Goal: Task Accomplishment & Management: Use online tool/utility

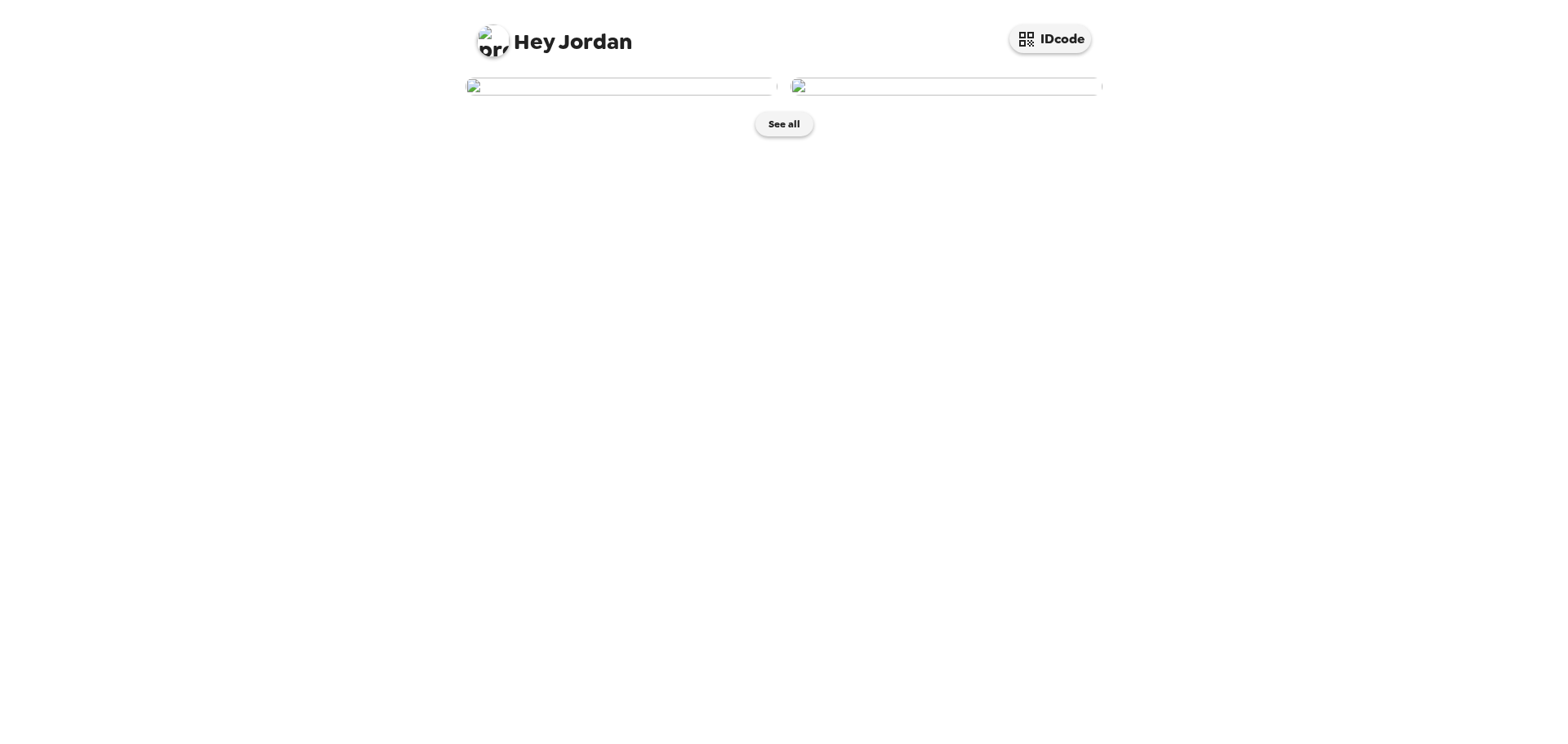
click at [931, 96] on img at bounding box center [946, 86] width 312 height 18
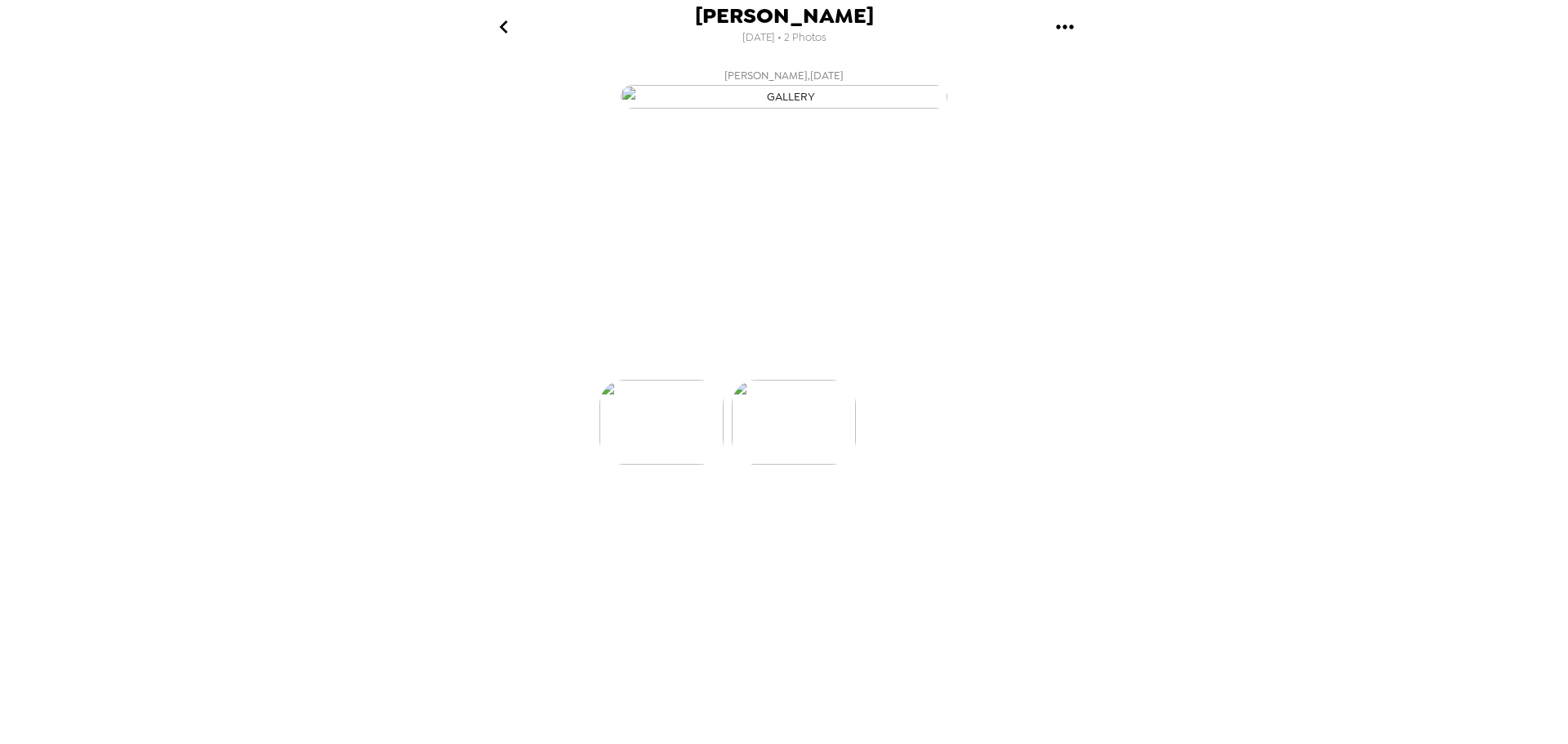
scroll to position [0, 131]
click at [776, 360] on p "Backdrops" at bounding box center [764, 350] width 74 height 20
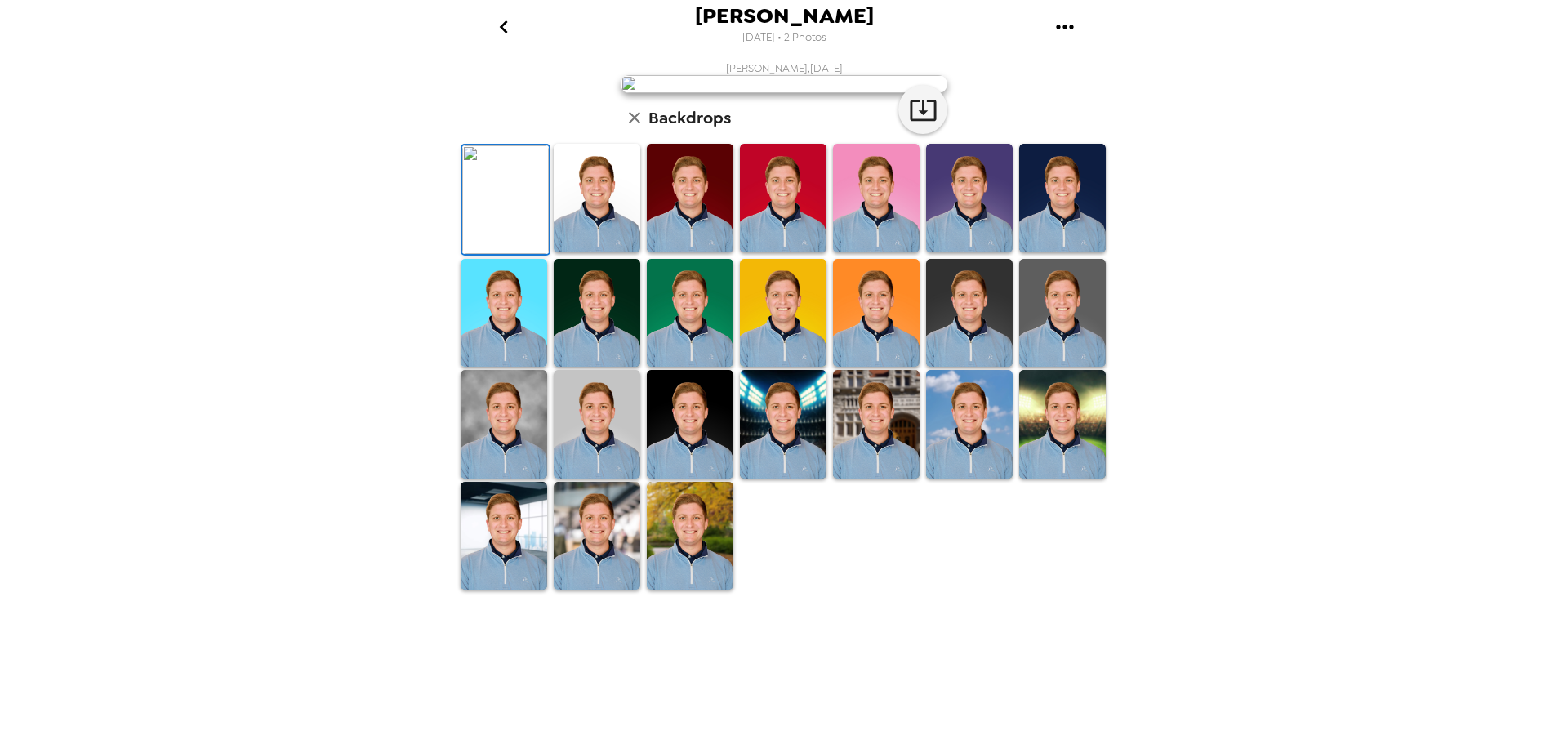
click at [603, 252] on img at bounding box center [596, 198] width 86 height 109
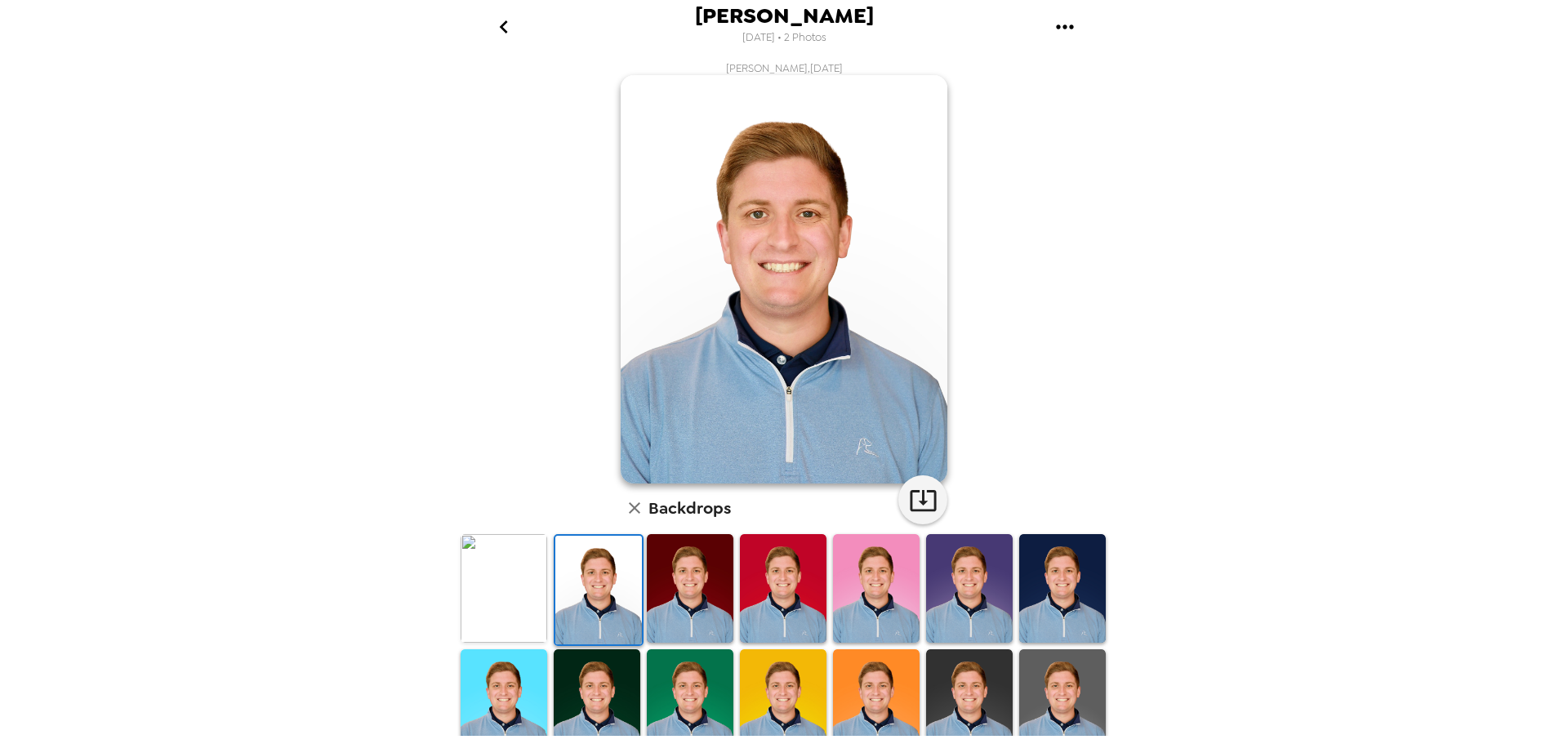
click at [693, 607] on img at bounding box center [689, 589] width 86 height 109
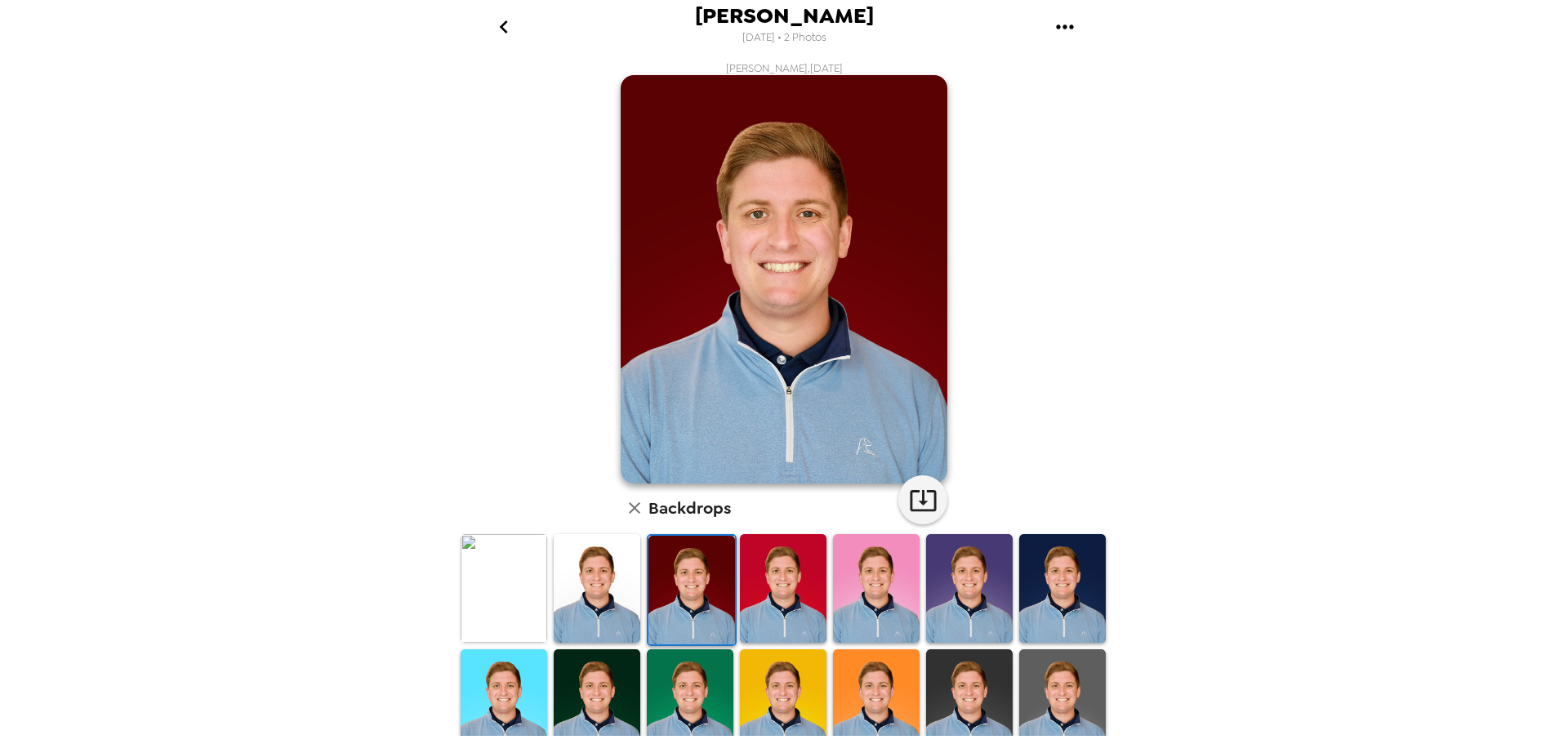
click at [622, 593] on img at bounding box center [596, 589] width 86 height 109
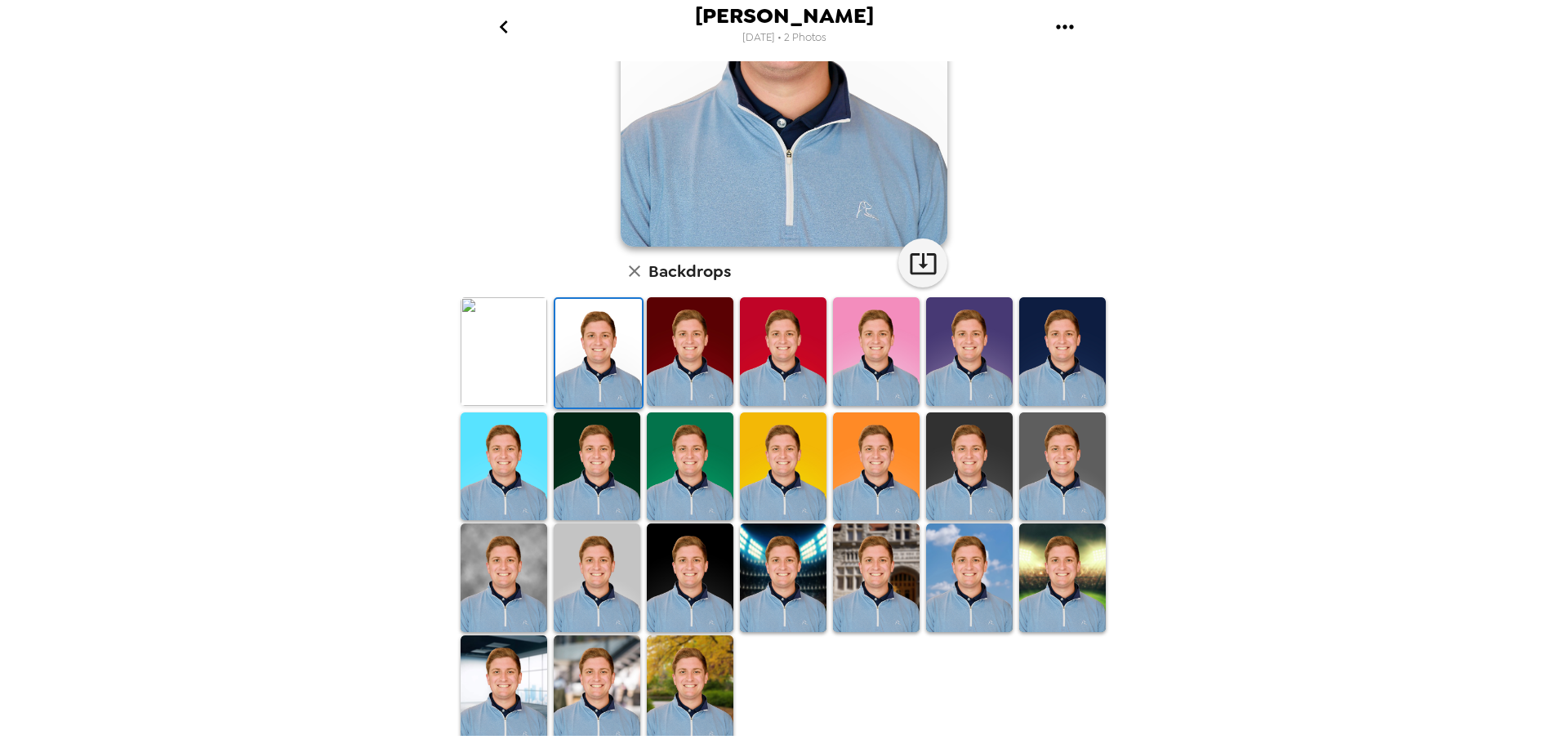
click at [855, 567] on img at bounding box center [876, 578] width 86 height 109
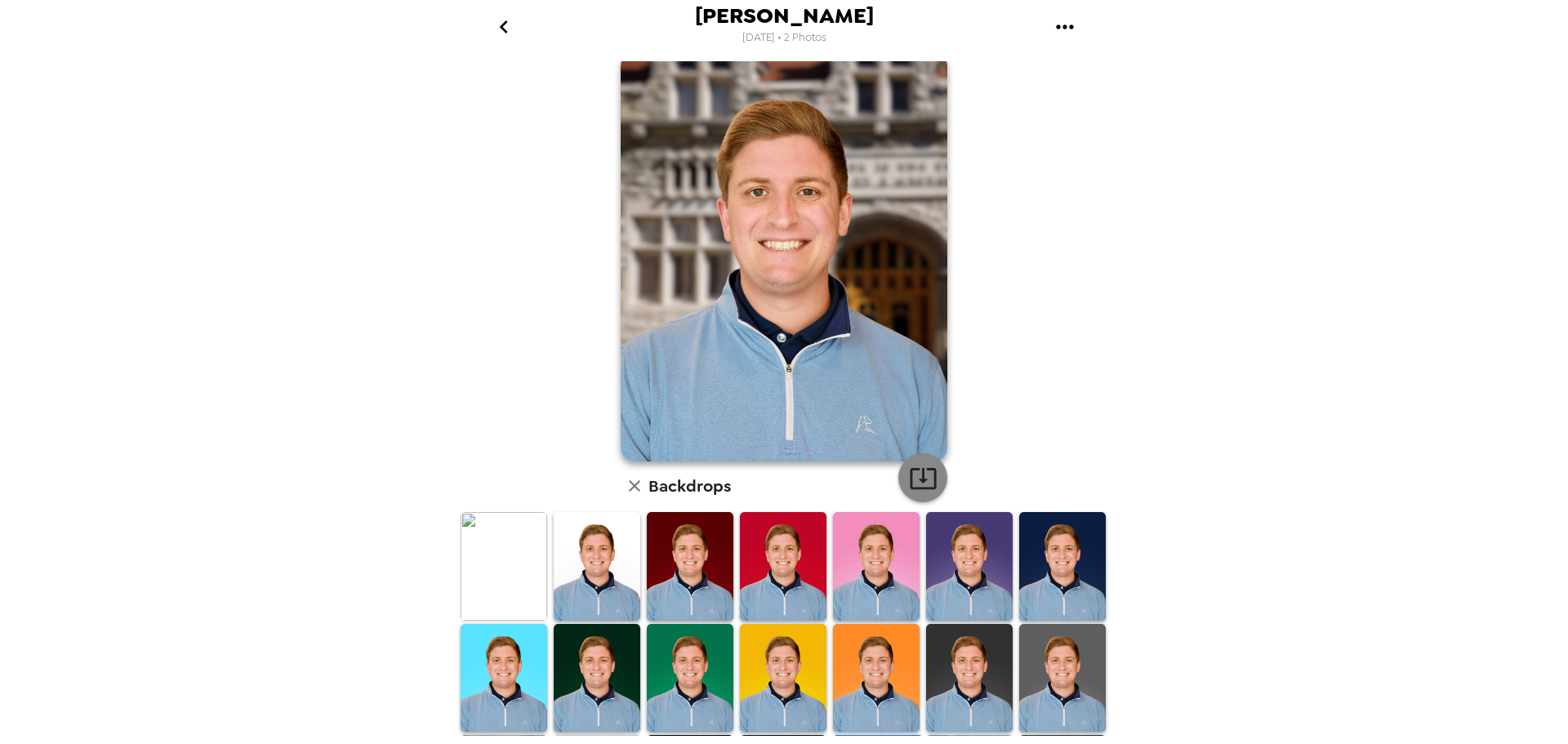
scroll to position [0, 0]
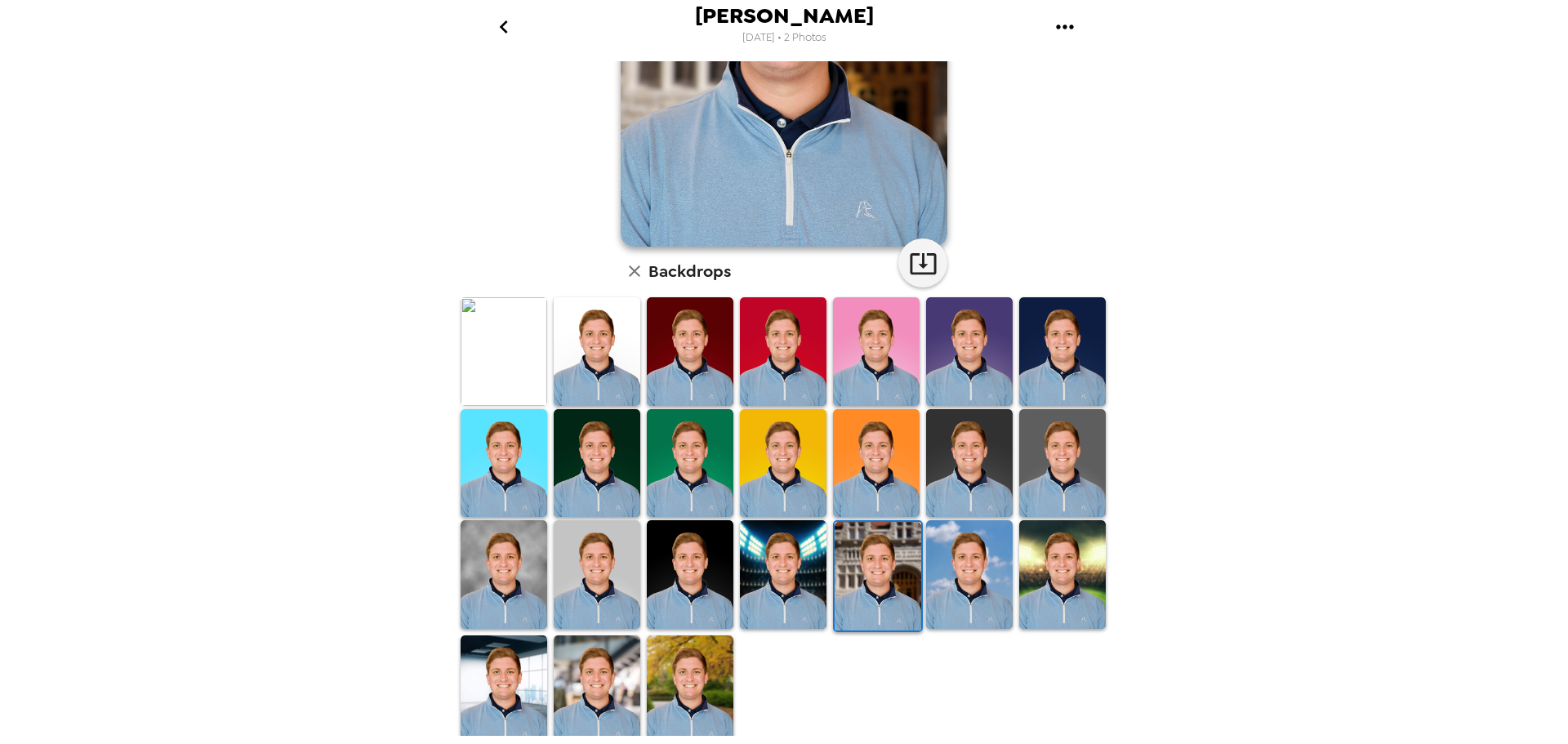
click at [974, 590] on img at bounding box center [969, 575] width 86 height 109
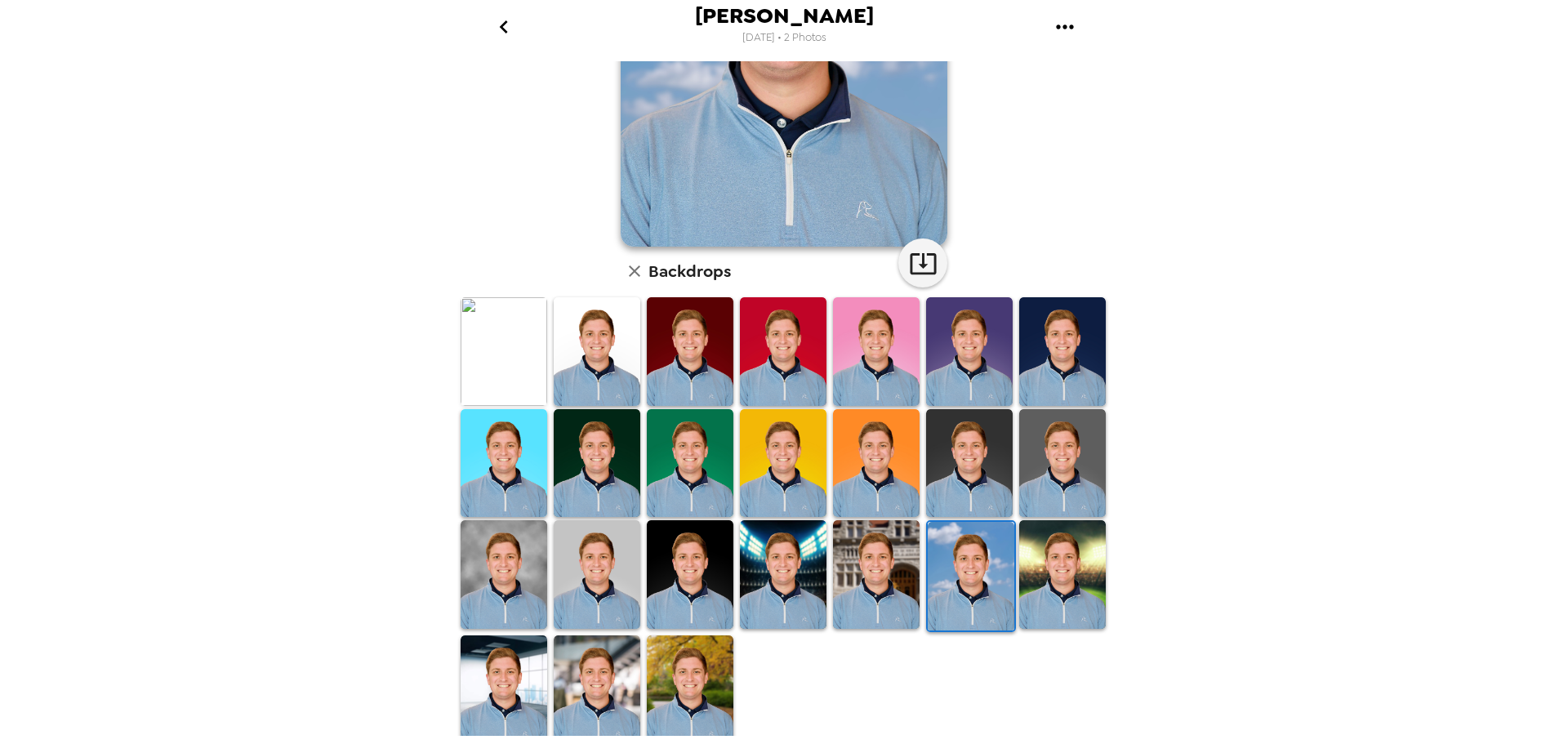
click at [1073, 614] on img at bounding box center [1062, 575] width 86 height 109
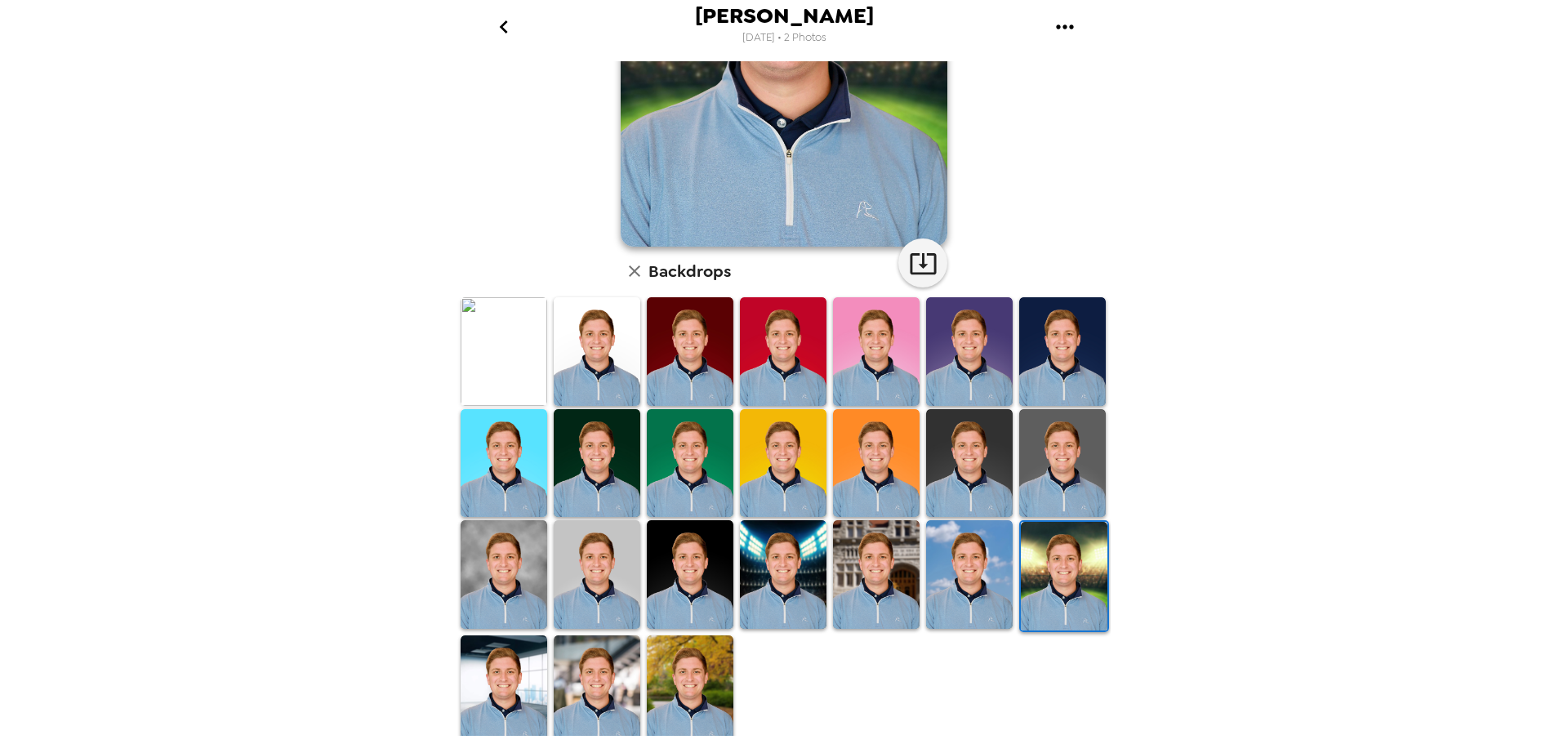
click at [682, 660] on img at bounding box center [689, 690] width 86 height 109
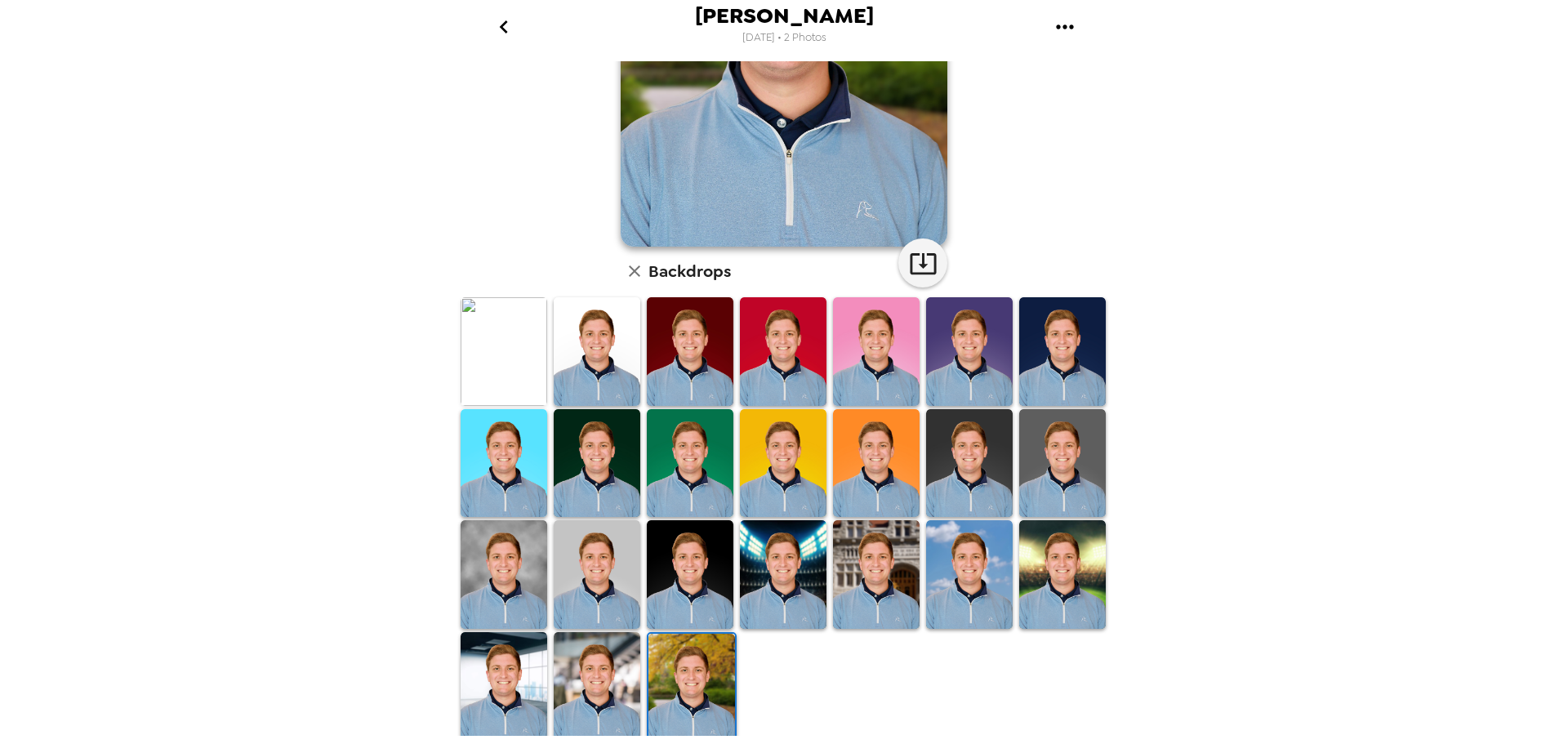
click at [600, 373] on img at bounding box center [596, 351] width 86 height 109
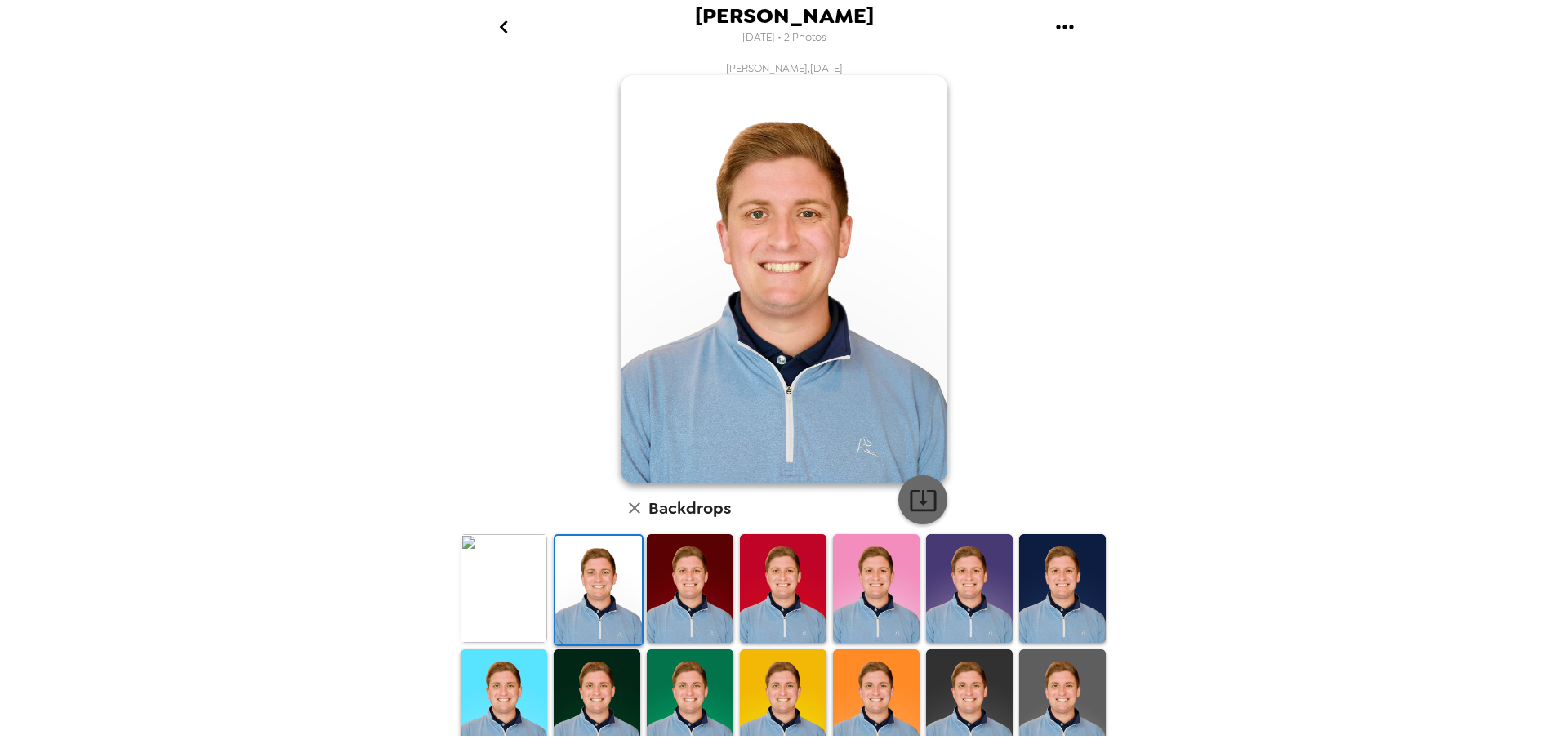
click at [924, 499] on icon "button" at bounding box center [923, 500] width 29 height 29
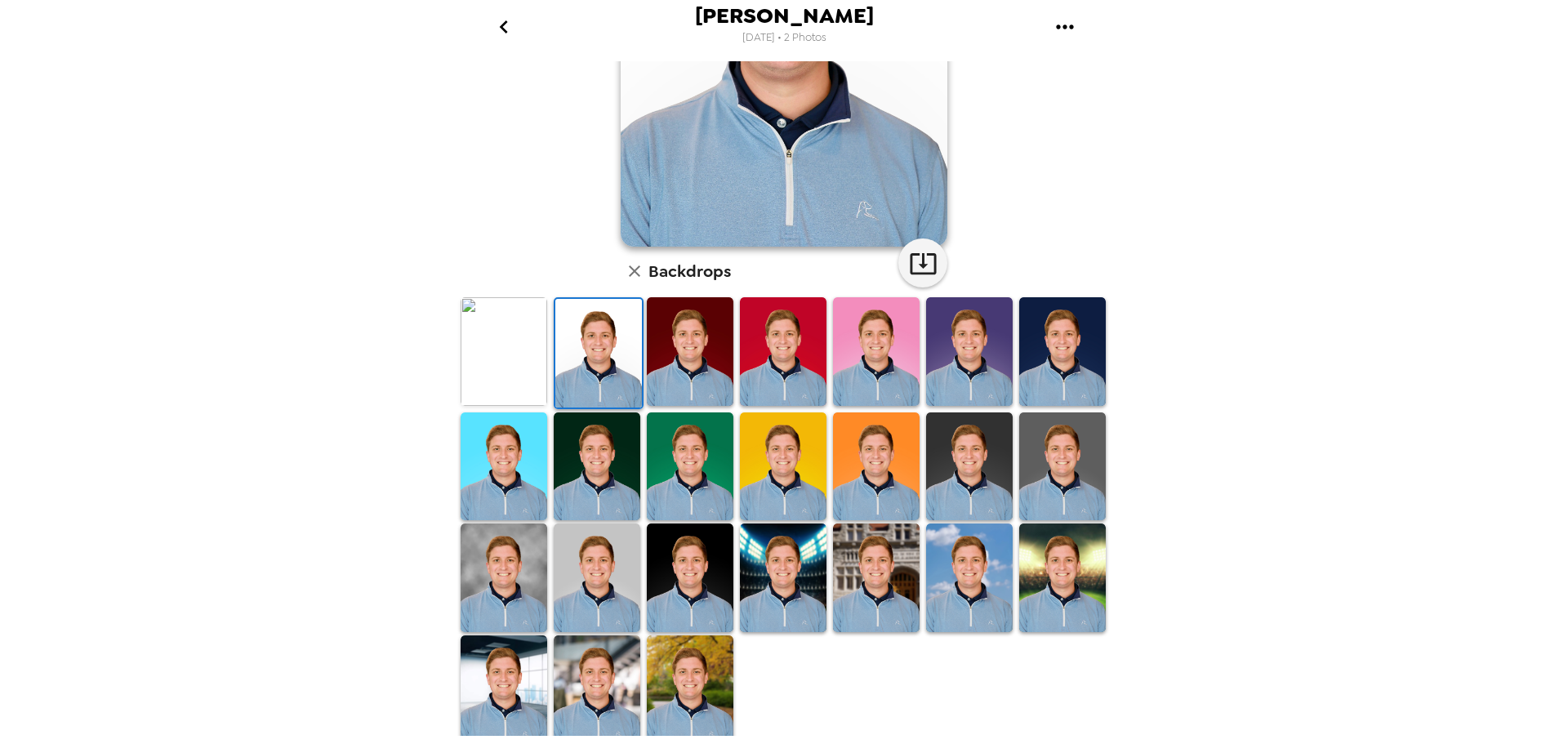
drag, startPoint x: 698, startPoint y: 679, endPoint x: 701, endPoint y: 670, distance: 9.5
click at [698, 679] on img at bounding box center [689, 690] width 86 height 109
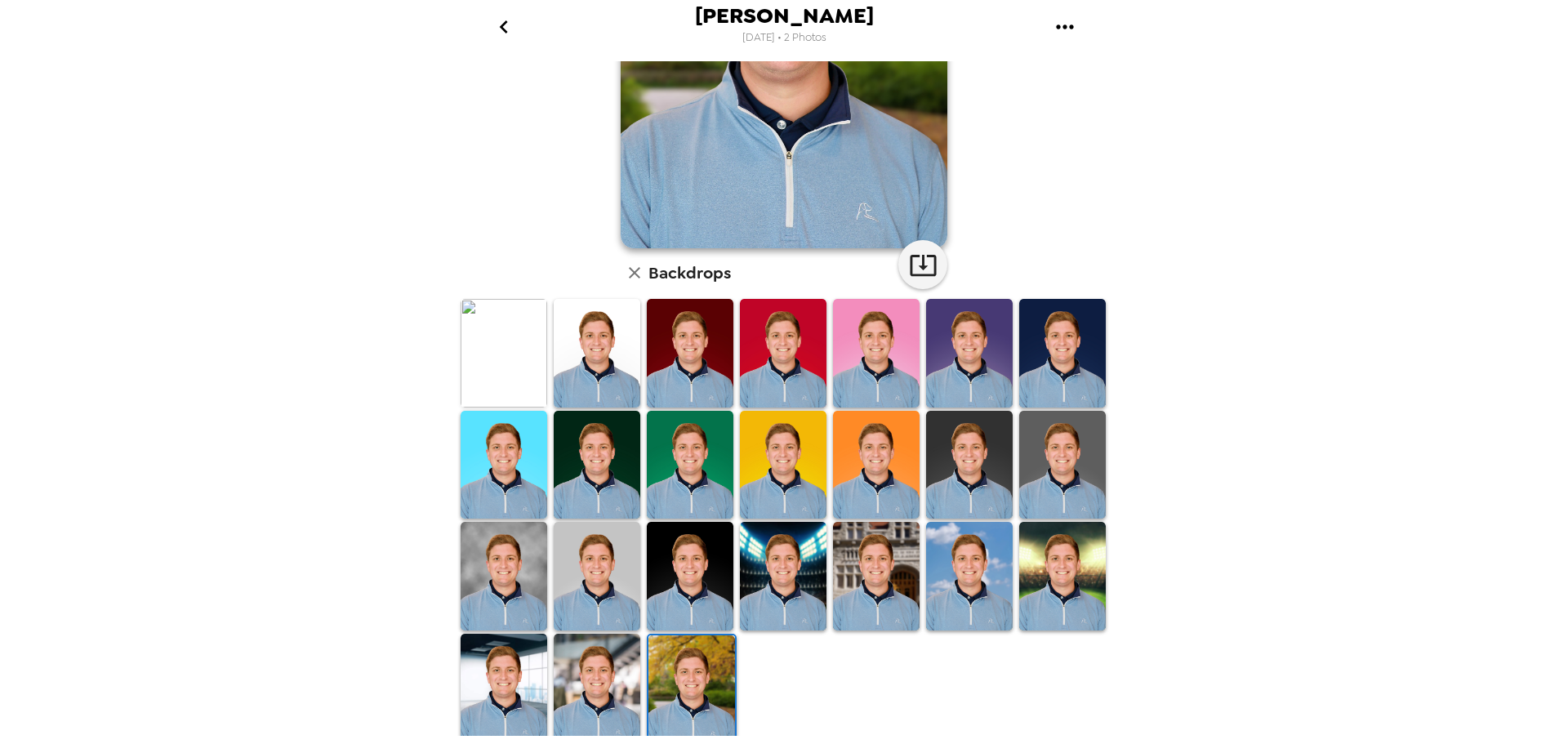
scroll to position [236, 0]
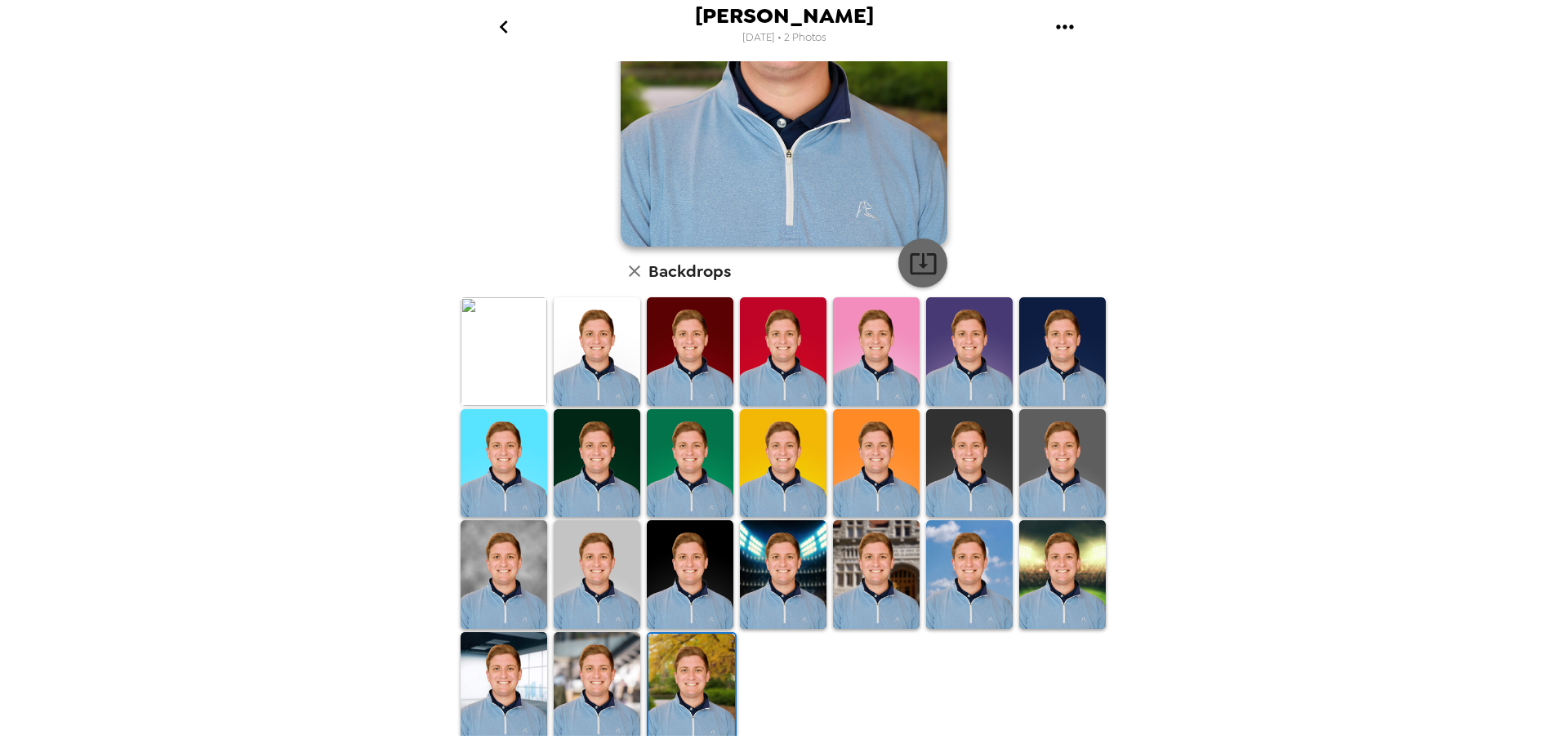
click at [925, 268] on icon "button" at bounding box center [923, 263] width 29 height 29
drag, startPoint x: 517, startPoint y: 656, endPoint x: 1014, endPoint y: 397, distance: 560.4
click at [517, 656] on img at bounding box center [503, 687] width 86 height 109
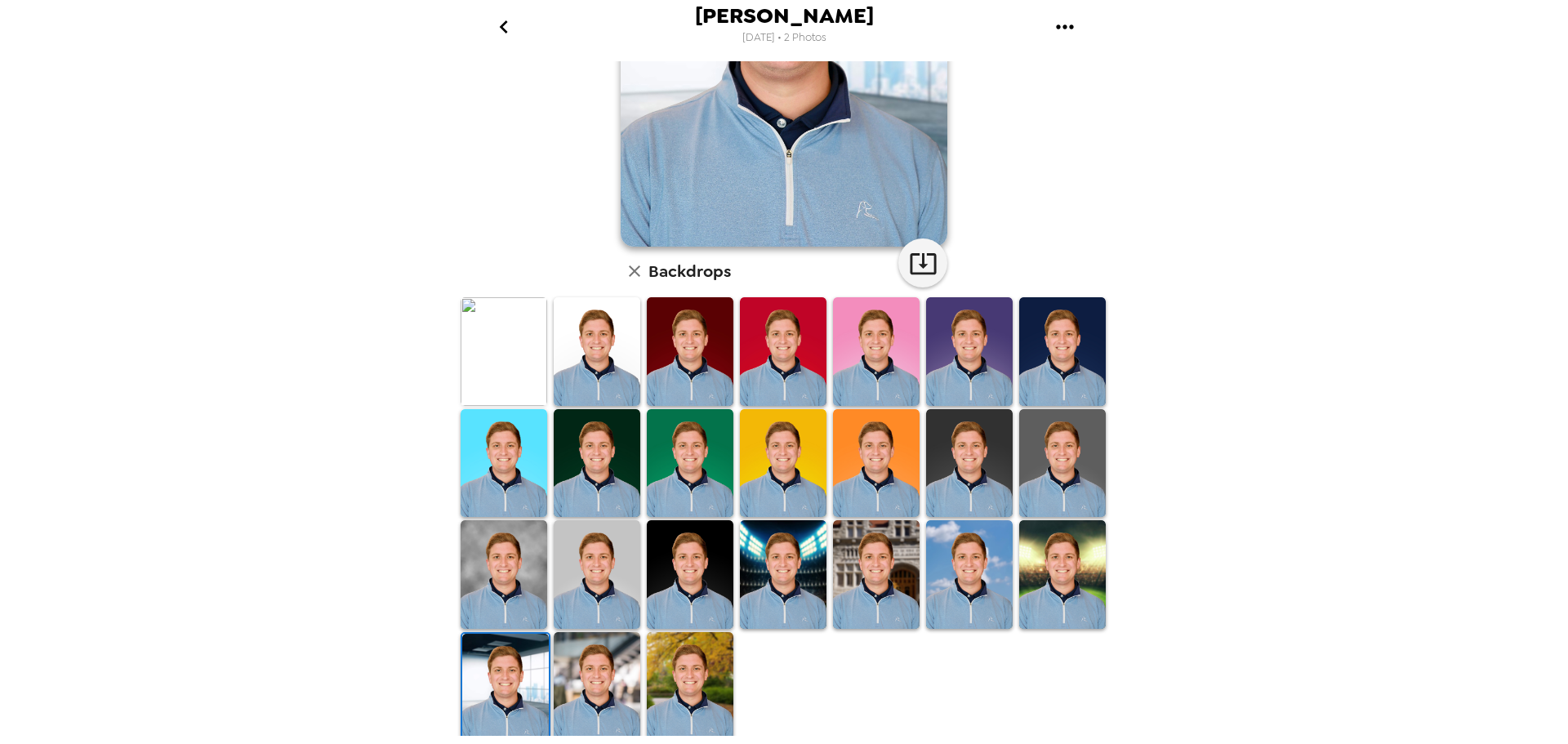
click at [706, 567] on img at bounding box center [689, 575] width 86 height 109
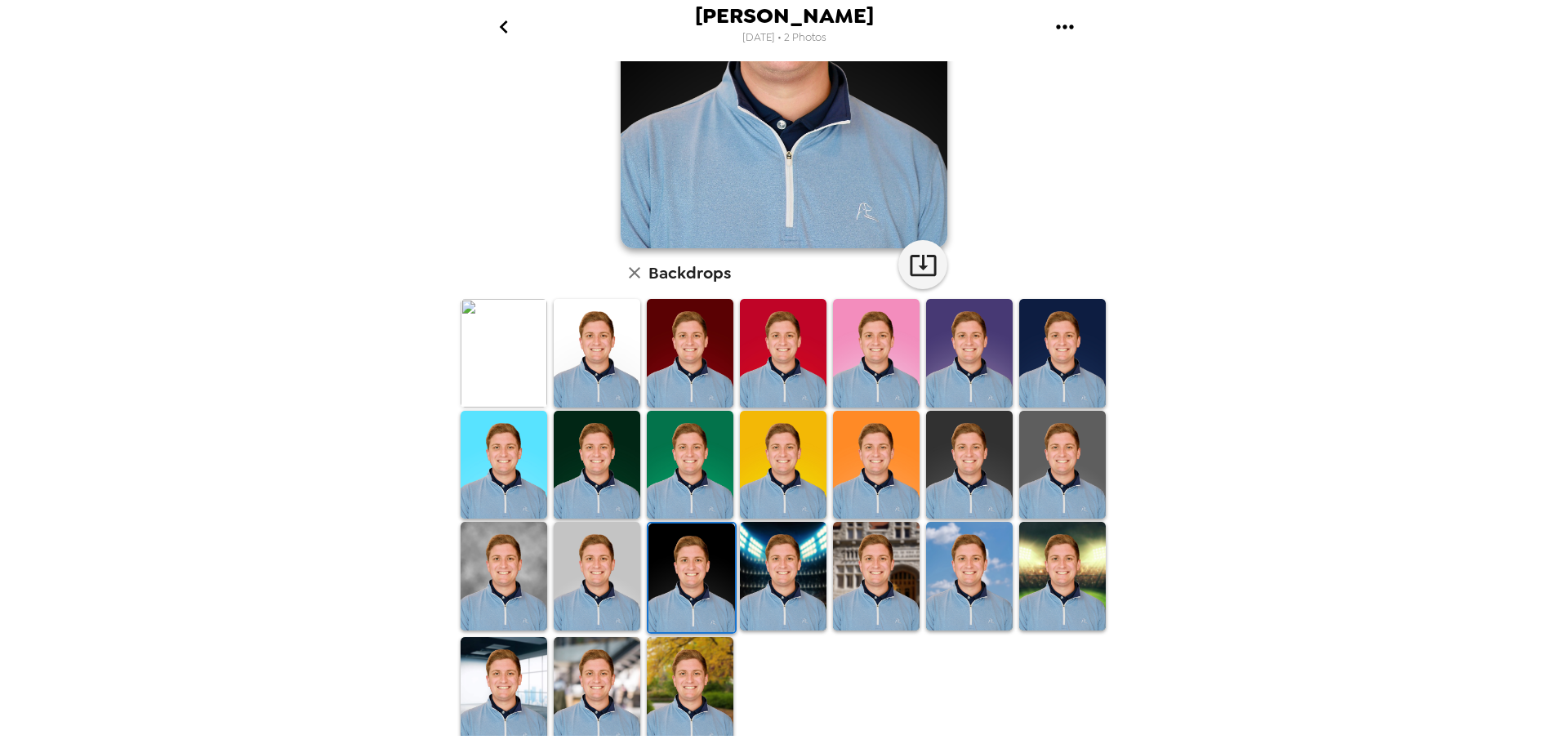
scroll to position [0, 0]
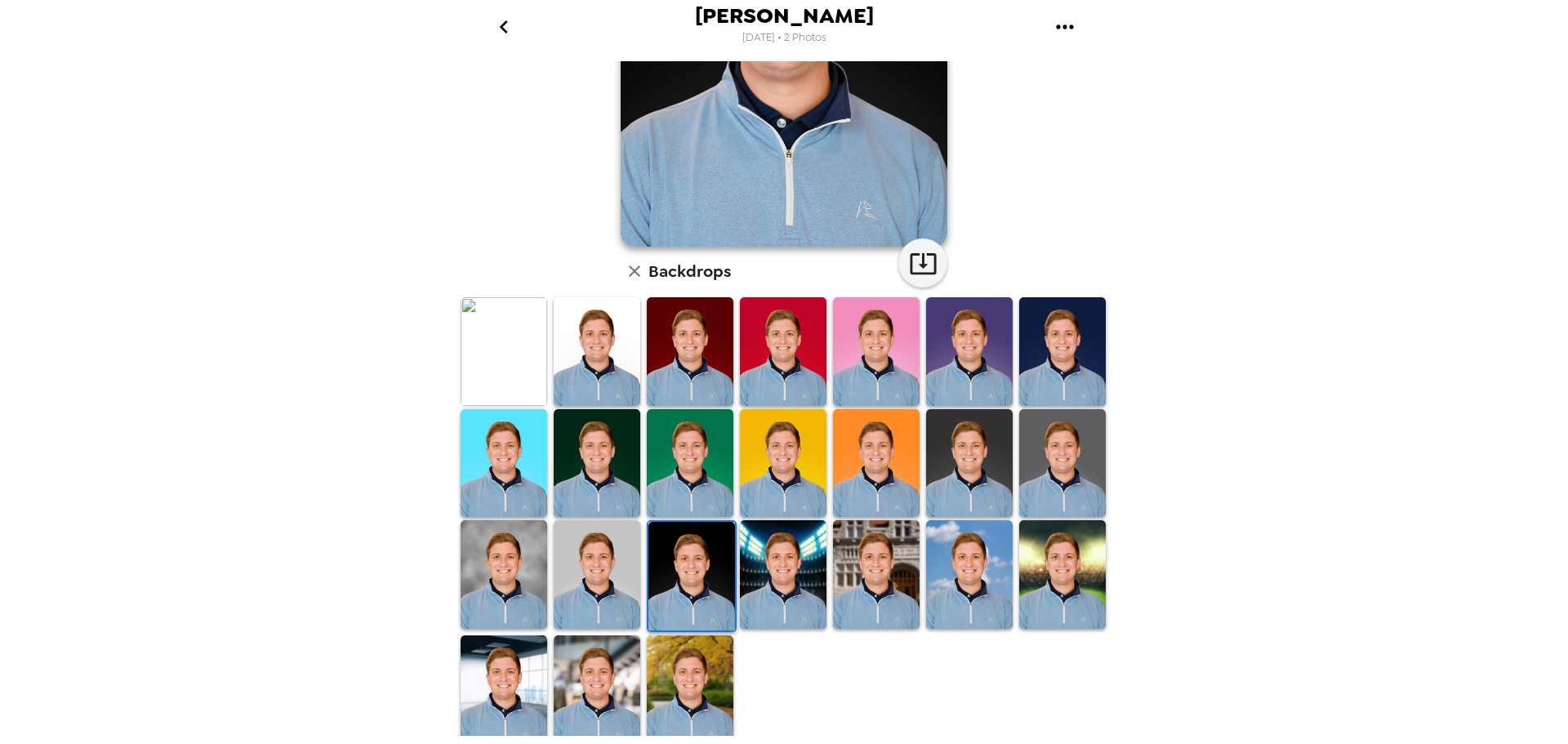
click at [615, 579] on img at bounding box center [596, 575] width 86 height 109
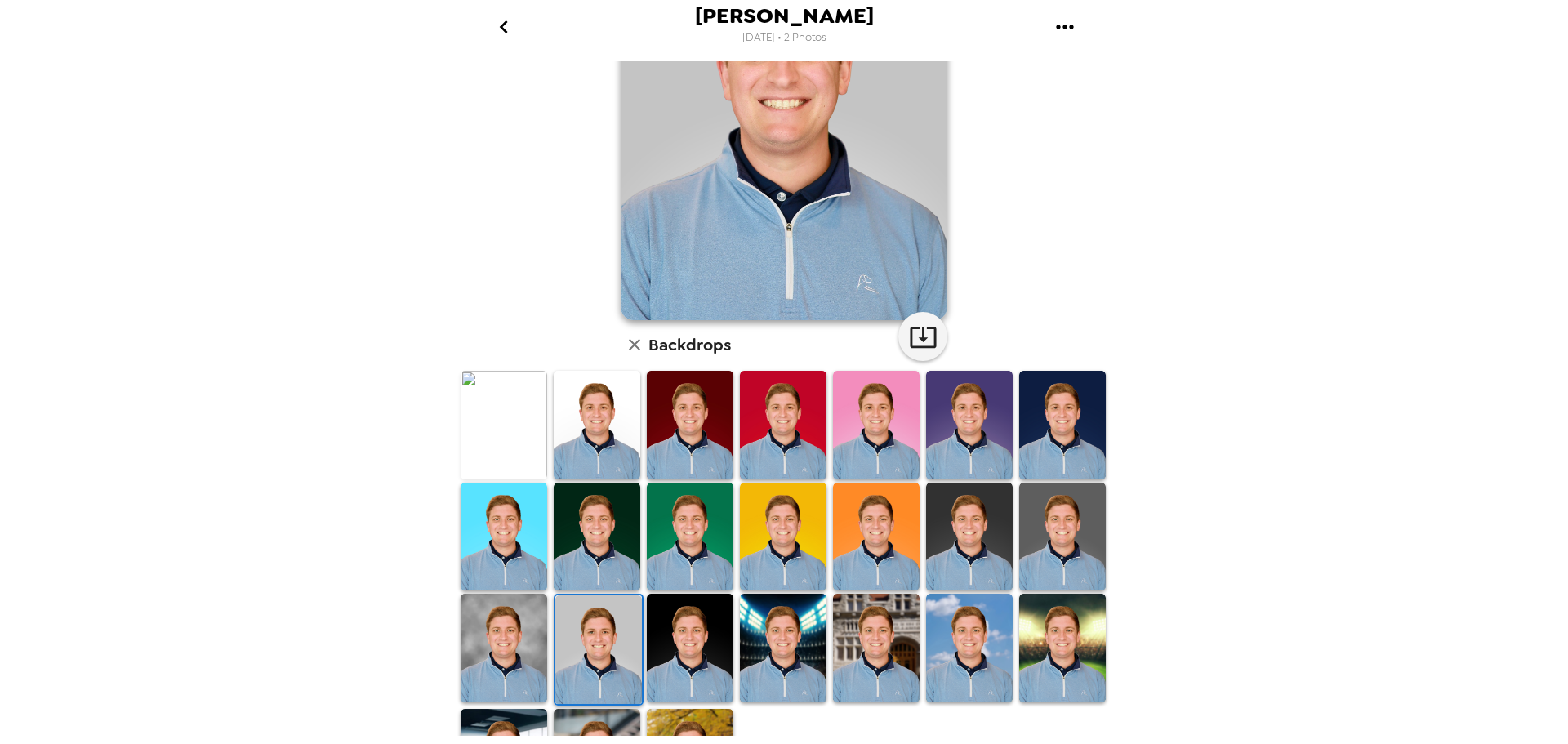
click at [532, 444] on img at bounding box center [503, 425] width 86 height 109
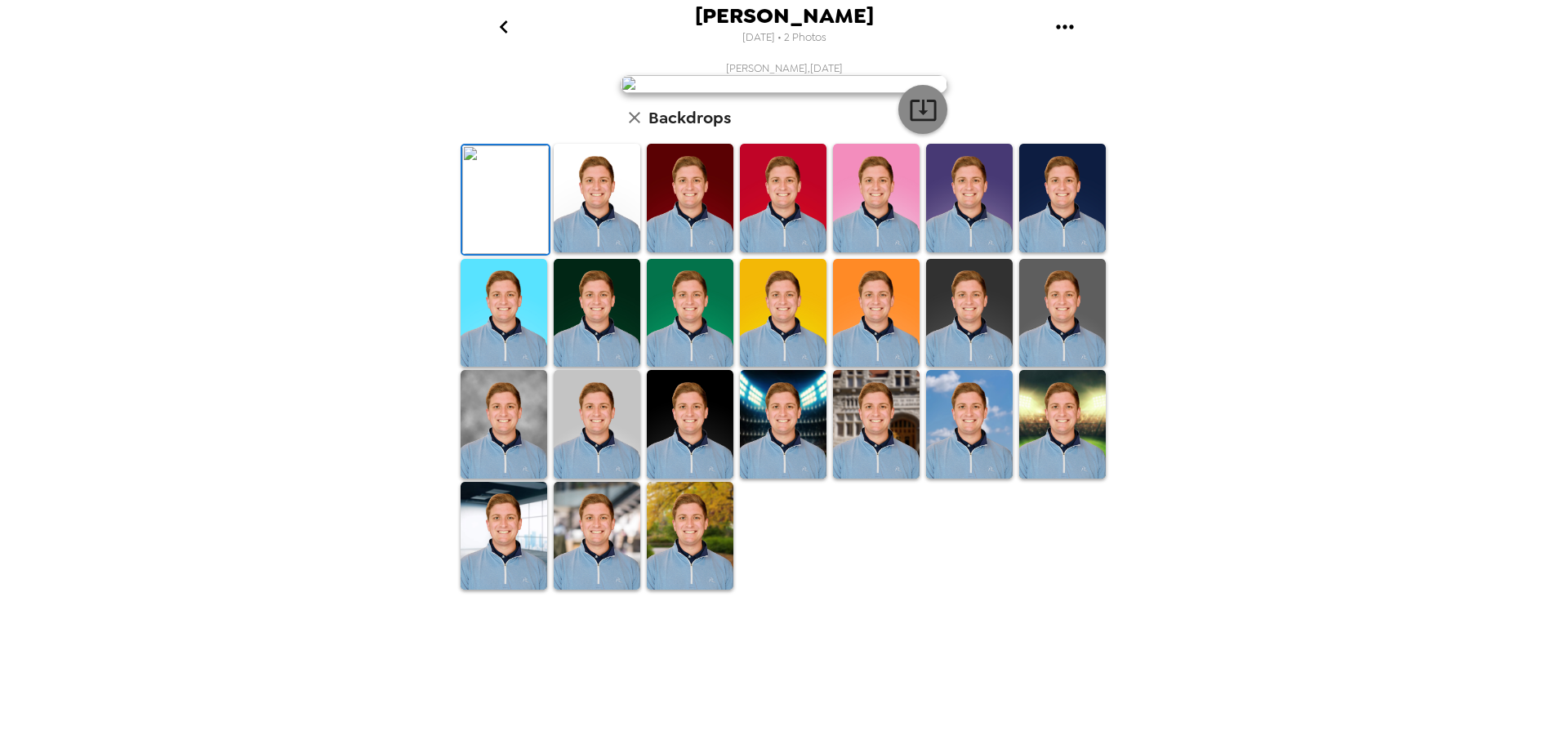
click at [927, 124] on icon "button" at bounding box center [923, 110] width 29 height 29
drag, startPoint x: 614, startPoint y: 668, endPoint x: 624, endPoint y: 656, distance: 15.6
click at [613, 591] on img at bounding box center [596, 536] width 86 height 109
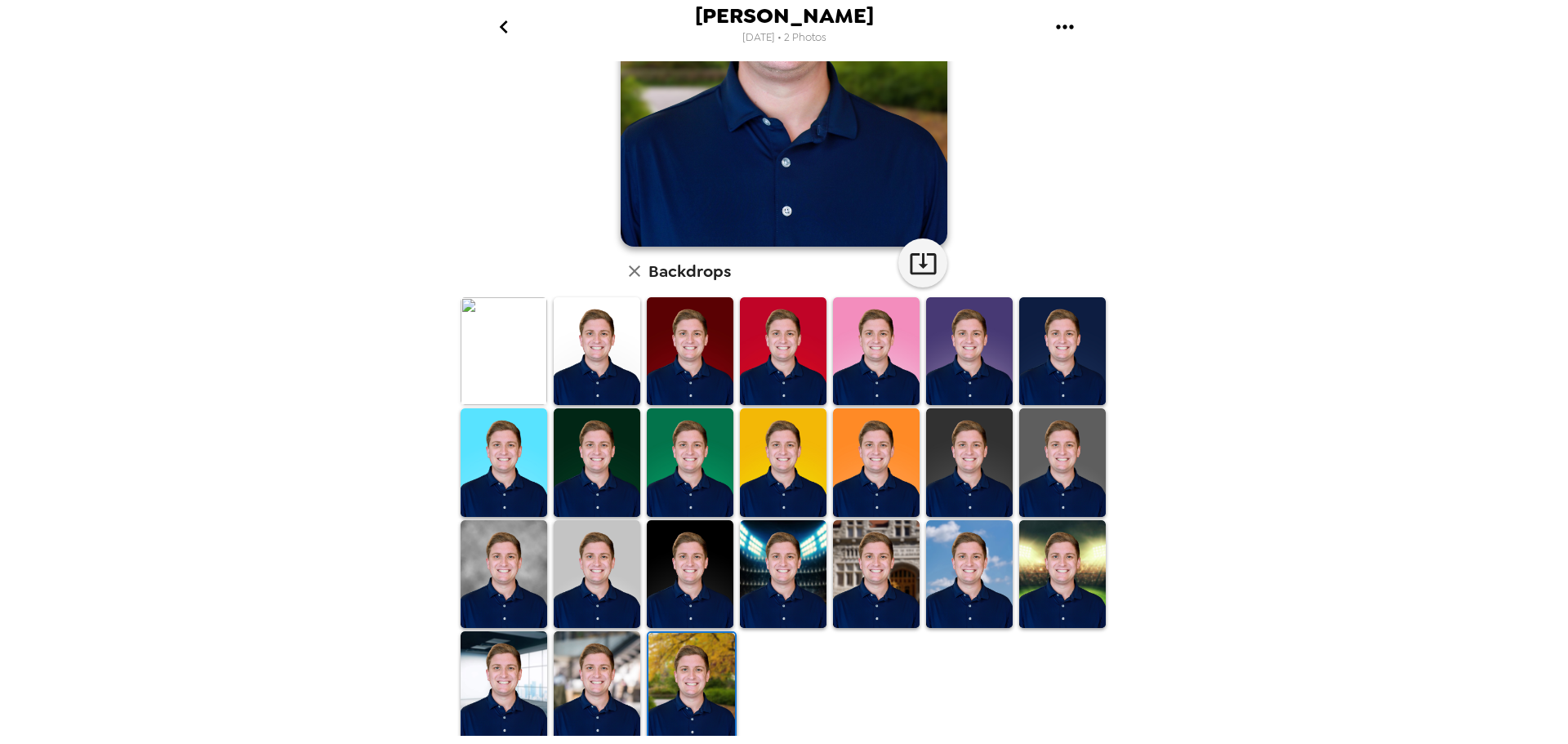
drag, startPoint x: 527, startPoint y: 651, endPoint x: 736, endPoint y: 536, distance: 238.5
click at [527, 651] on img at bounding box center [503, 685] width 86 height 108
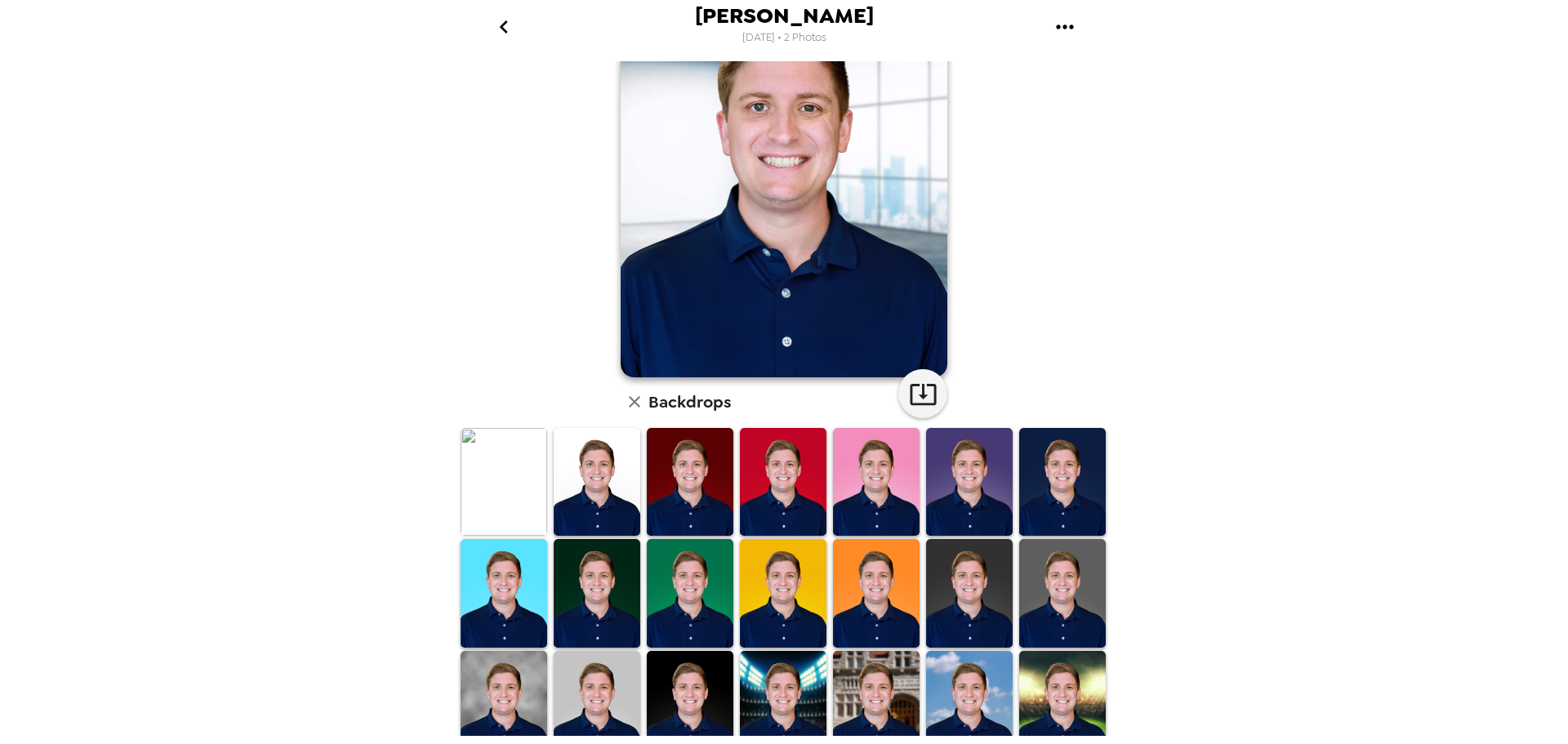
scroll to position [236, 0]
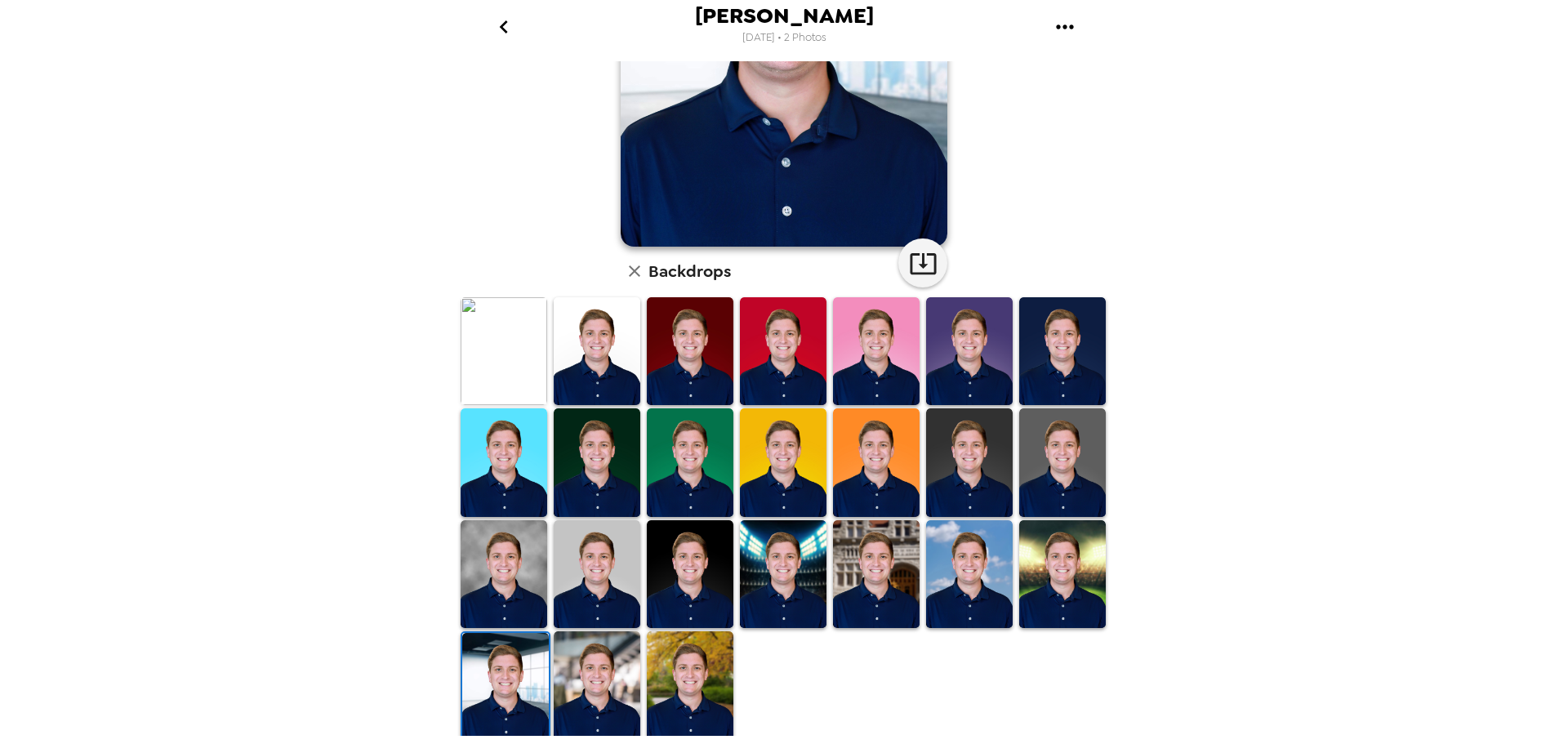
click at [961, 577] on img at bounding box center [969, 574] width 86 height 108
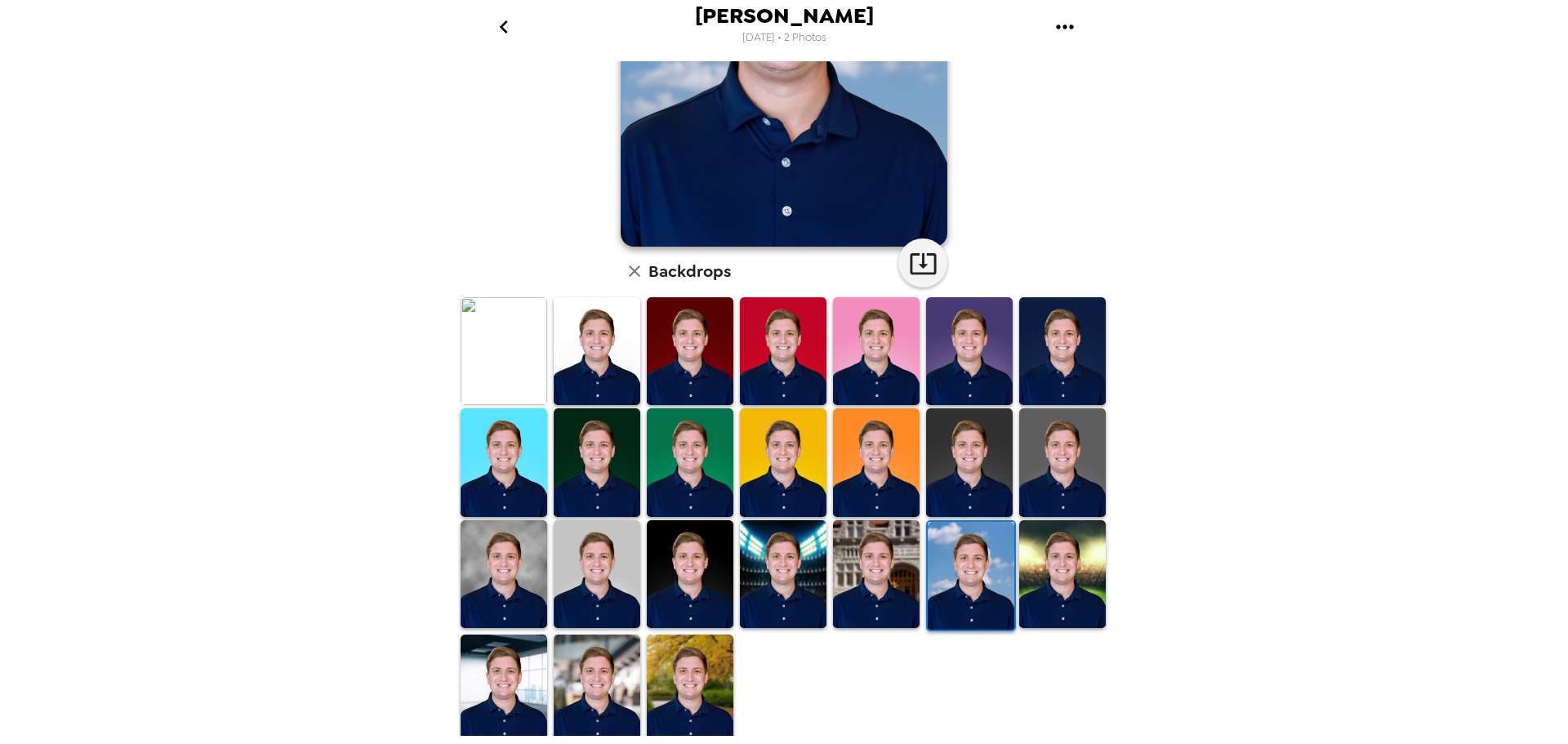
click at [713, 572] on img at bounding box center [689, 574] width 86 height 108
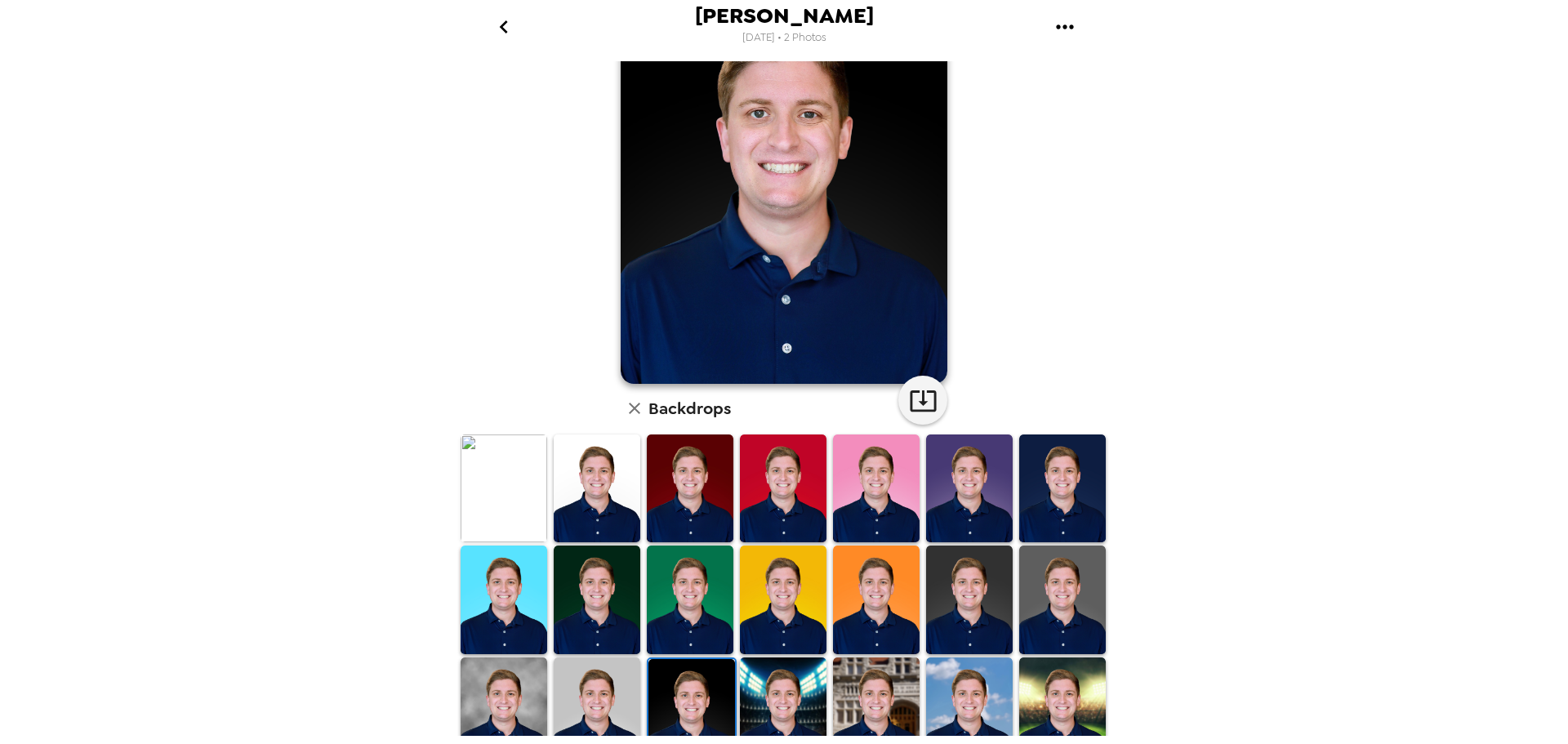
scroll to position [163, 0]
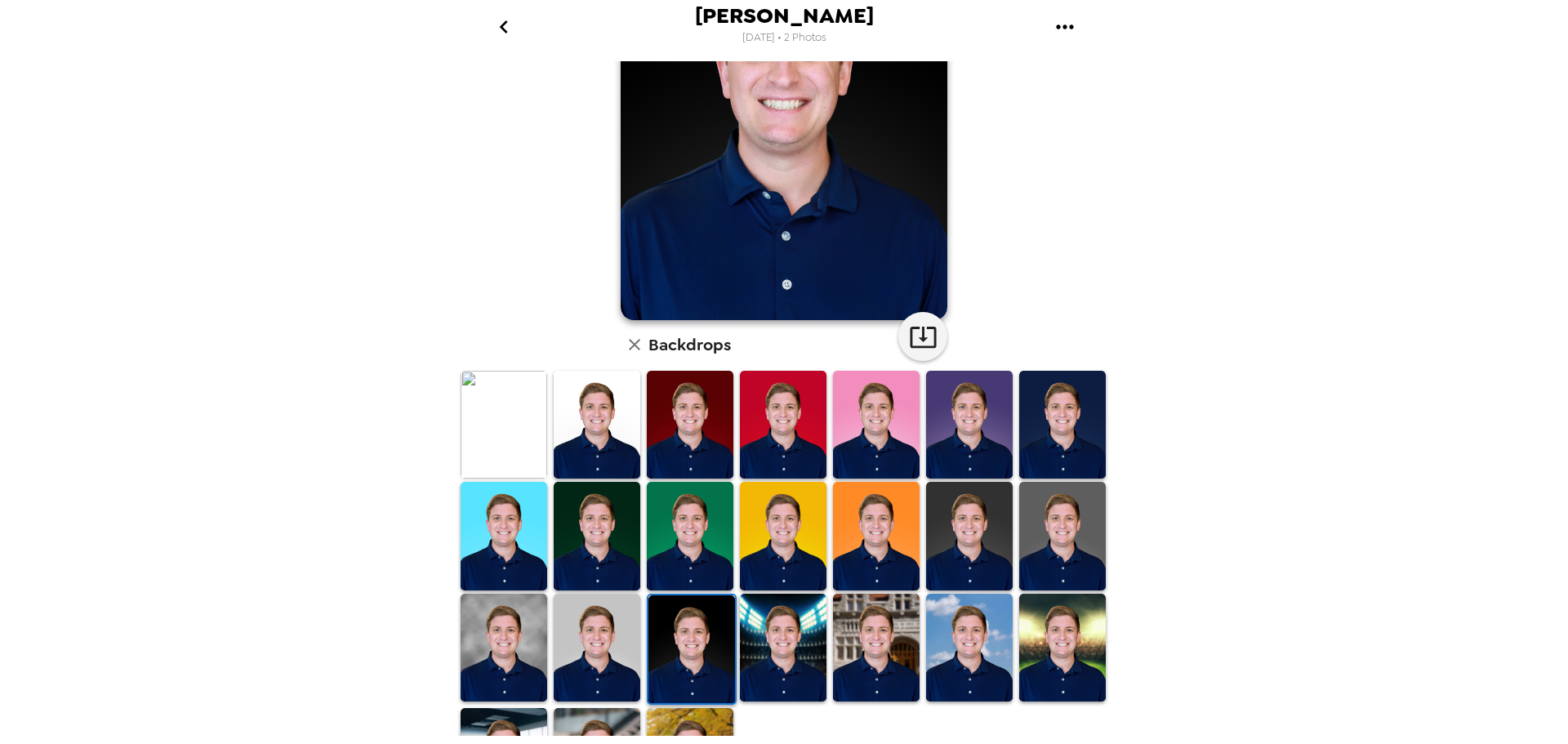
click at [581, 446] on img at bounding box center [596, 424] width 86 height 108
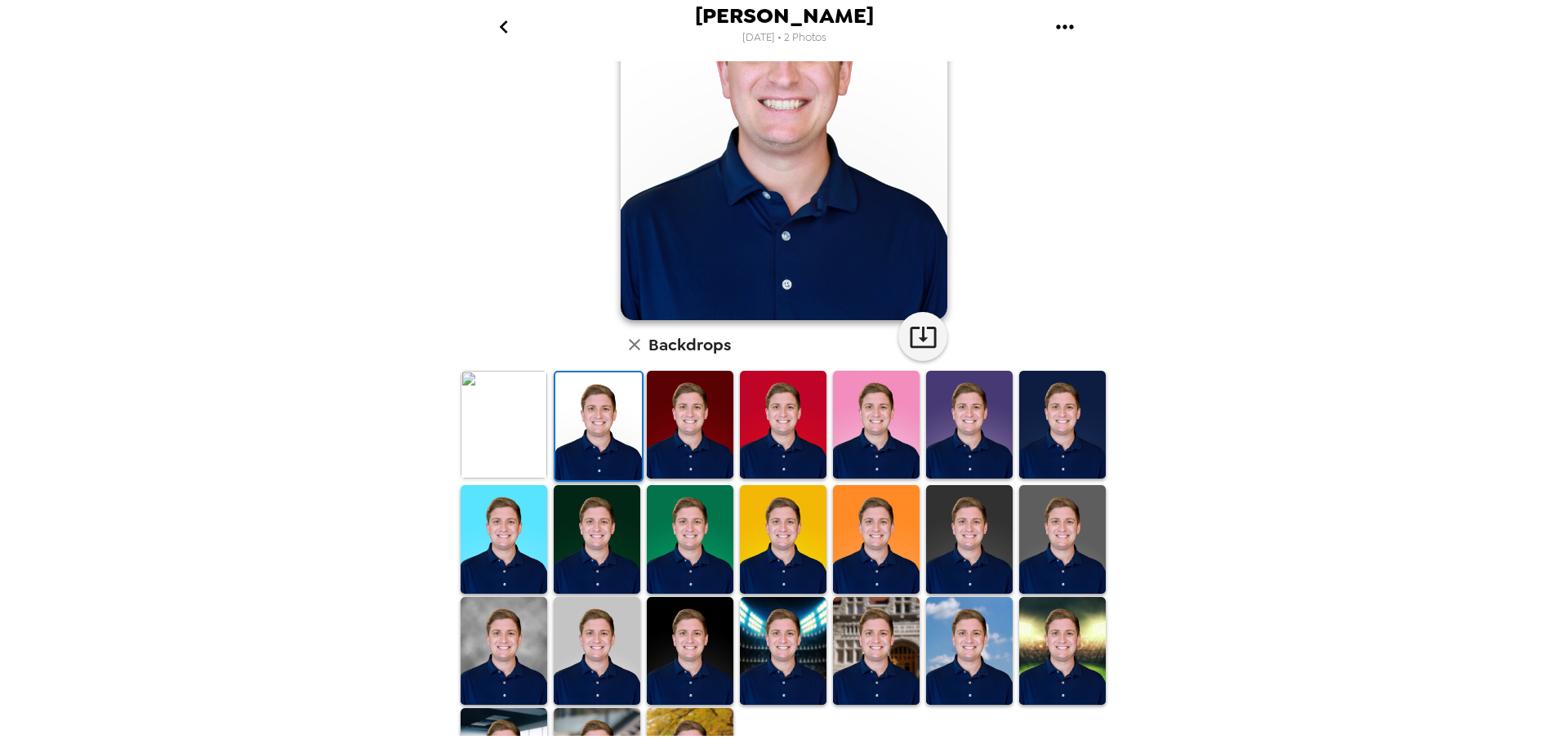
click at [525, 441] on img at bounding box center [503, 424] width 86 height 108
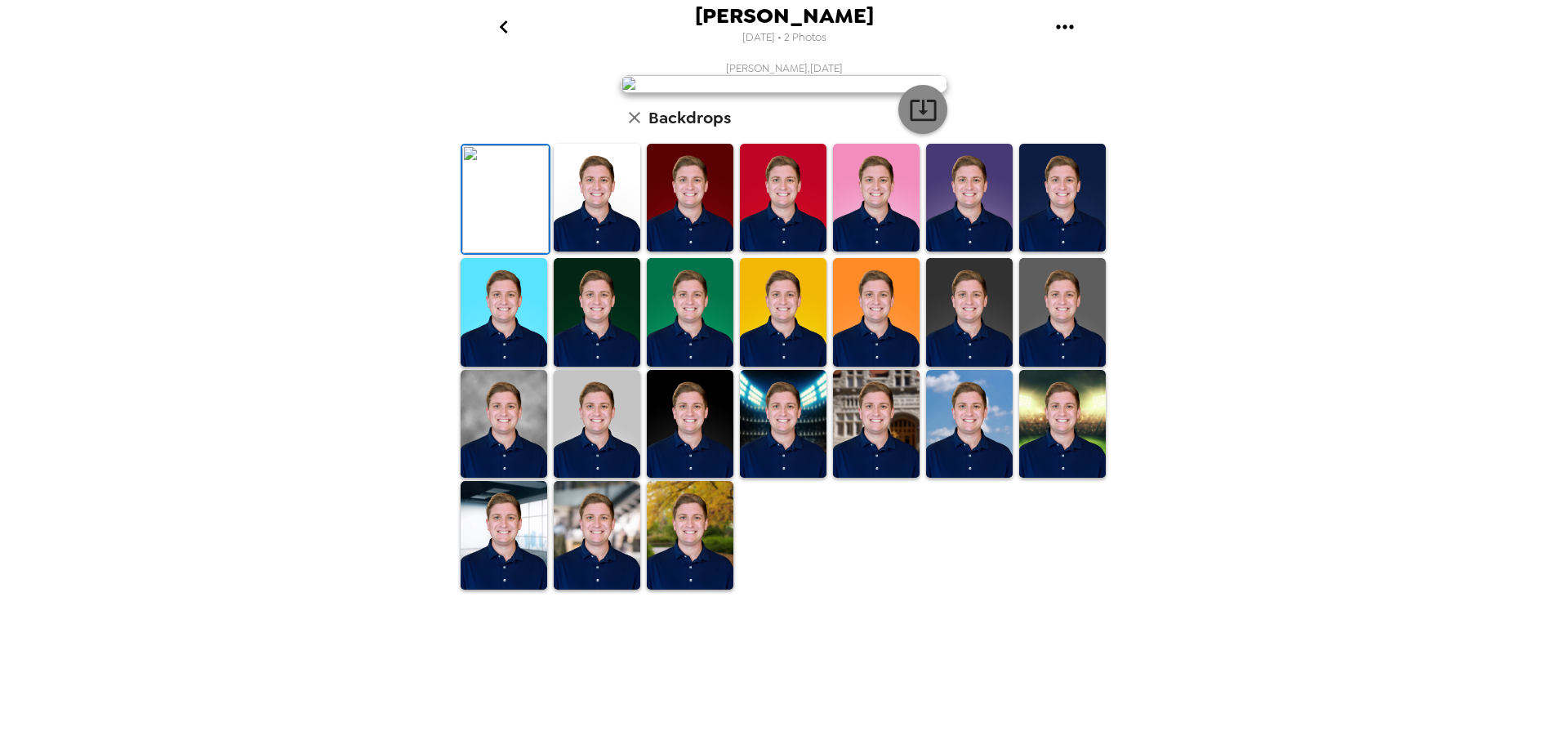
scroll to position [0, 0]
click at [923, 124] on icon "button" at bounding box center [923, 110] width 29 height 29
click at [580, 251] on img at bounding box center [596, 197] width 86 height 108
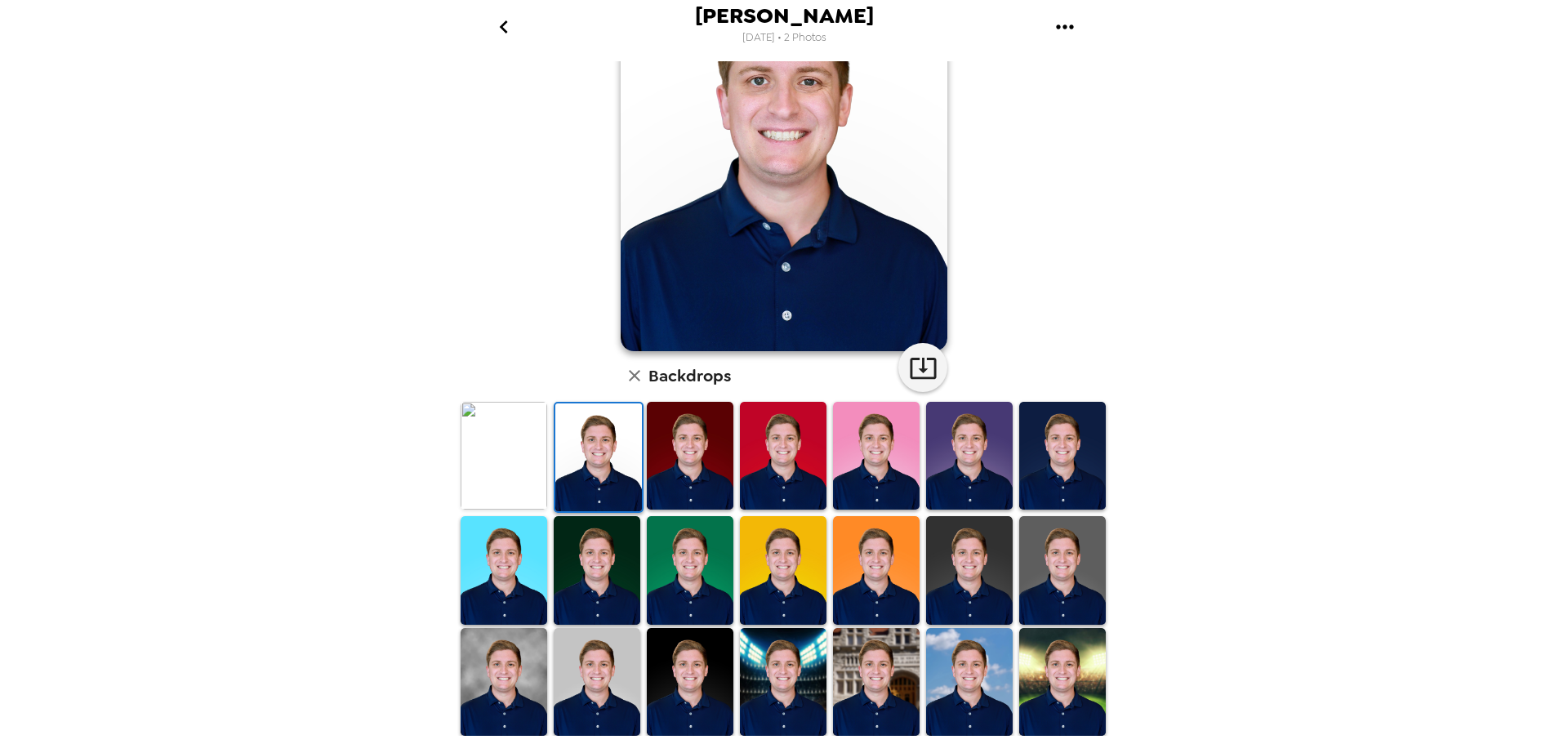
scroll to position [0, 0]
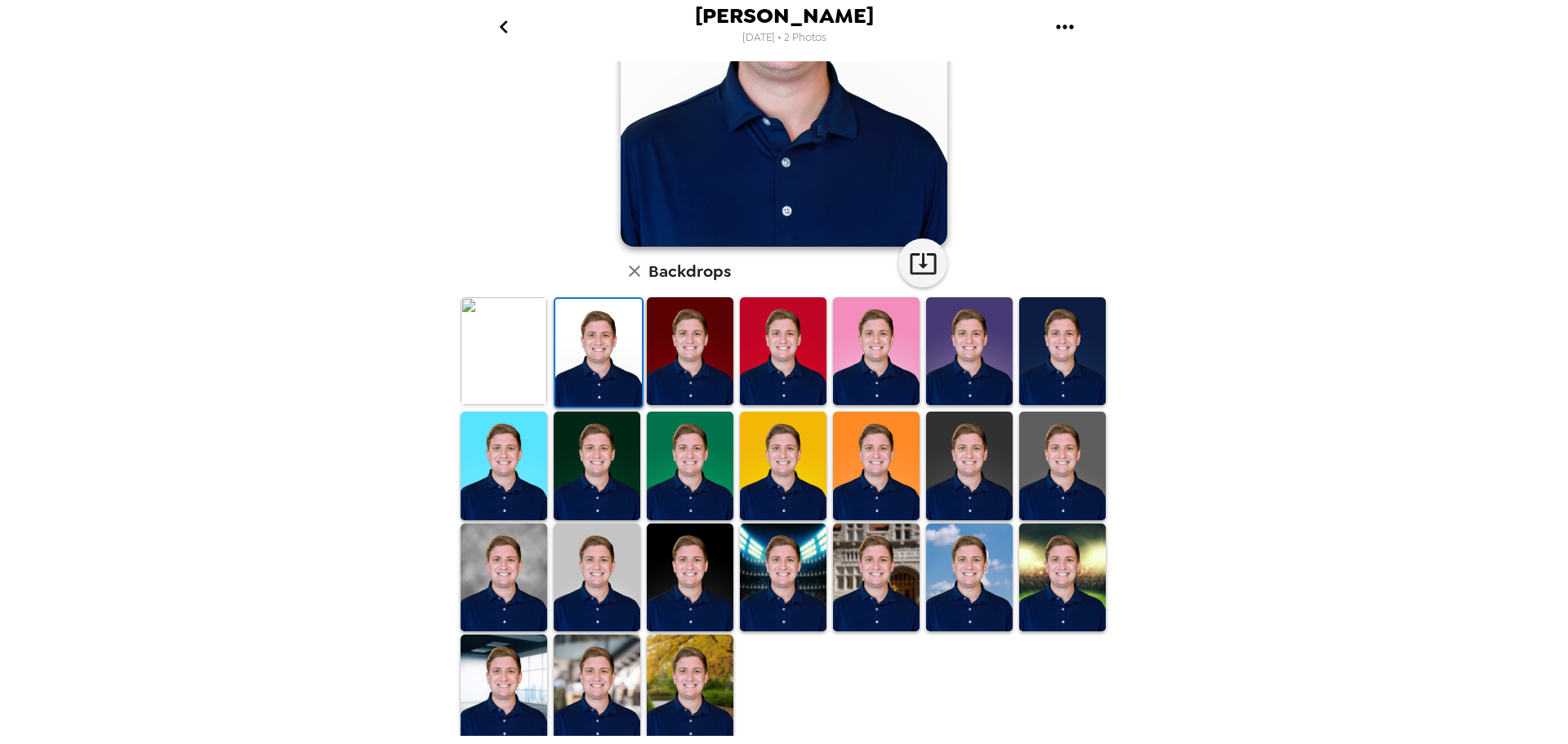
click at [688, 683] on img at bounding box center [689, 688] width 86 height 108
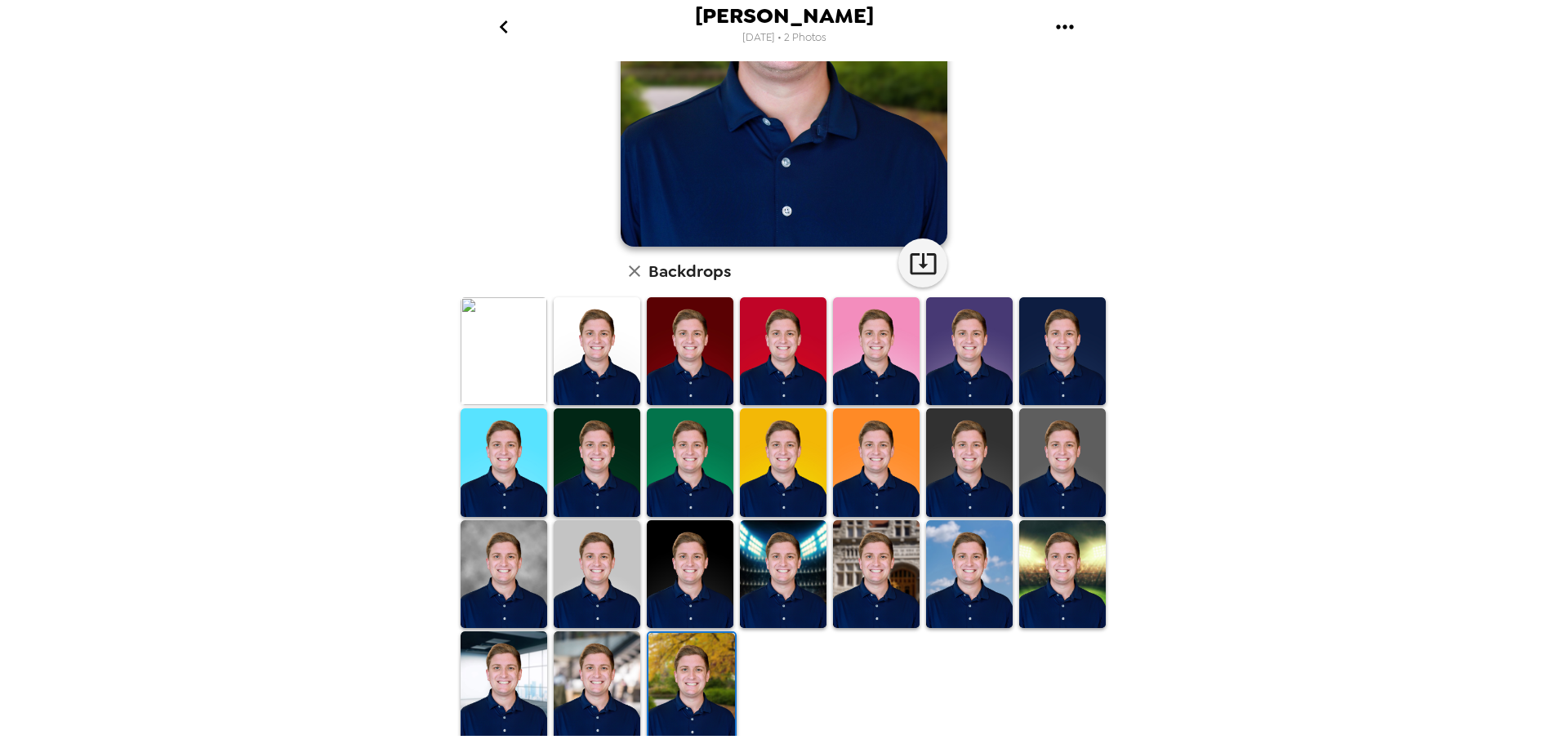
click at [861, 558] on img at bounding box center [876, 574] width 86 height 108
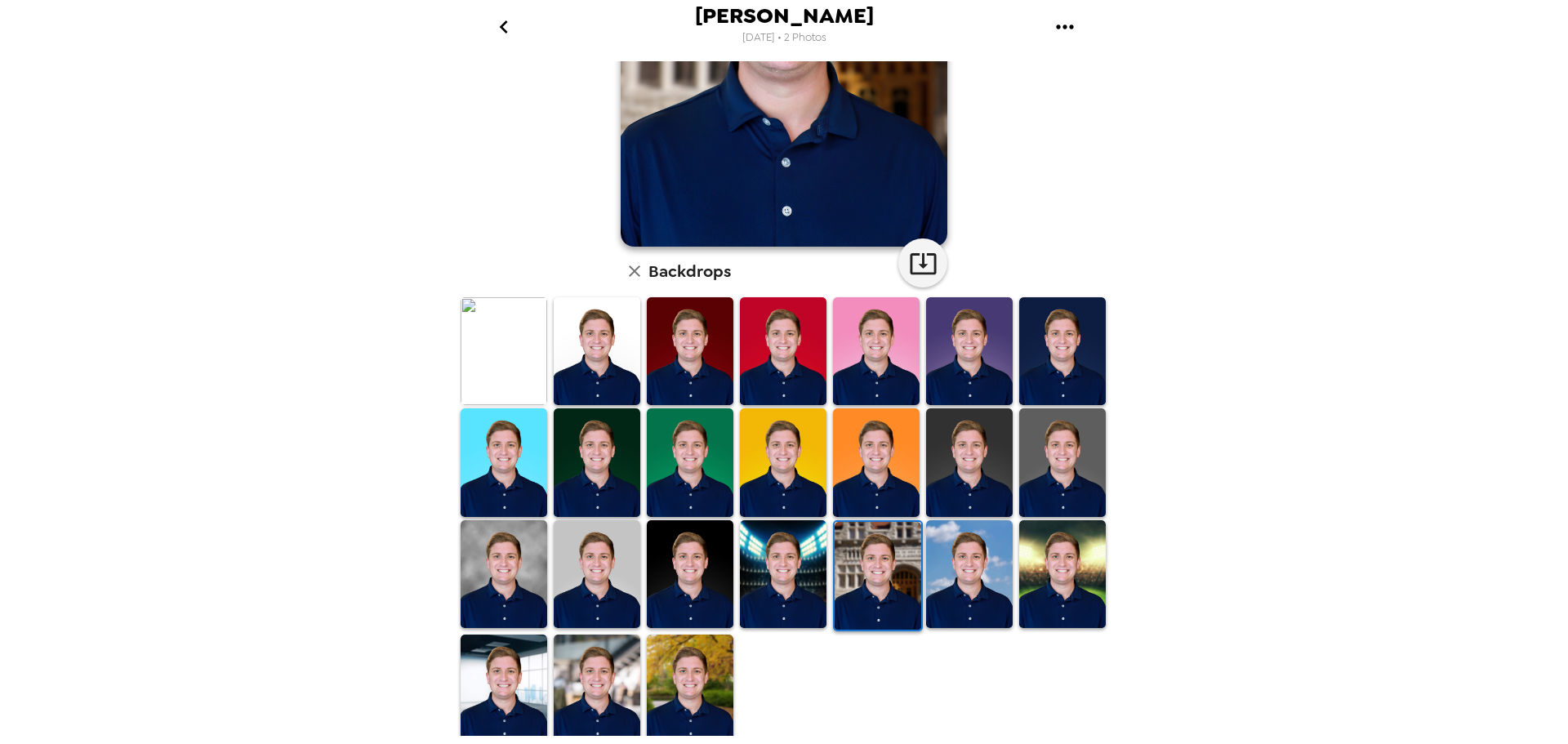
click at [989, 566] on img at bounding box center [969, 574] width 86 height 108
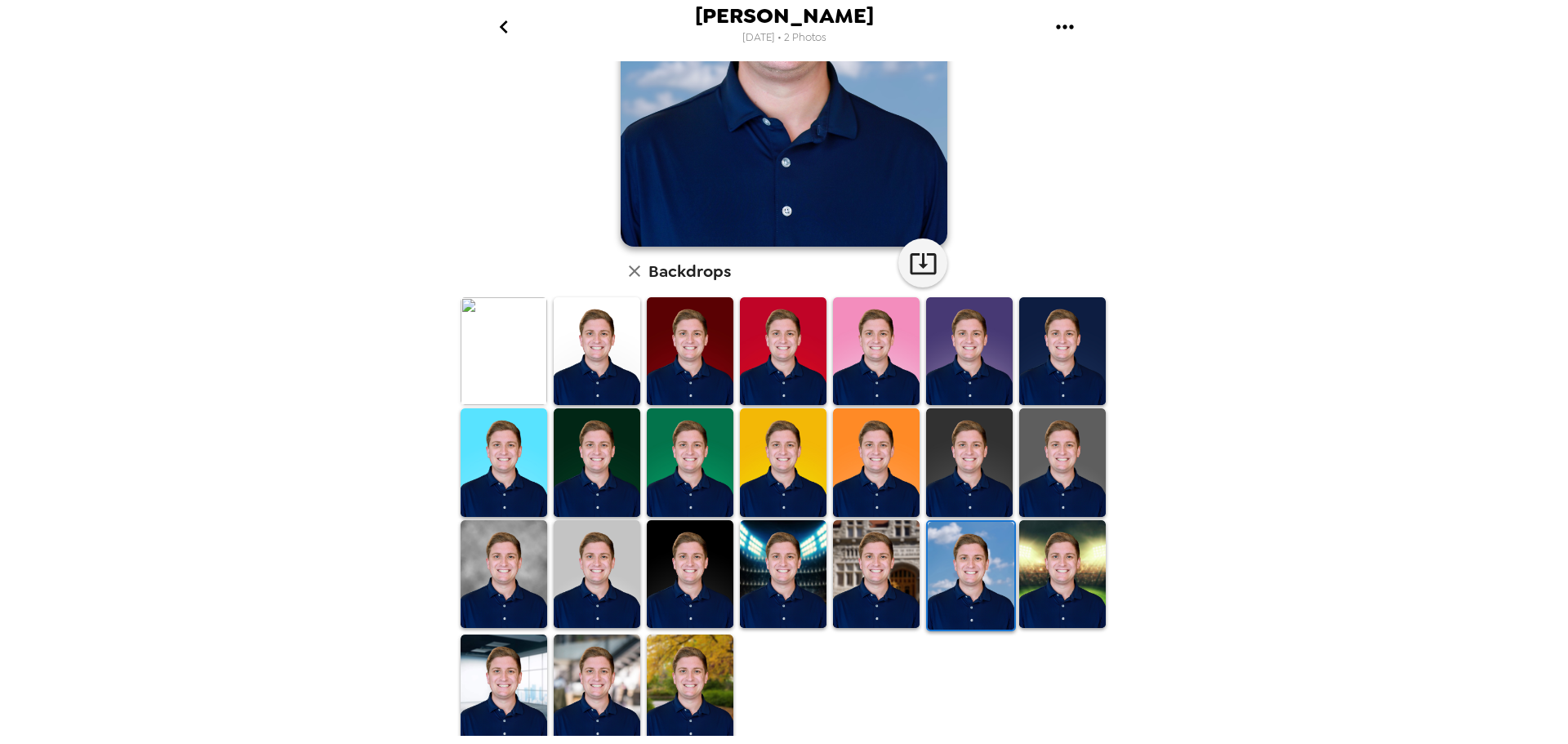
click at [1076, 571] on img at bounding box center [1062, 574] width 86 height 108
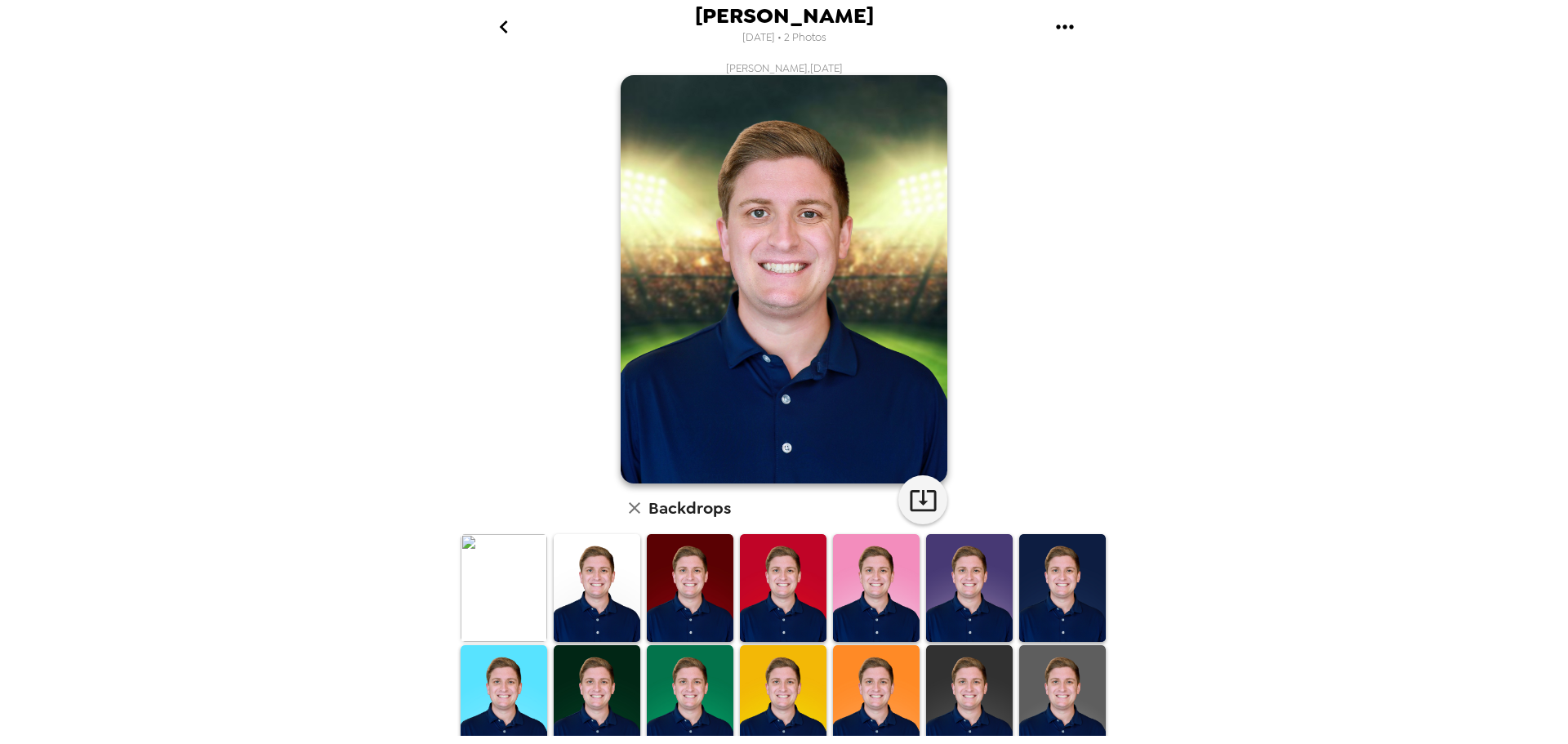
click at [579, 581] on img at bounding box center [596, 588] width 86 height 108
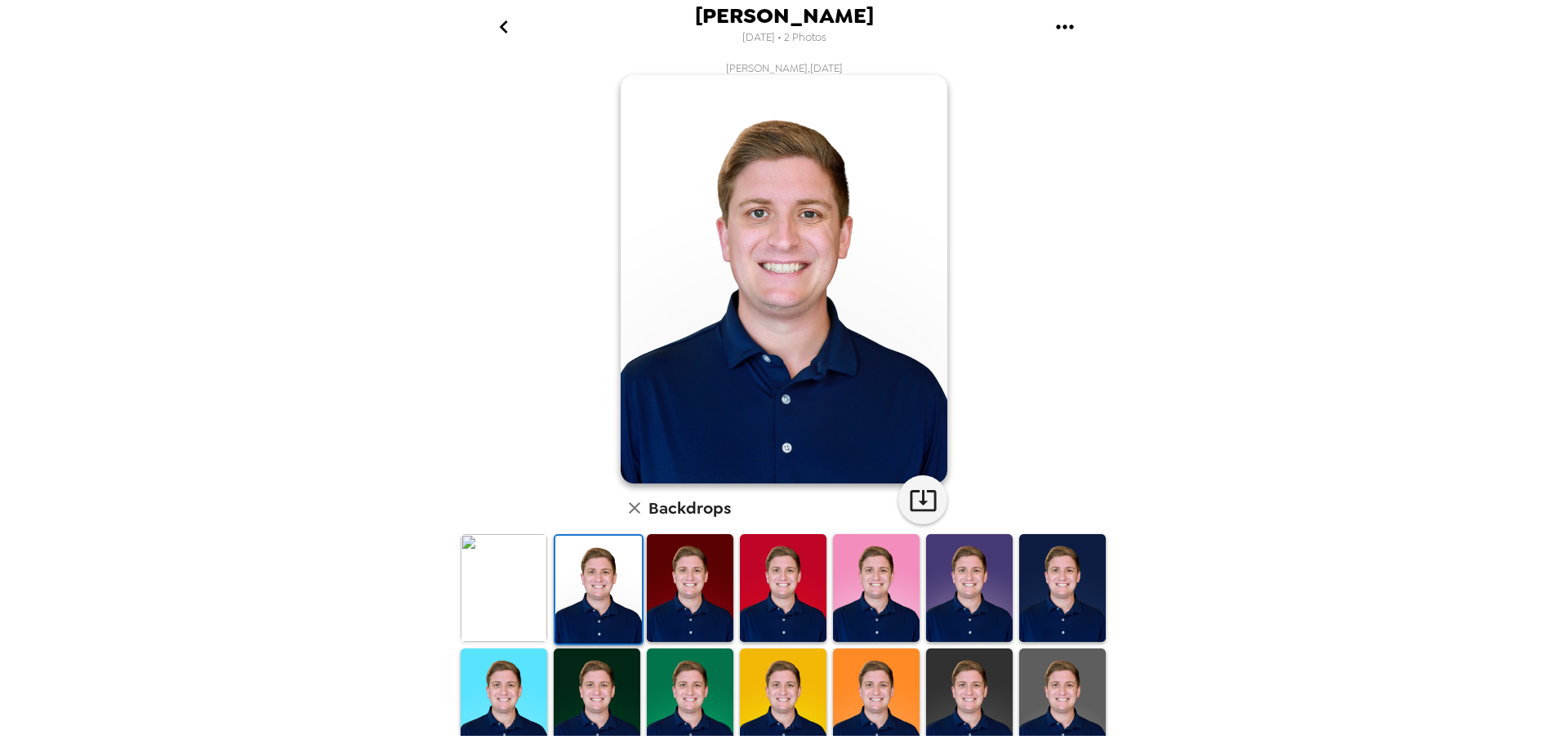
click at [496, 582] on img at bounding box center [503, 588] width 86 height 108
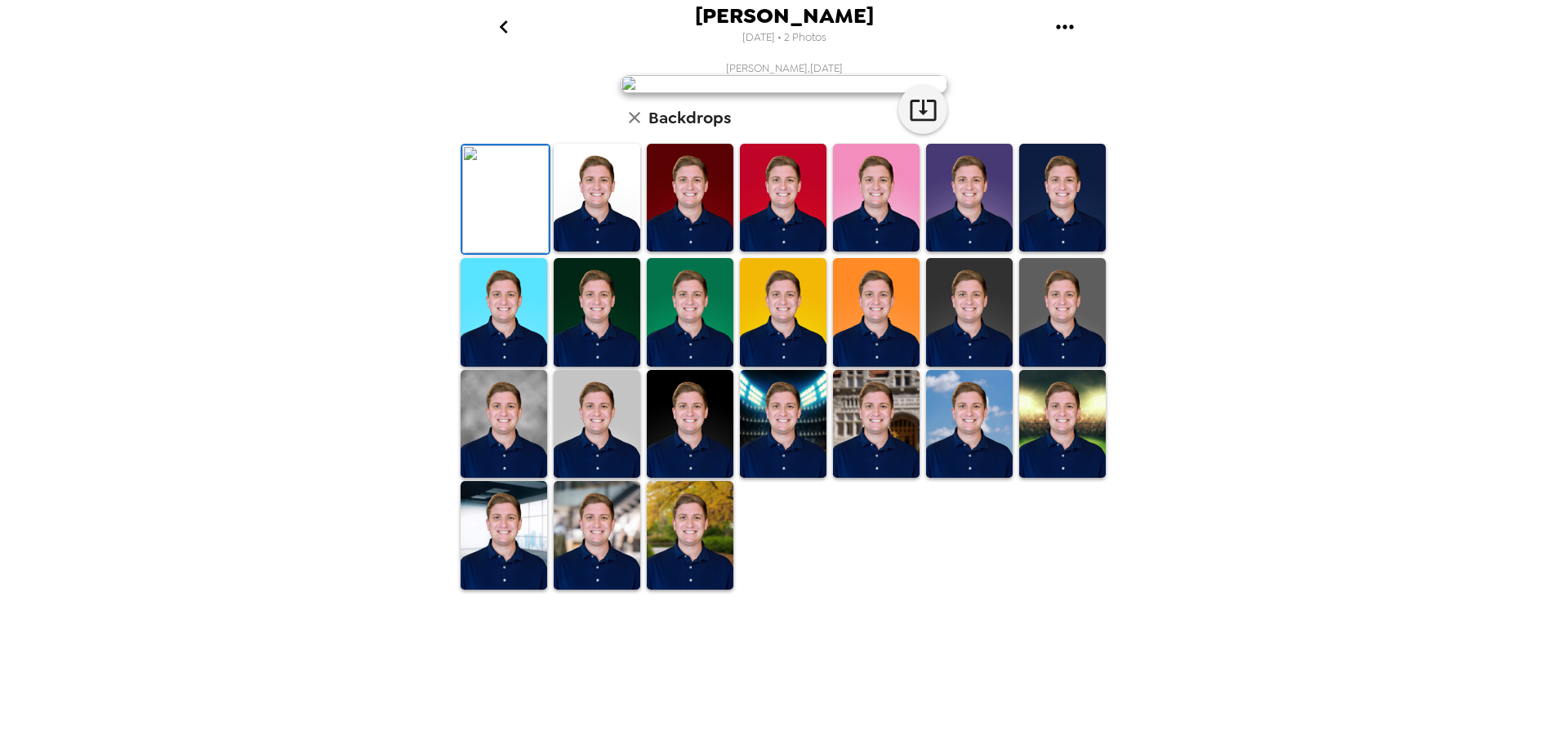
click at [567, 251] on img at bounding box center [596, 197] width 86 height 108
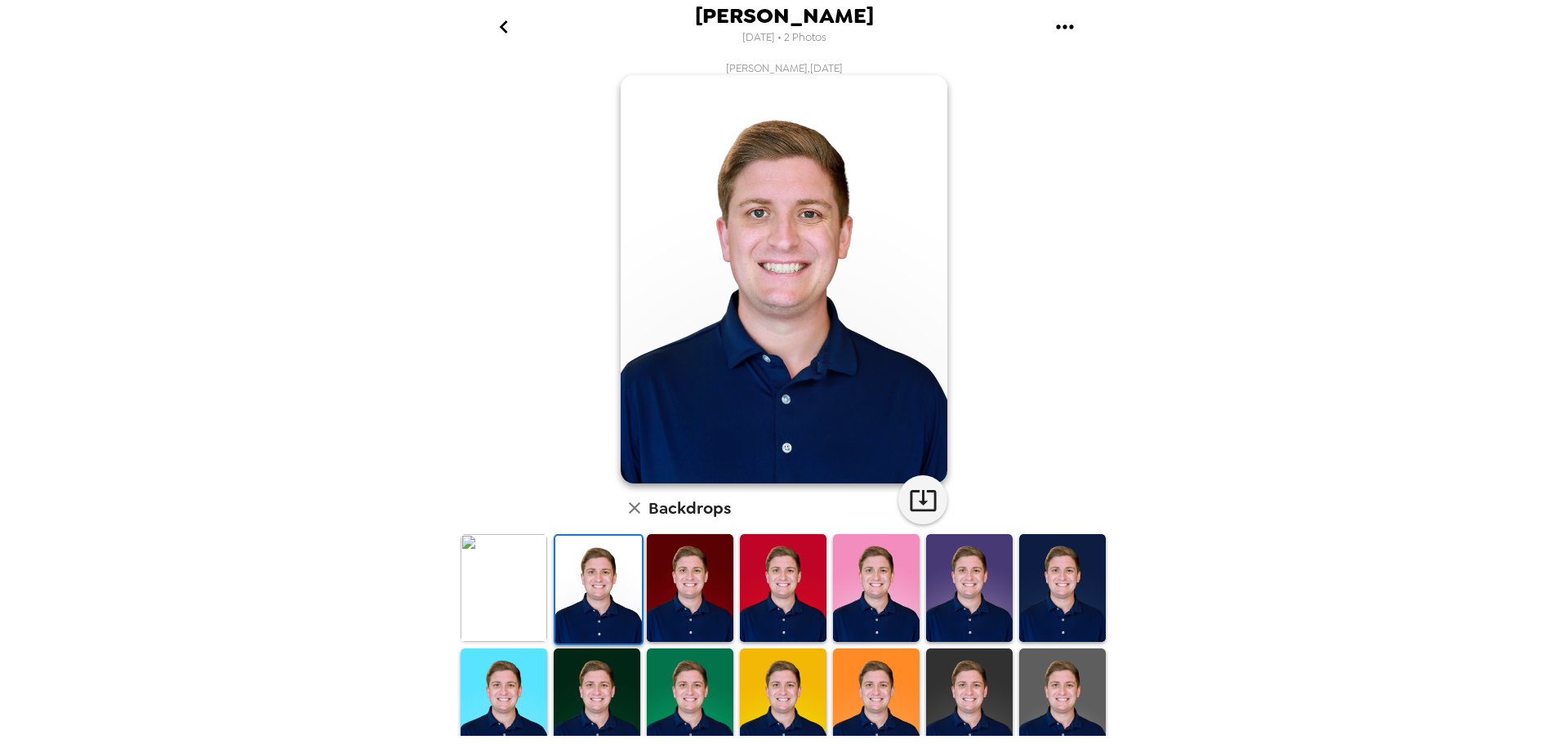
click at [501, 583] on img at bounding box center [503, 588] width 86 height 108
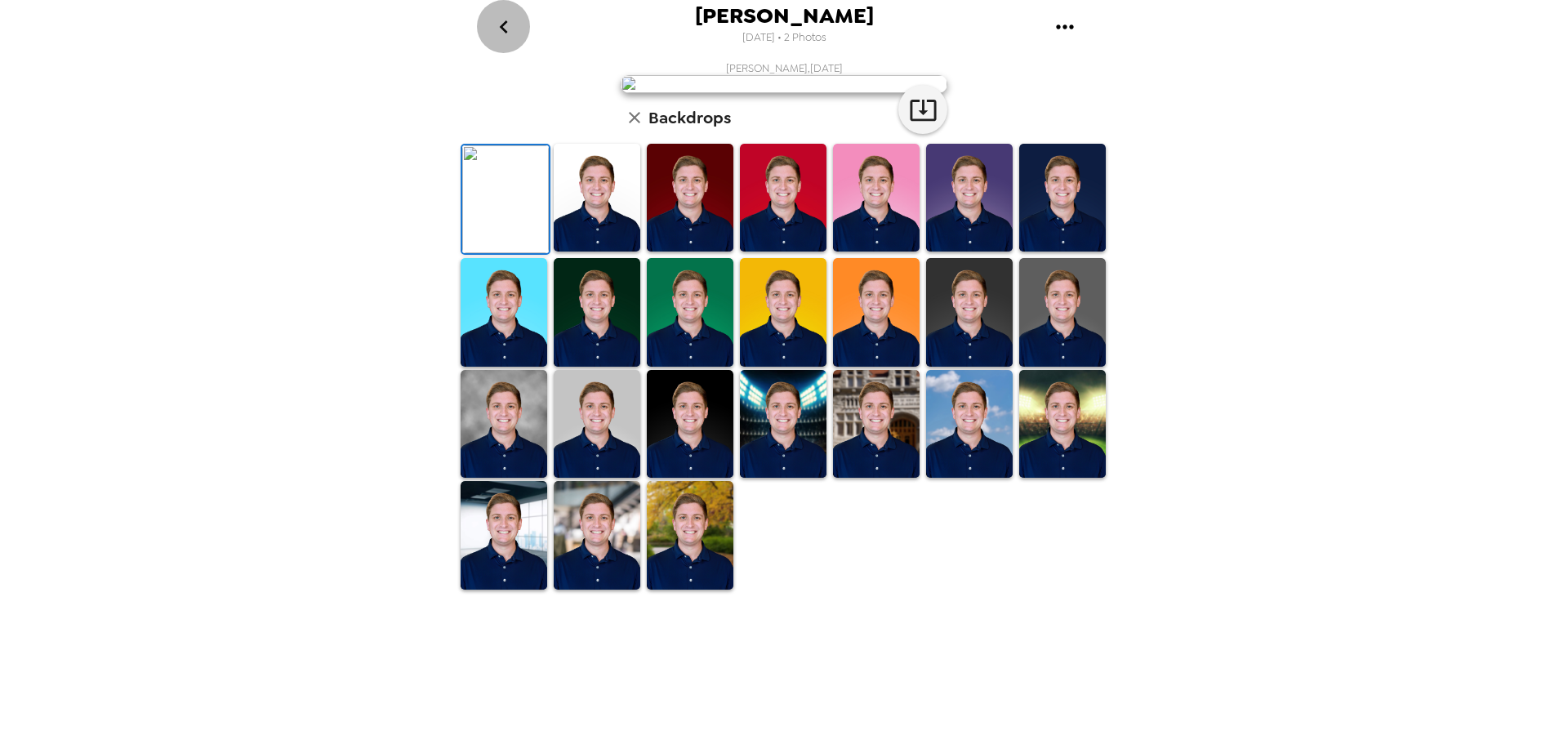
click at [510, 31] on icon "go back" at bounding box center [504, 27] width 26 height 26
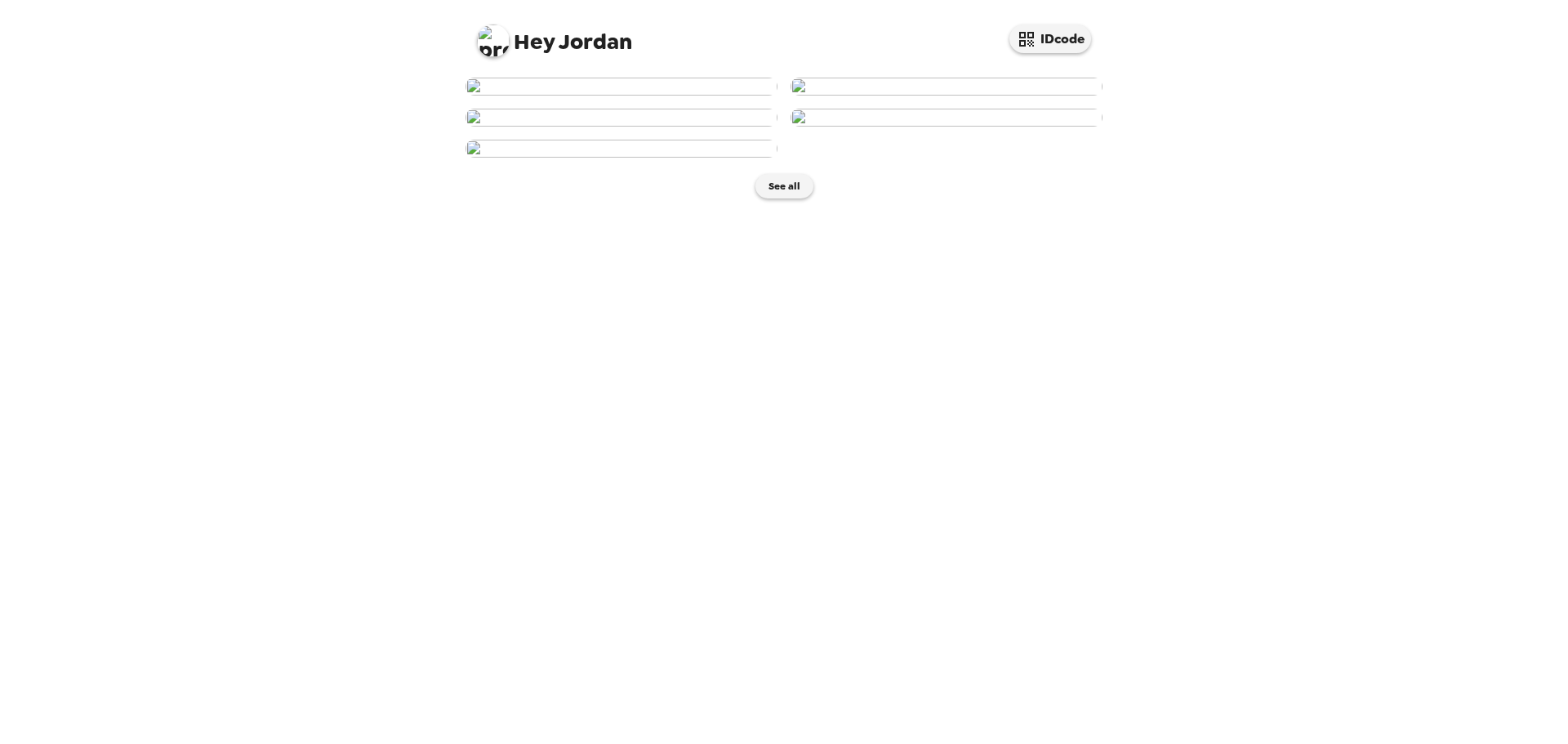
scroll to position [163, 0]
click at [642, 127] on img at bounding box center [621, 118] width 312 height 18
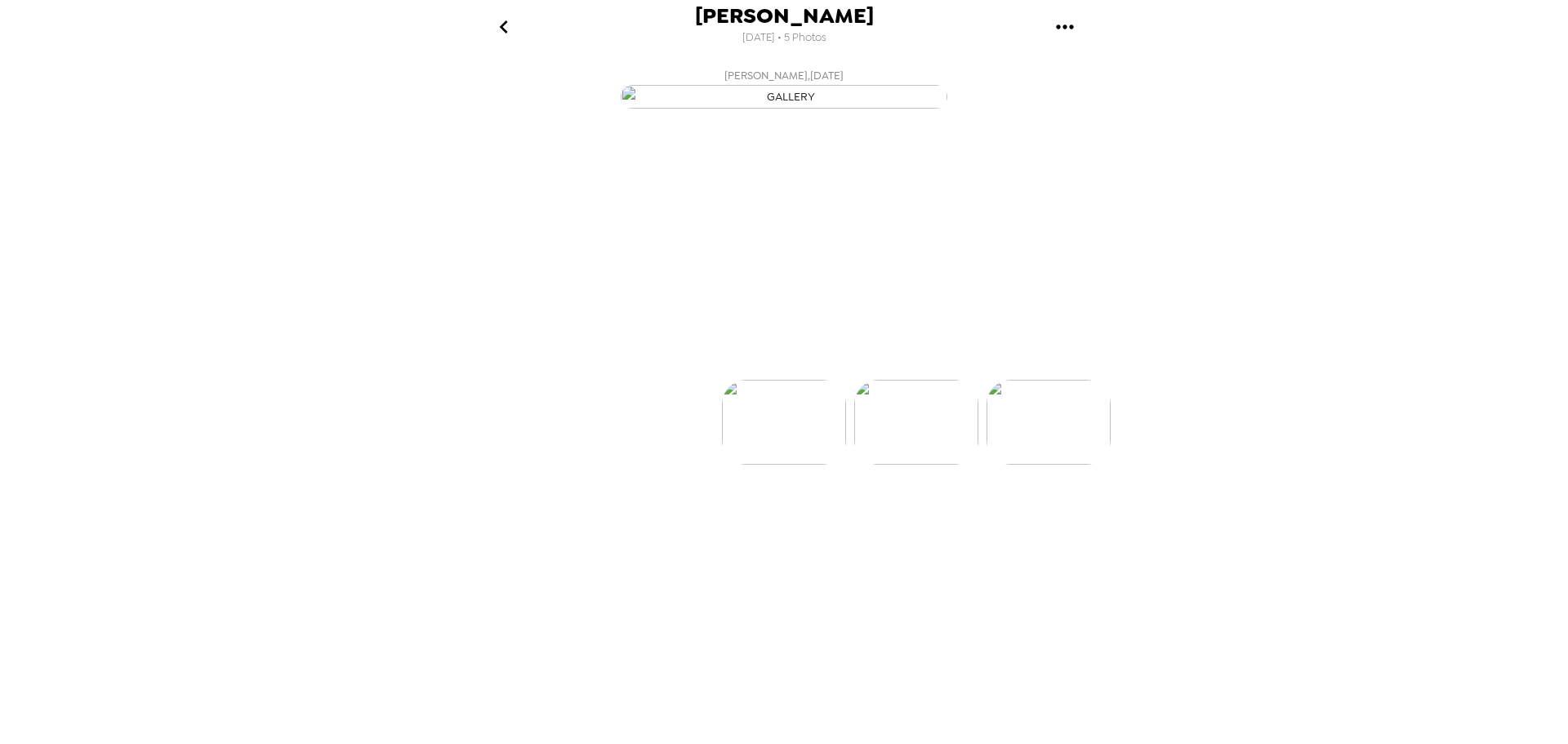
scroll to position [0, 263]
click at [1049, 513] on img at bounding box center [1049, 471] width 124 height 85
click at [918, 513] on img at bounding box center [916, 471] width 124 height 85
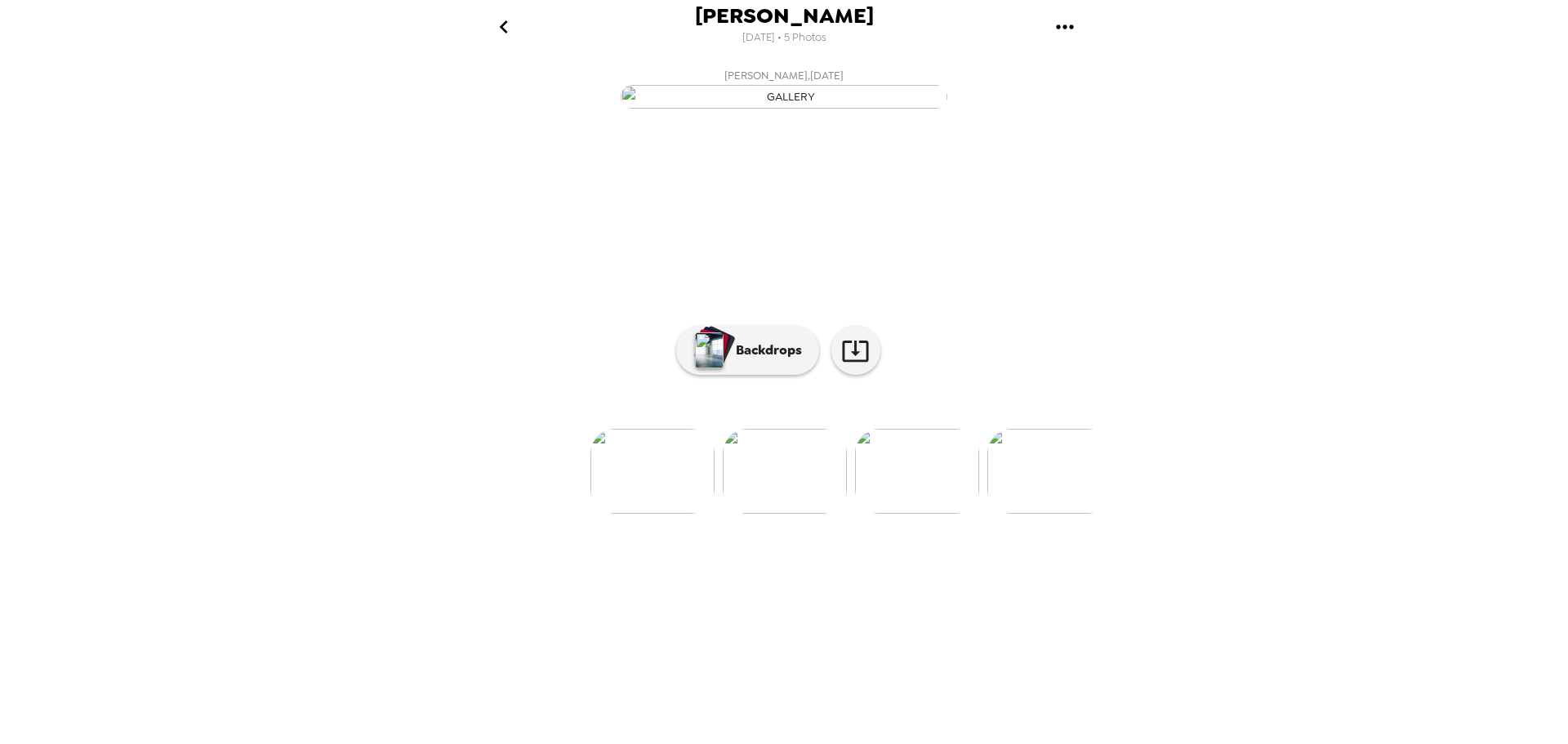
click at [925, 513] on img at bounding box center [917, 471] width 124 height 85
click at [660, 513] on img at bounding box center [652, 471] width 124 height 85
click at [931, 513] on img at bounding box center [917, 471] width 124 height 85
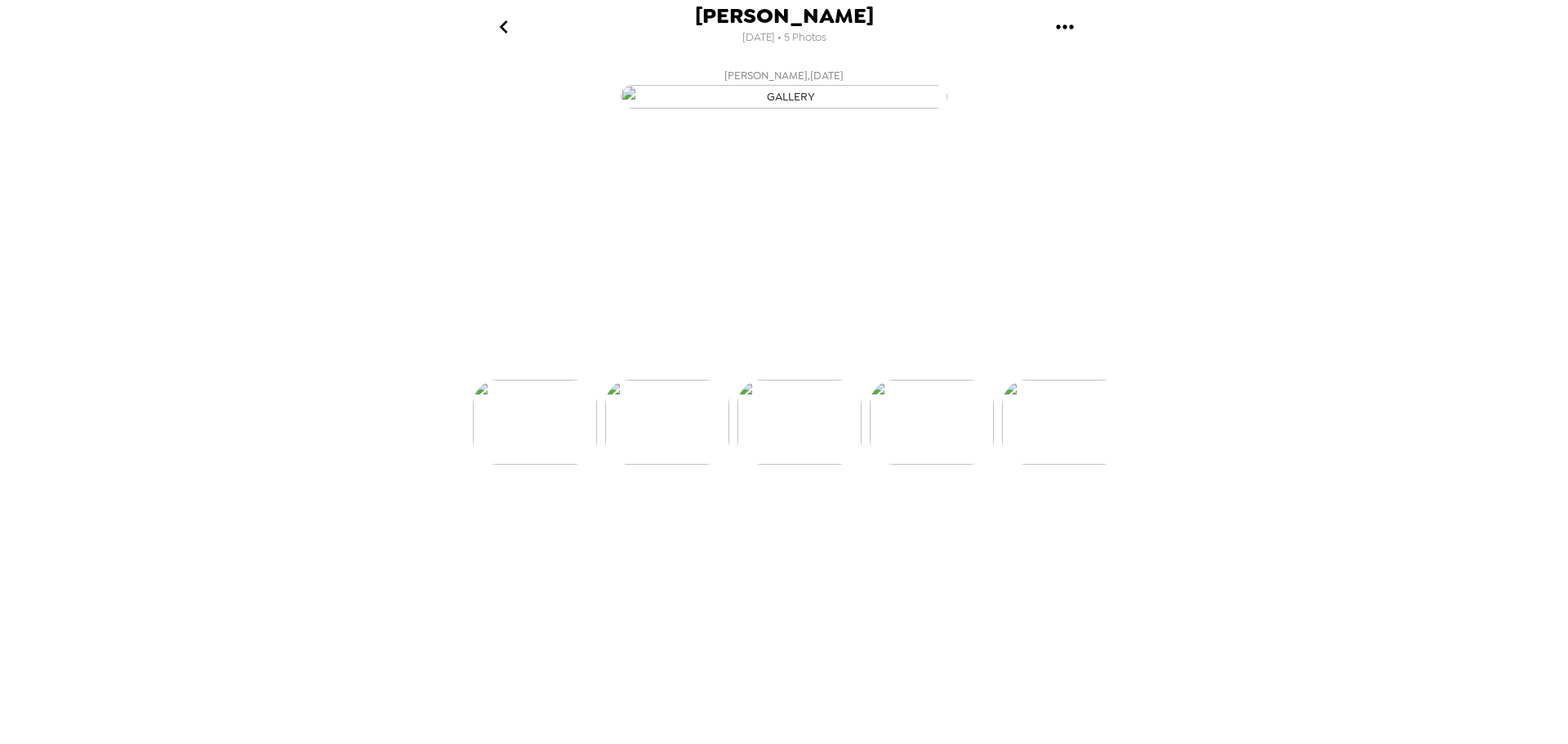
scroll to position [0, 263]
click at [927, 513] on img at bounding box center [918, 471] width 124 height 85
click at [955, 513] on img at bounding box center [919, 471] width 124 height 85
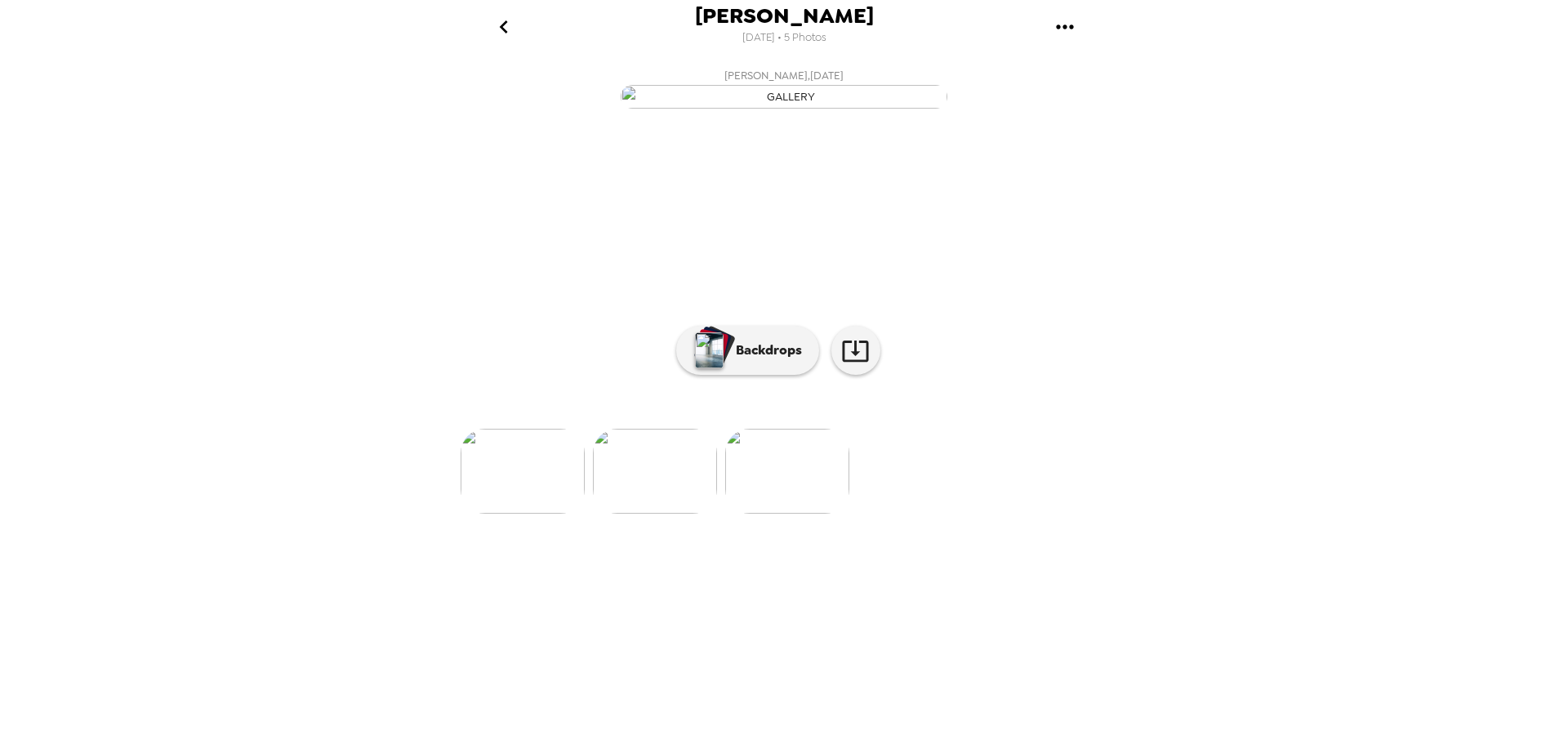
click at [565, 513] on img at bounding box center [522, 471] width 124 height 85
click at [651, 513] on img at bounding box center [652, 471] width 124 height 85
click at [760, 375] on button "Backdrops" at bounding box center [747, 350] width 143 height 49
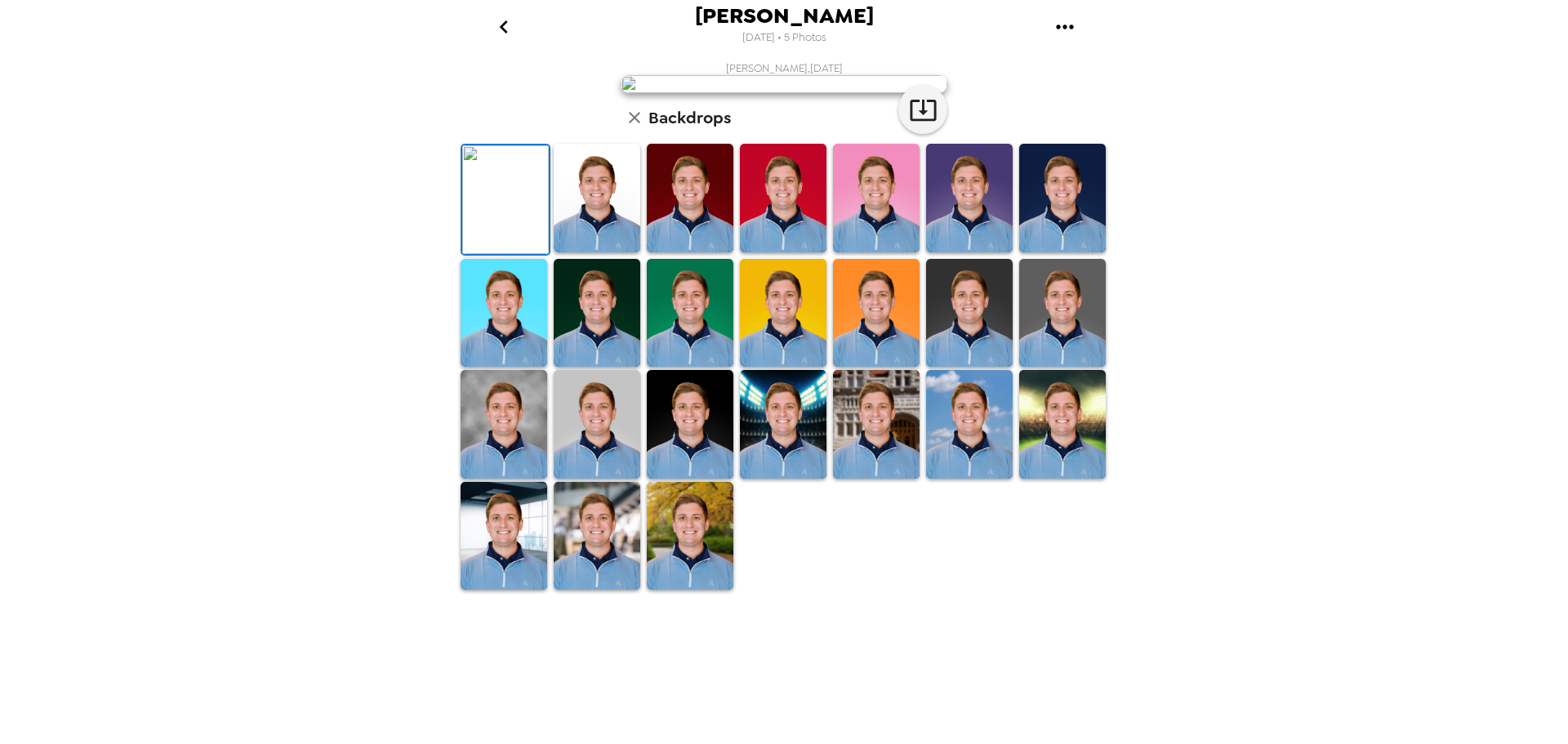
click at [560, 252] on img at bounding box center [596, 198] width 86 height 109
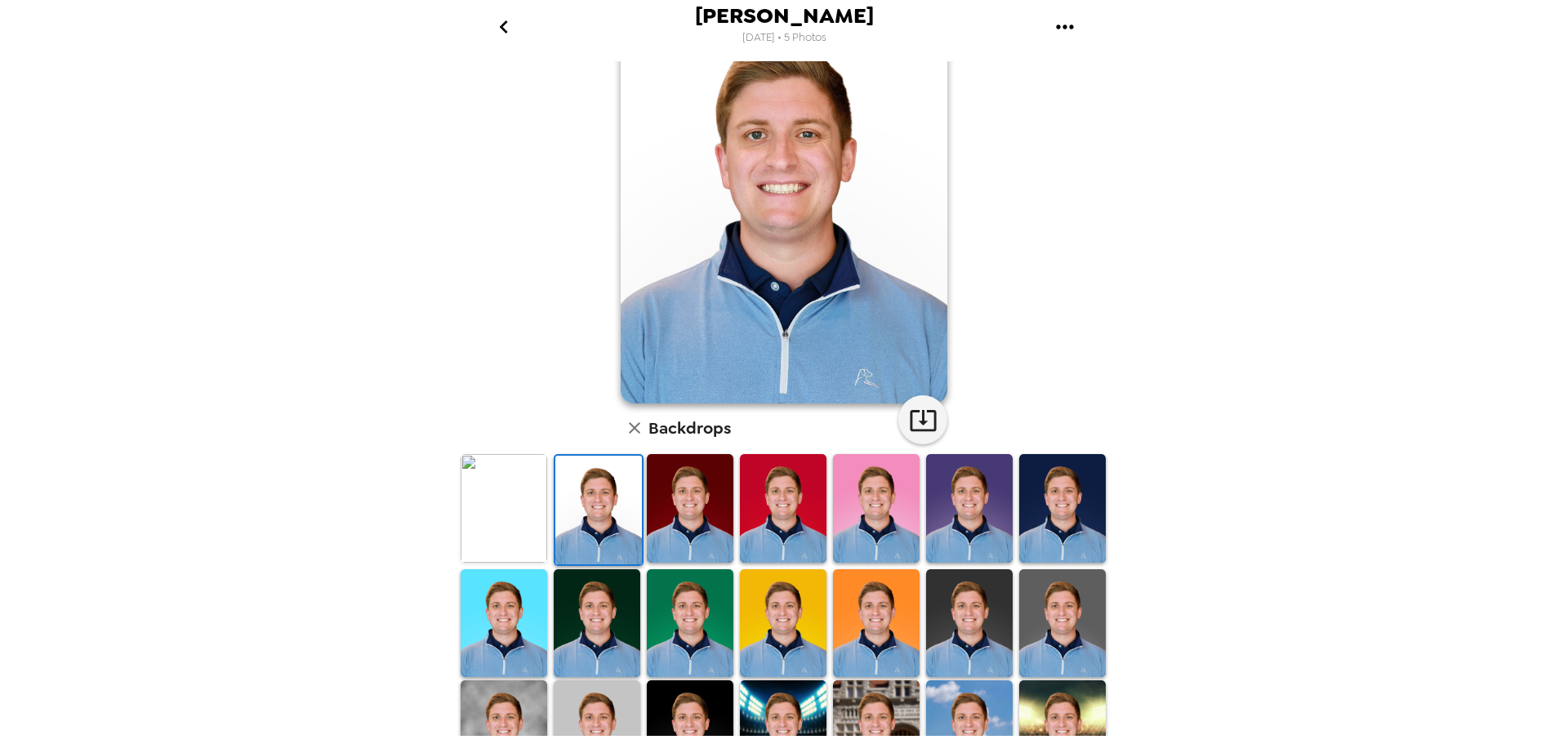
scroll to position [0, 0]
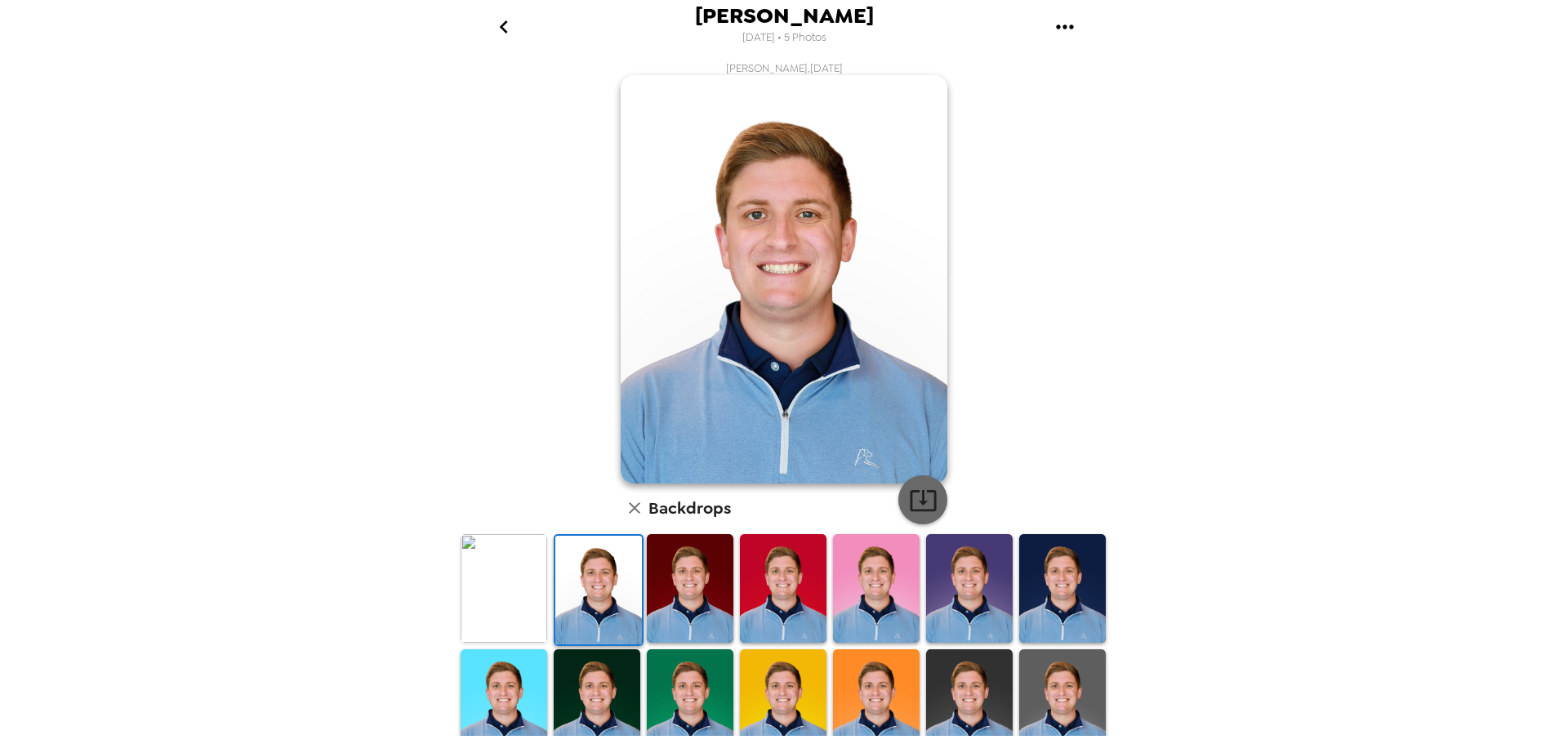
click at [927, 497] on icon "button" at bounding box center [923, 500] width 29 height 29
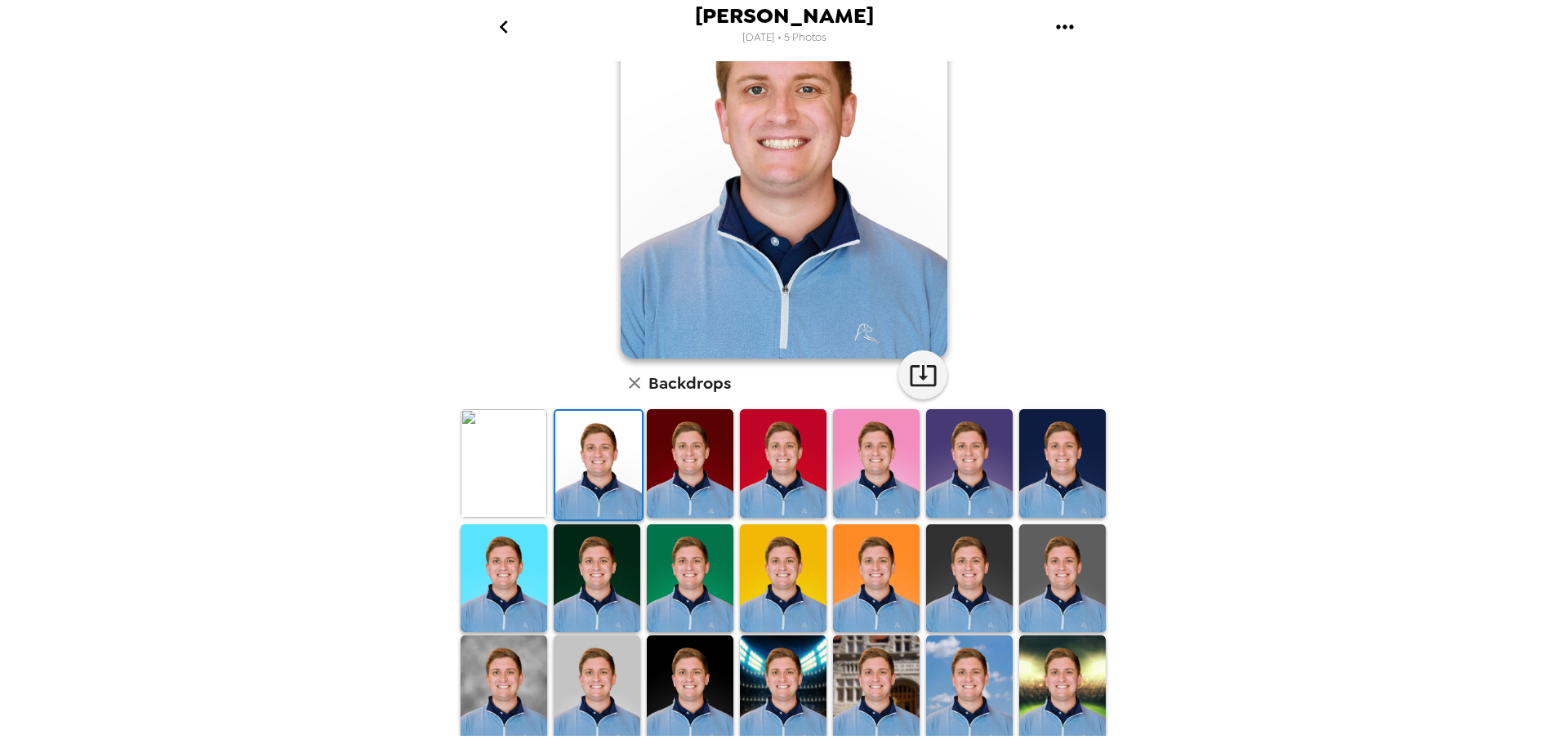
scroll to position [236, 0]
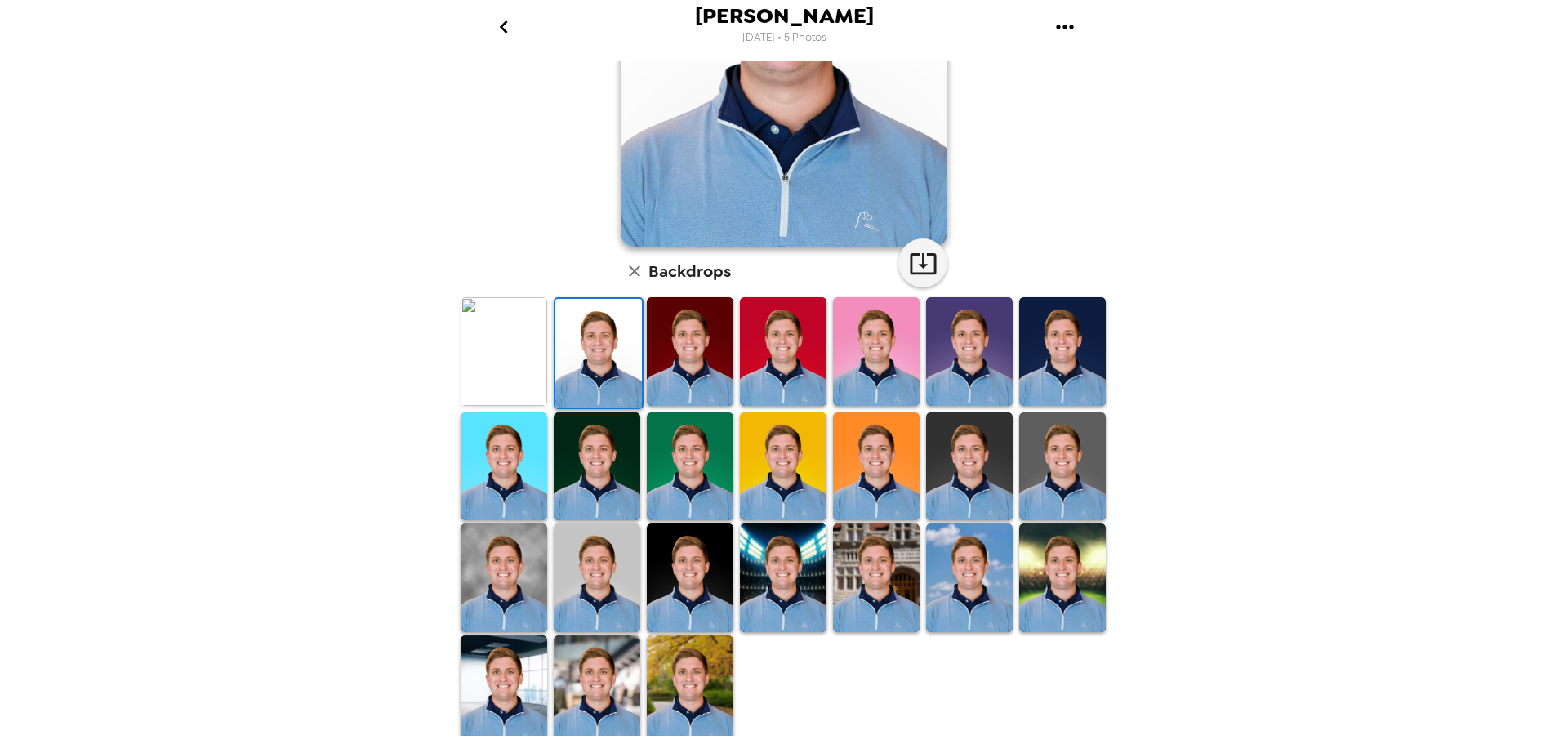
click at [683, 668] on img at bounding box center [689, 690] width 86 height 109
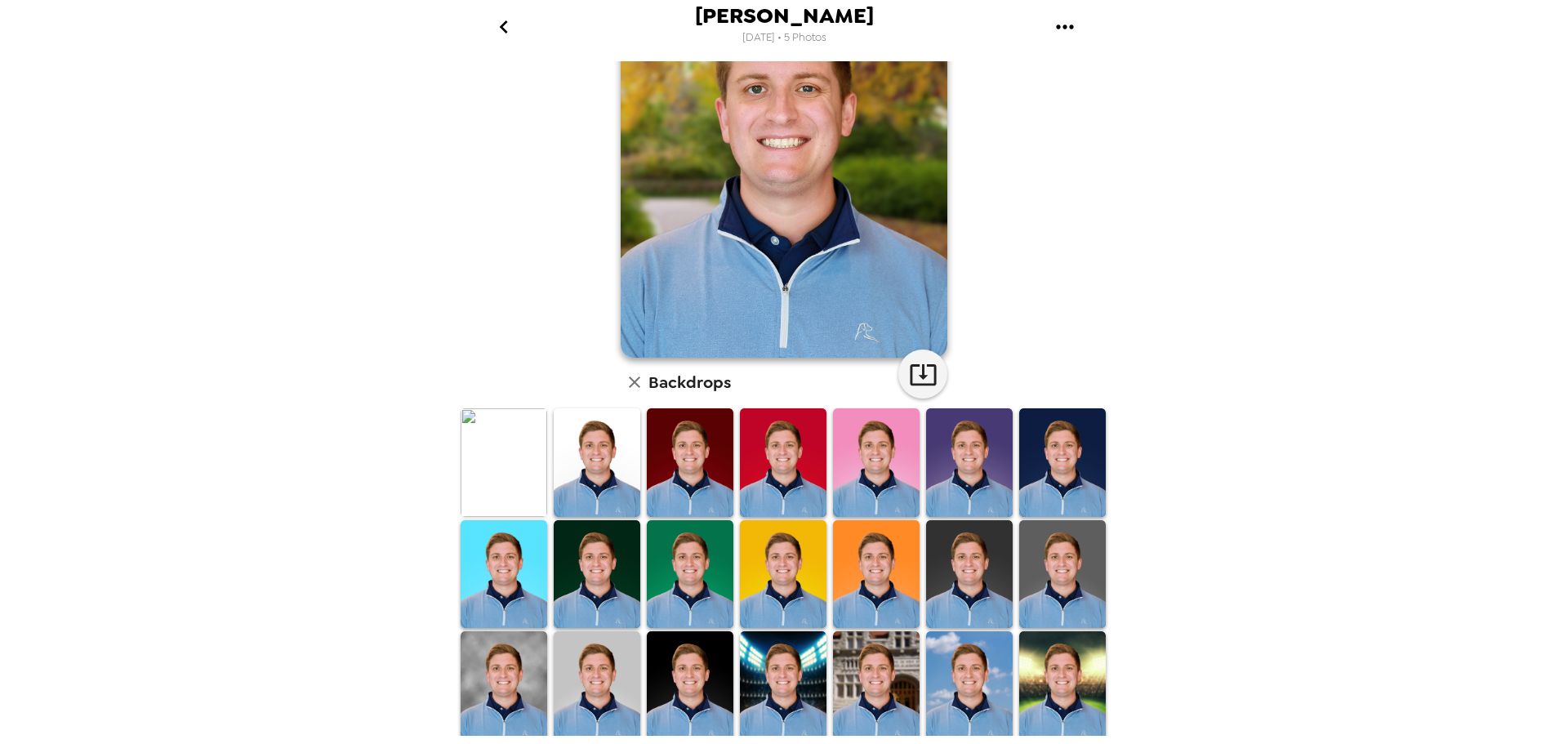
scroll to position [163, 0]
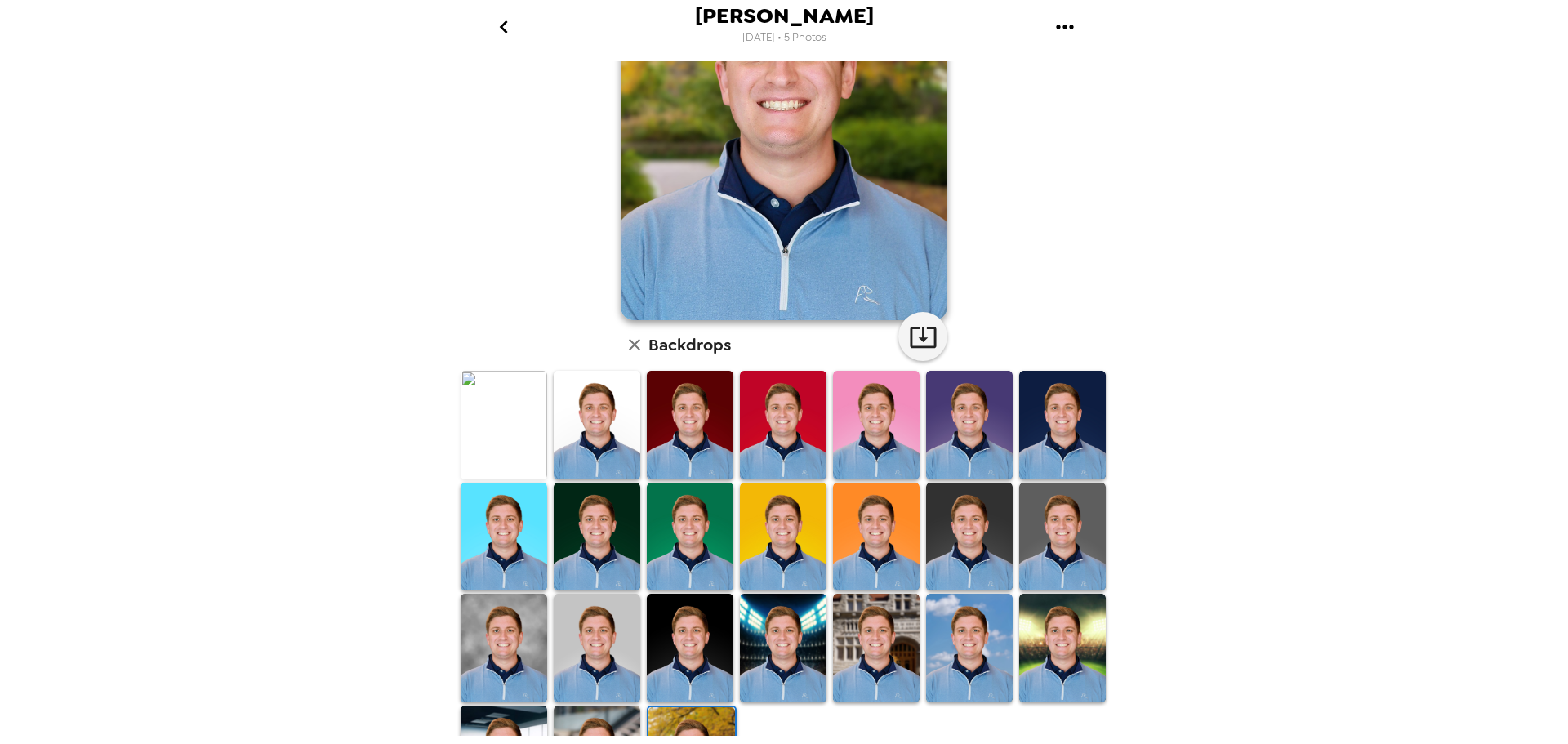
click at [494, 437] on img at bounding box center [503, 425] width 86 height 109
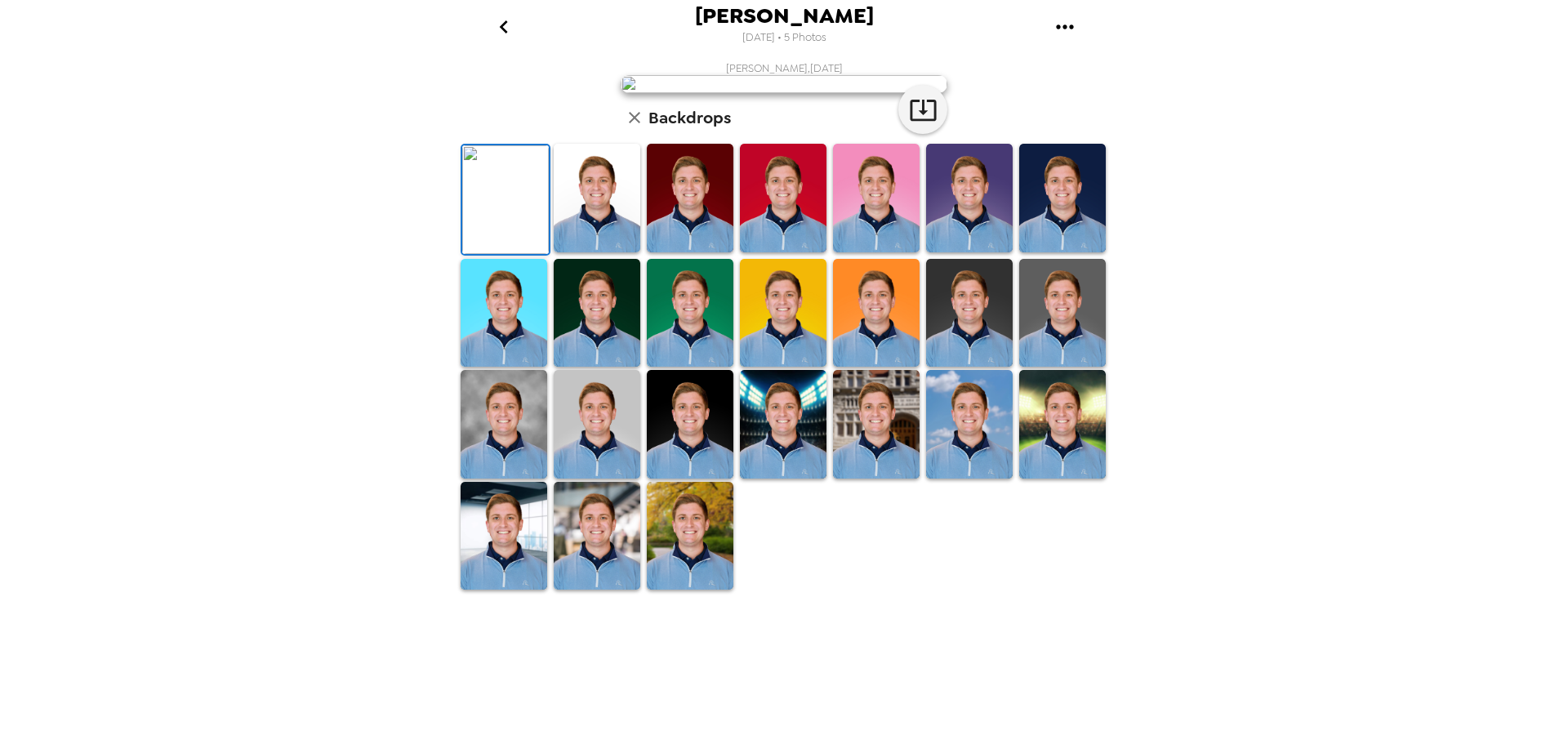
scroll to position [0, 0]
click at [926, 124] on icon "button" at bounding box center [923, 110] width 29 height 29
click at [890, 478] on img at bounding box center [876, 424] width 86 height 109
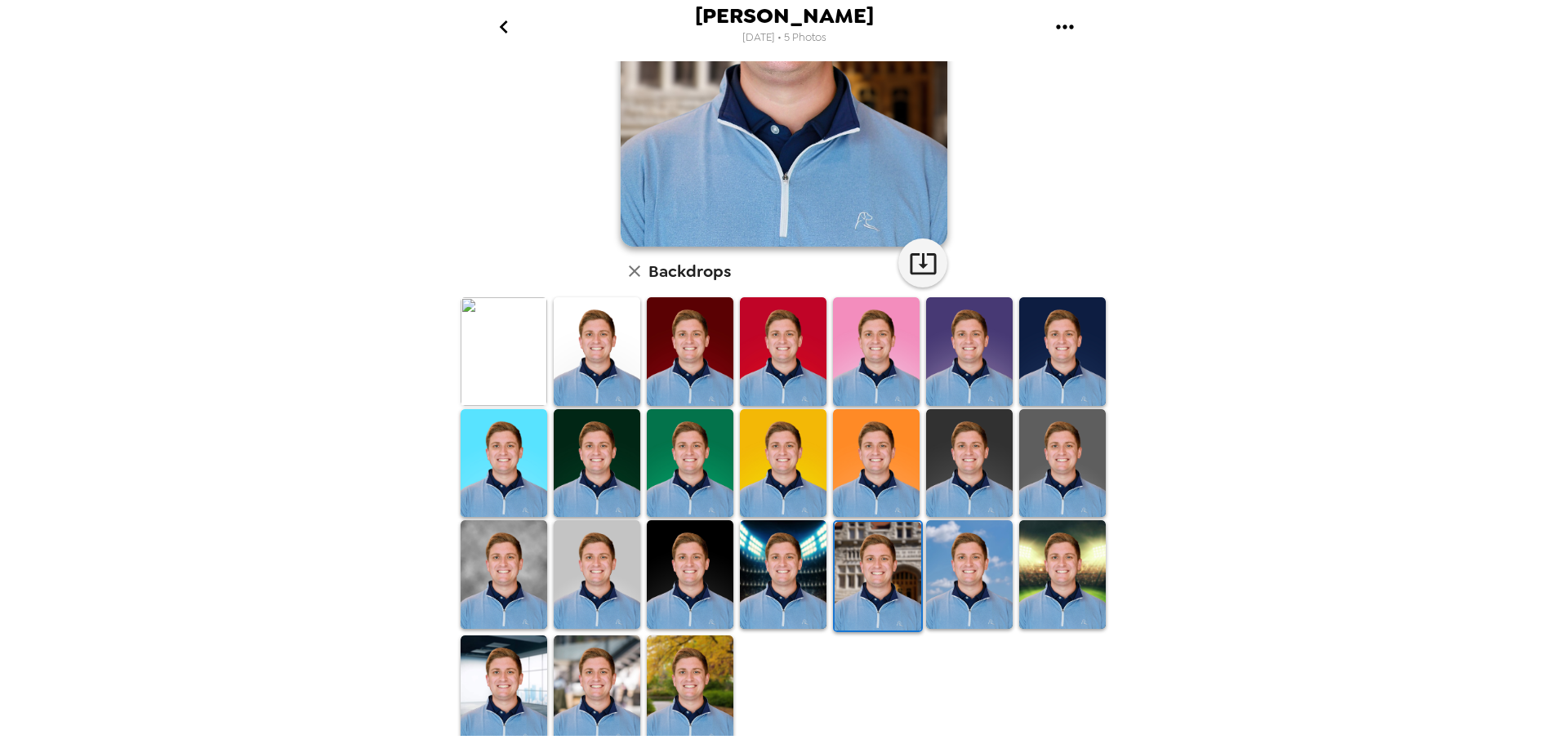
click at [703, 654] on img at bounding box center [689, 690] width 86 height 109
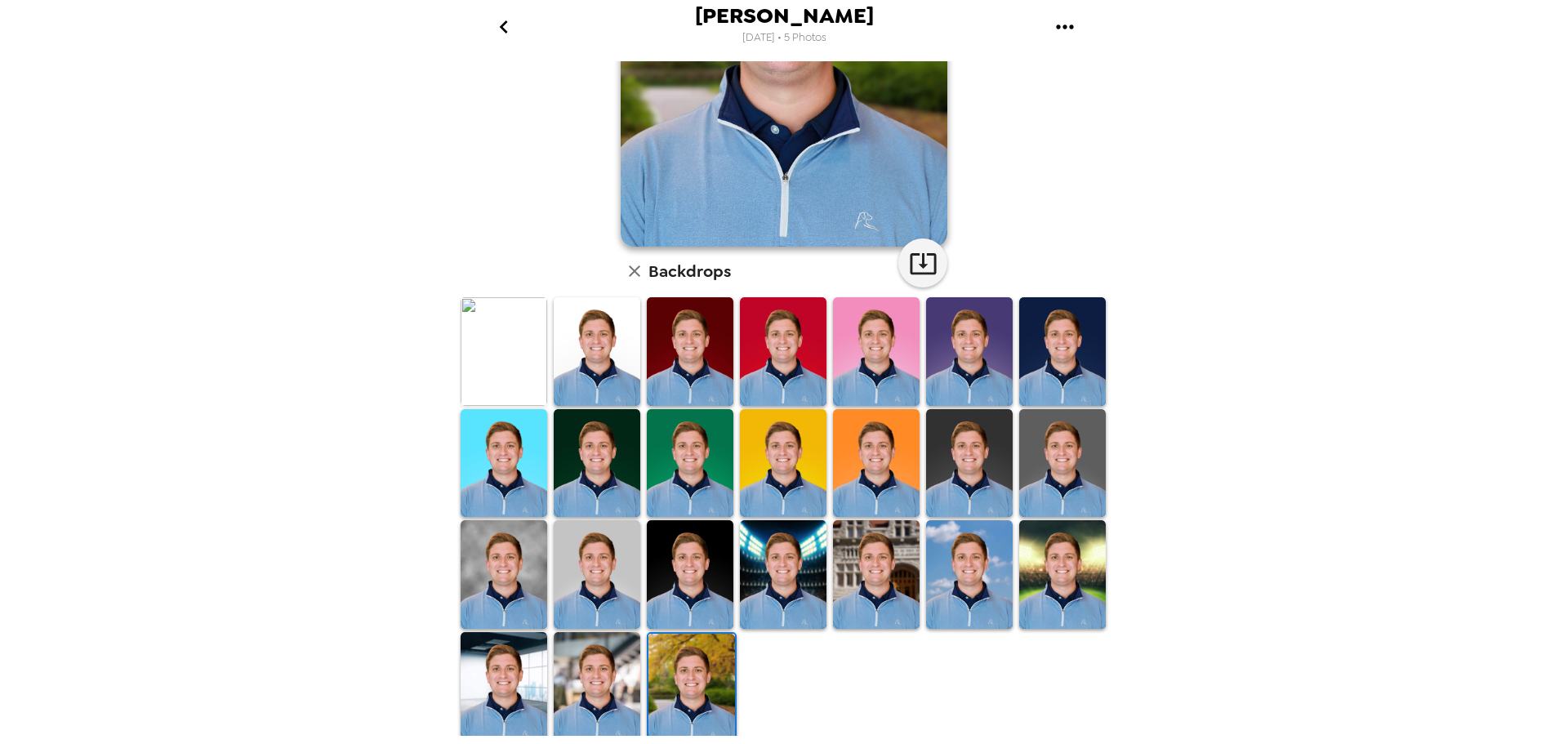
scroll to position [0, 0]
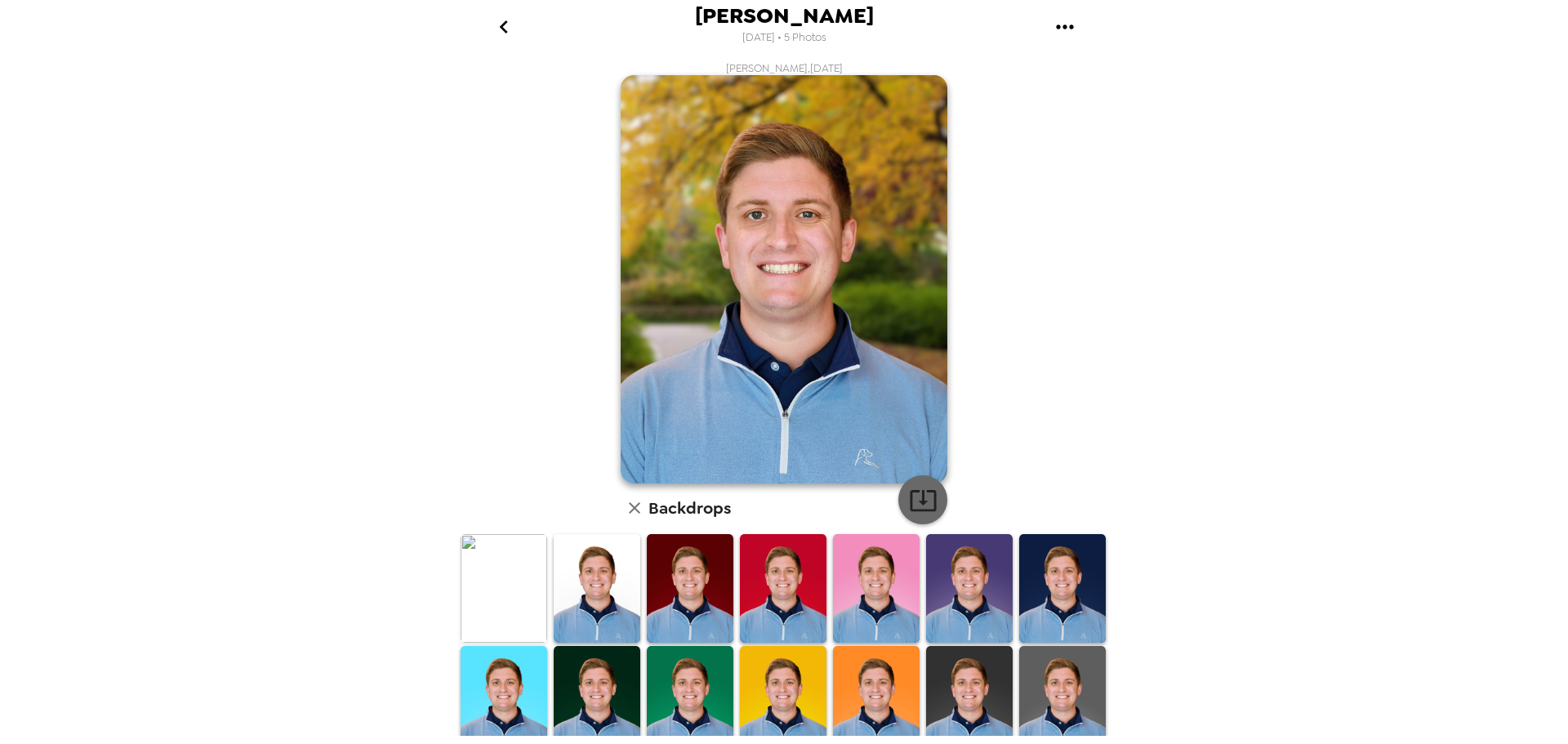
click at [918, 508] on icon "button" at bounding box center [923, 500] width 29 height 29
click at [505, 23] on icon "go back" at bounding box center [503, 27] width 8 height 13
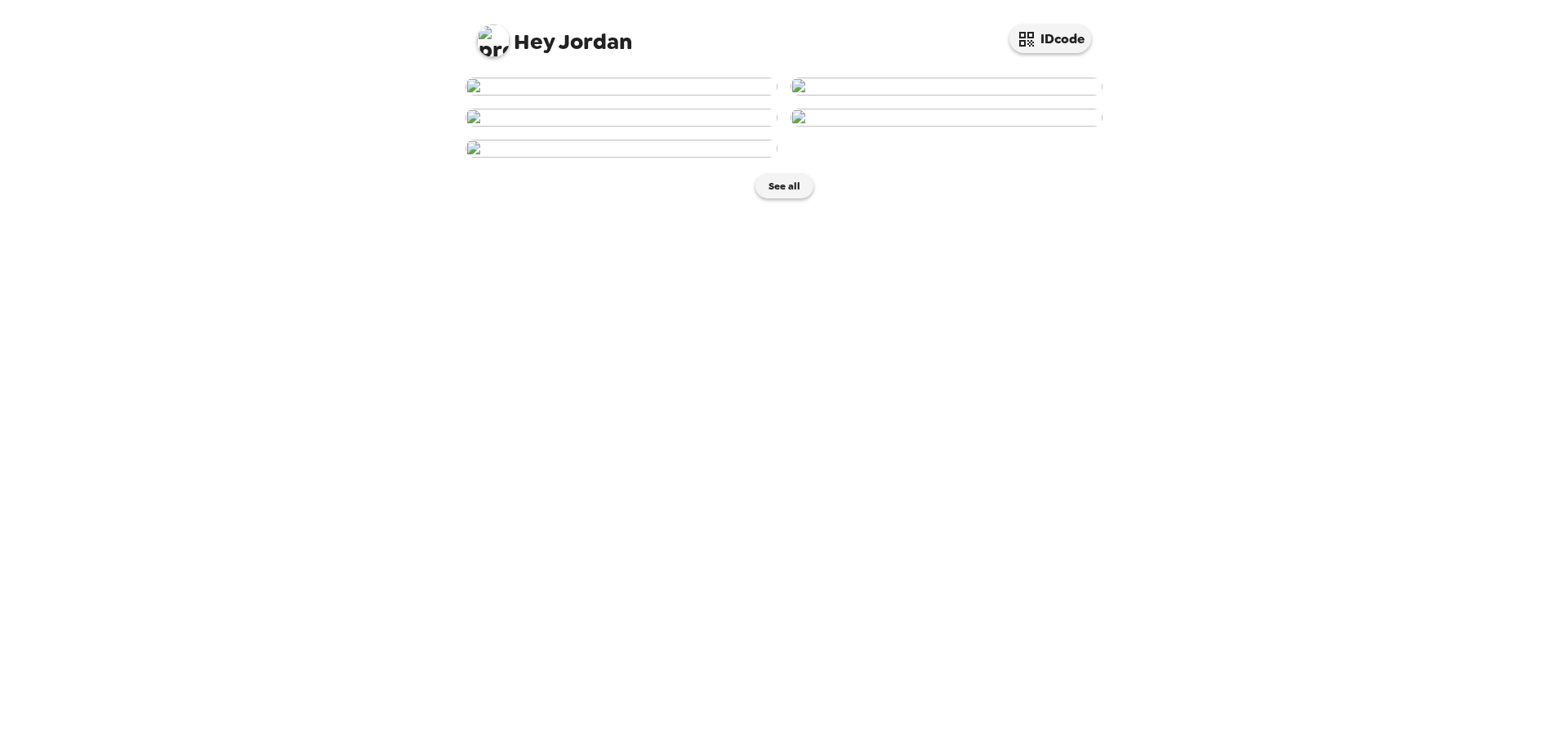
scroll to position [326, 0]
click at [699, 127] on img at bounding box center [621, 118] width 312 height 18
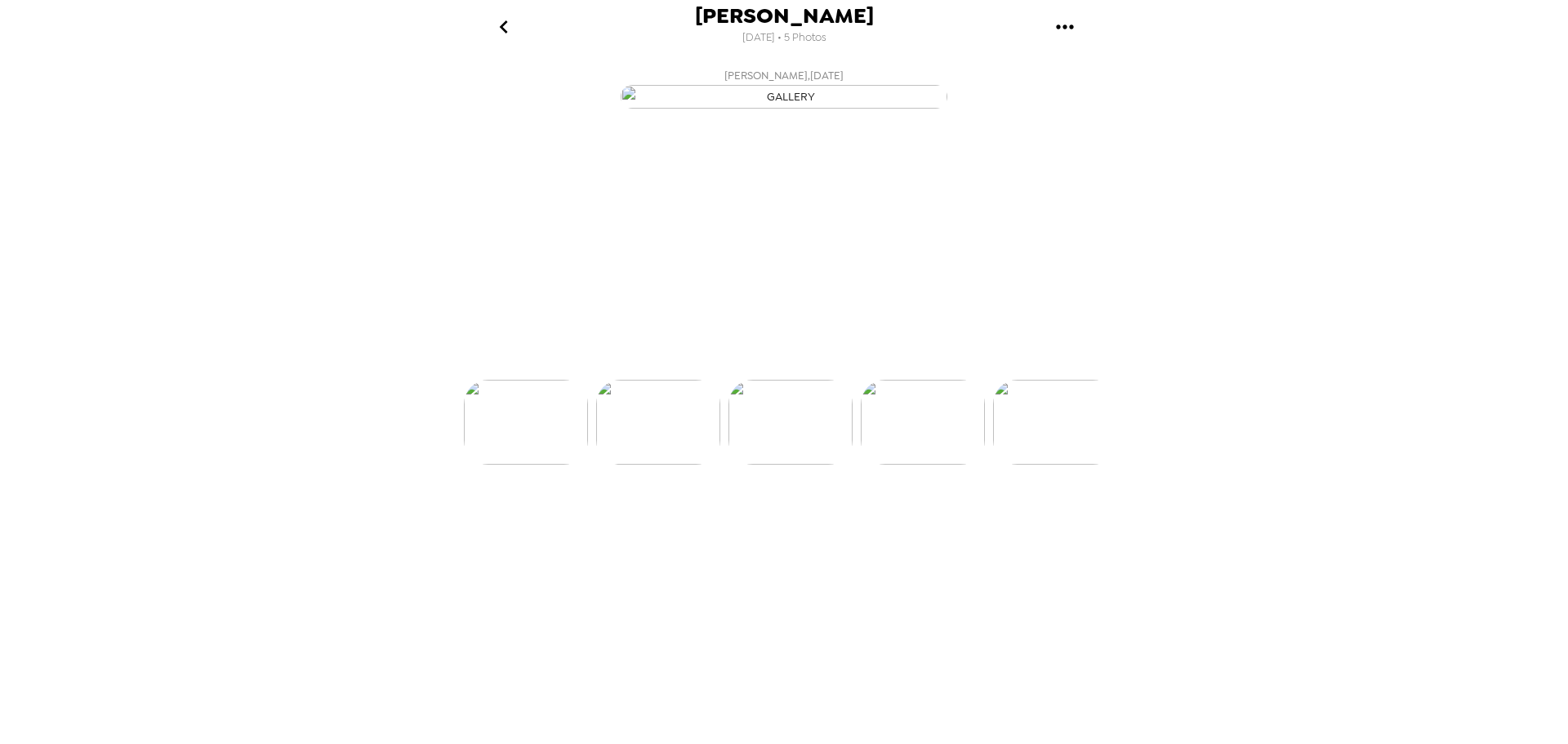
scroll to position [0, 263]
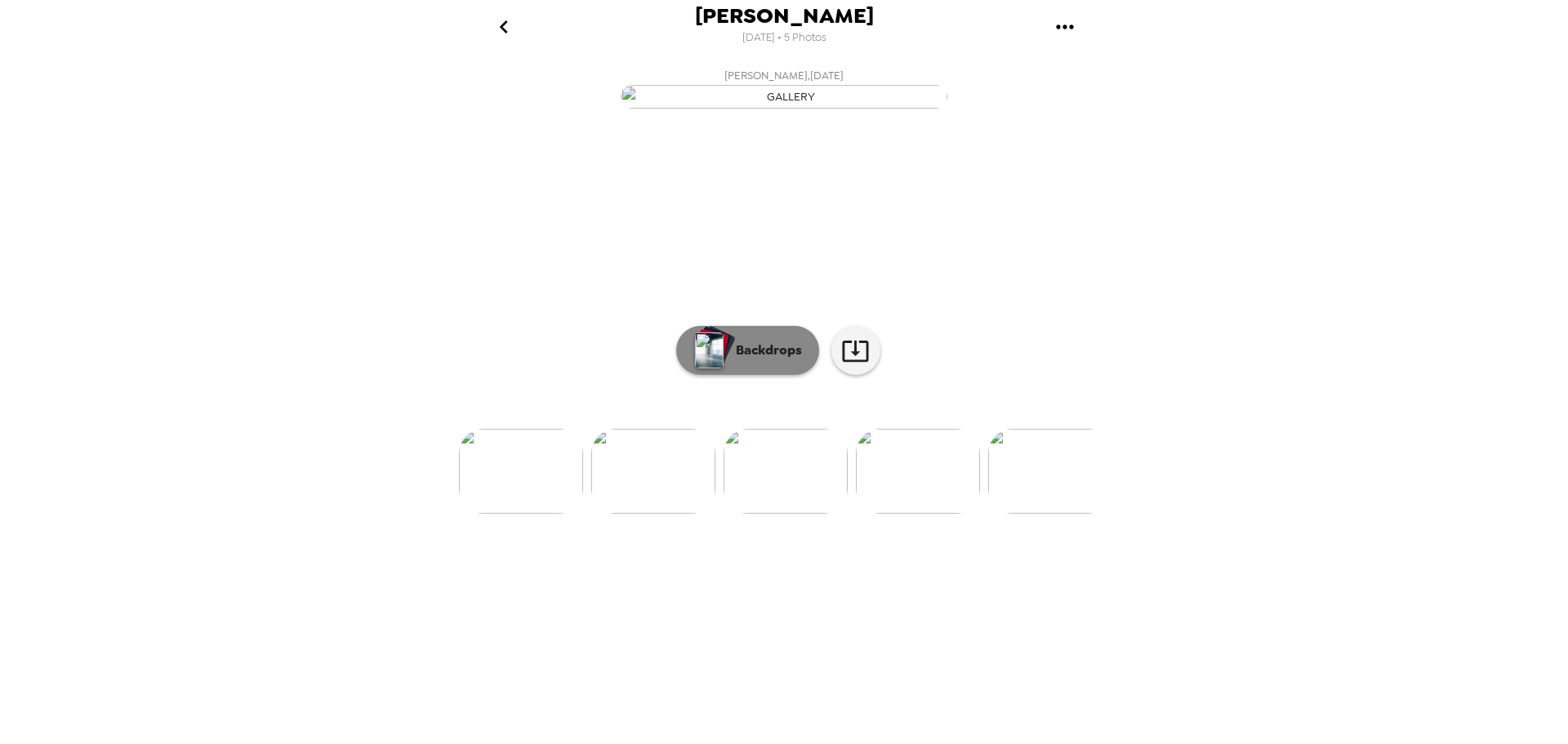
click at [721, 368] on img "button" at bounding box center [709, 350] width 29 height 36
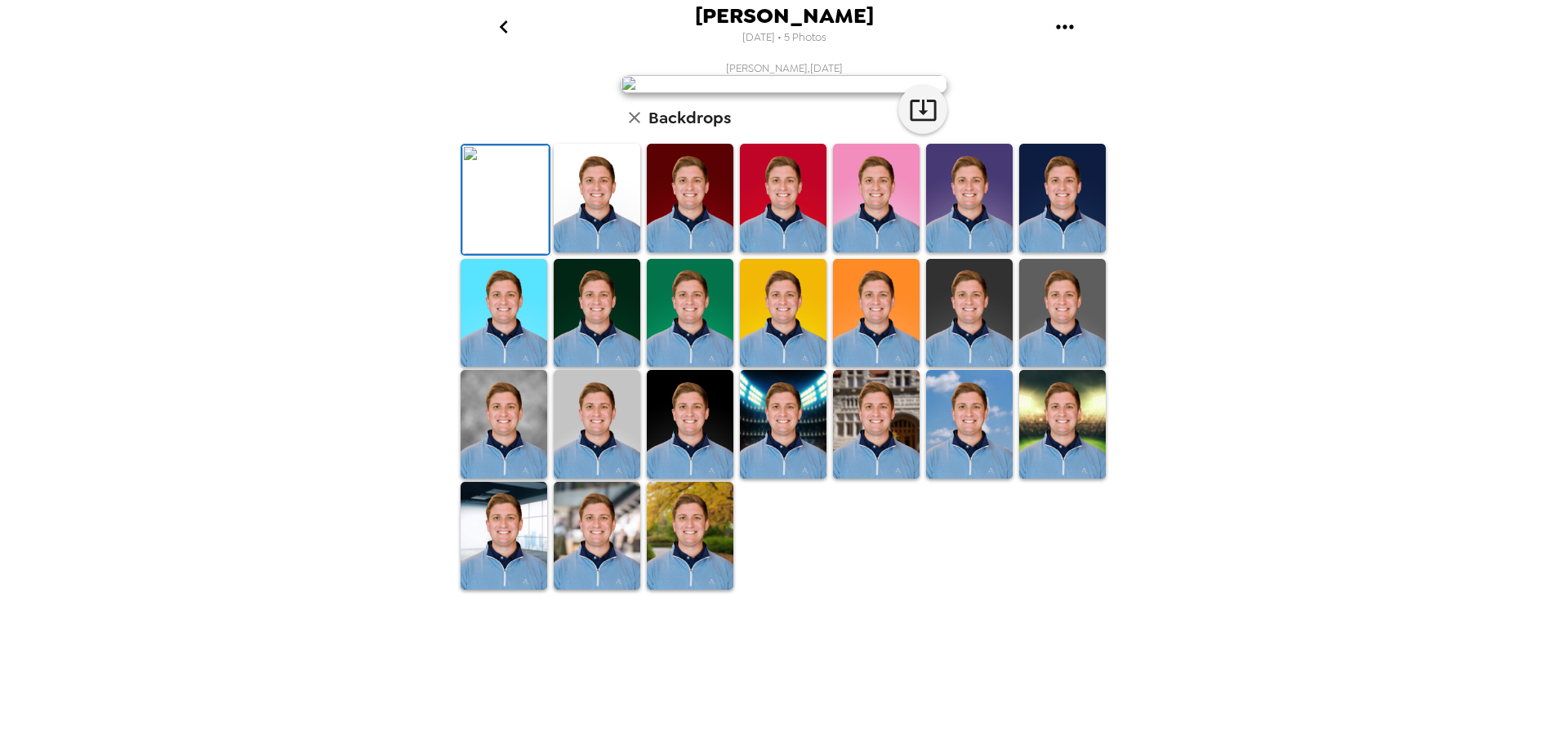
click at [619, 252] on img at bounding box center [596, 198] width 86 height 109
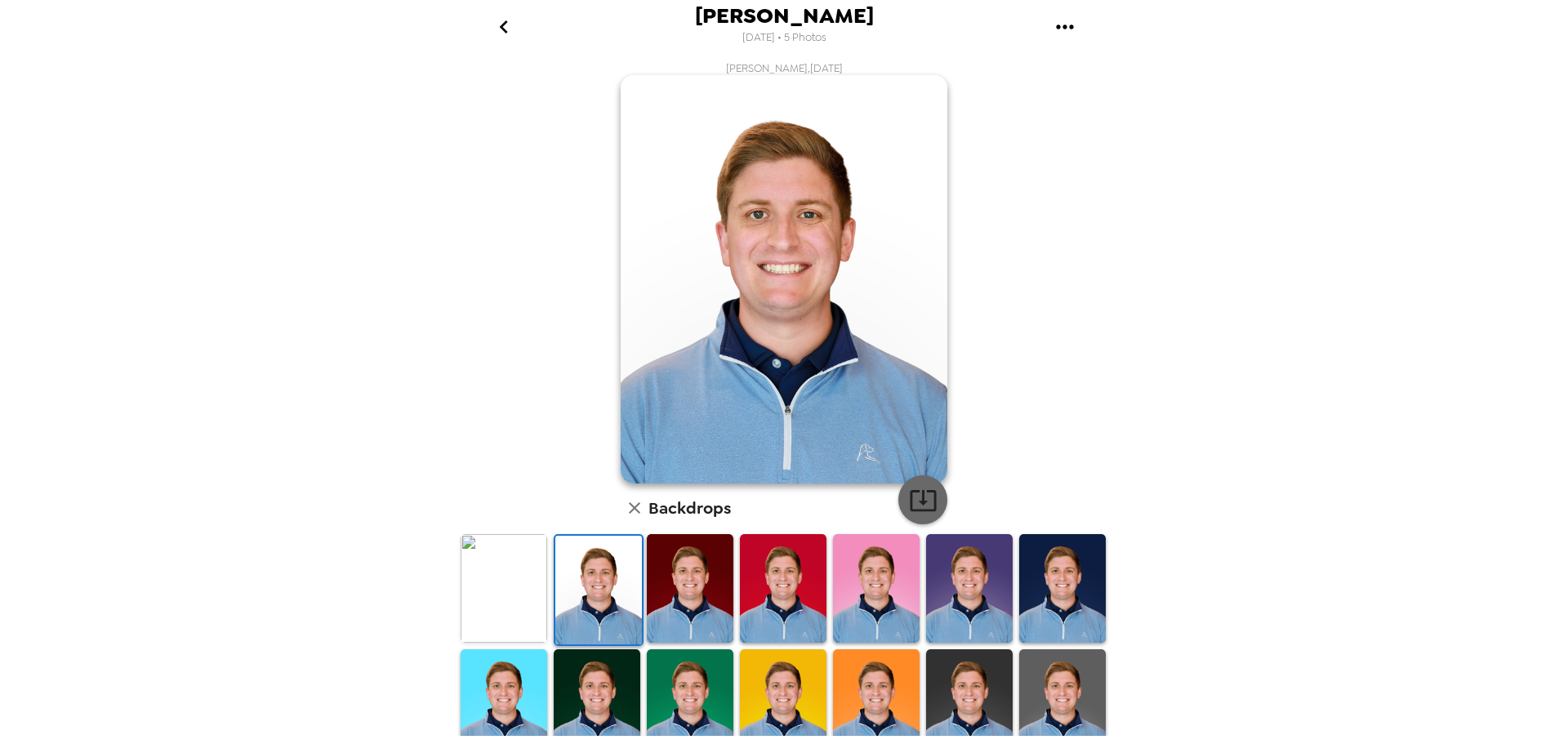
click at [930, 500] on icon "button" at bounding box center [923, 500] width 26 height 21
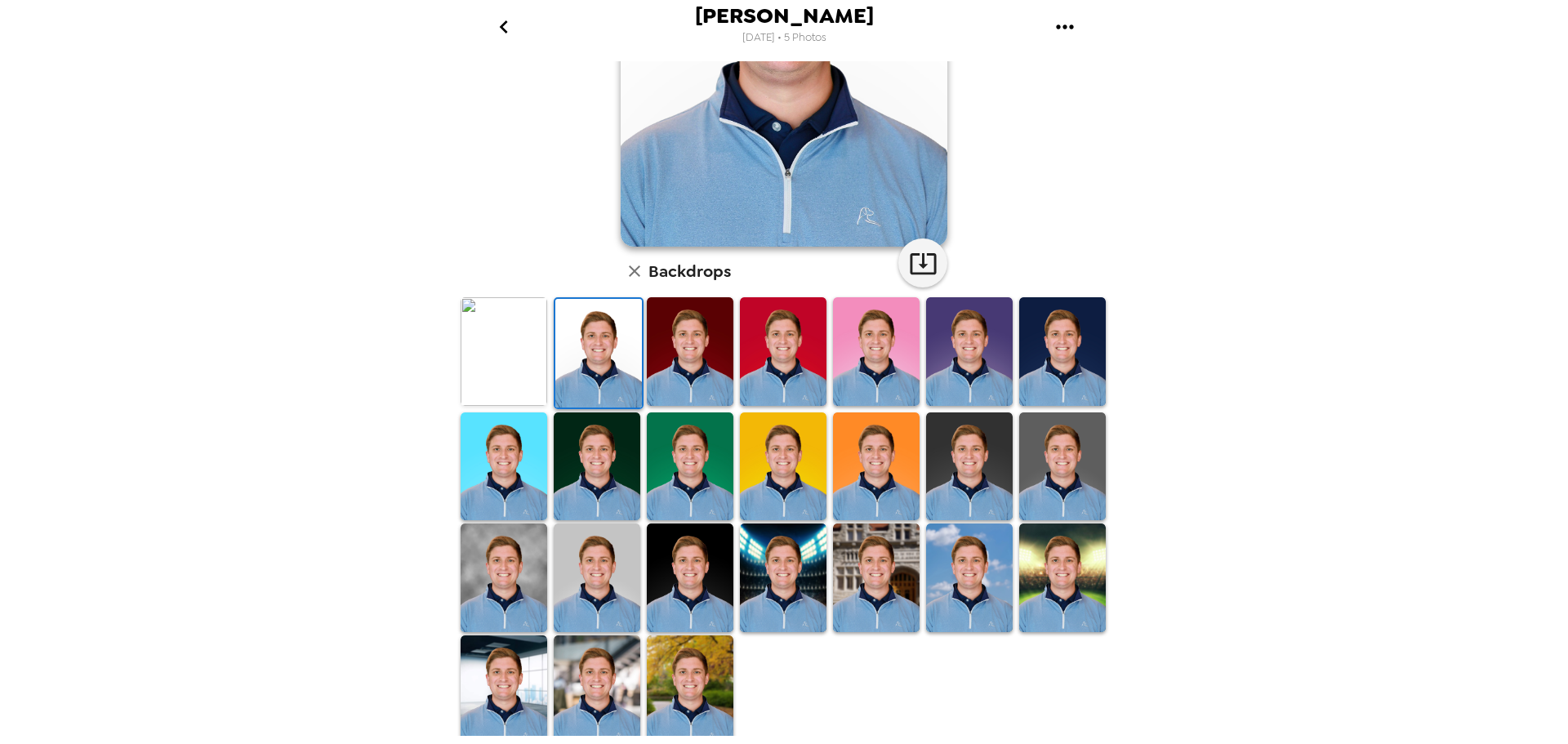
click at [512, 362] on img at bounding box center [503, 351] width 86 height 109
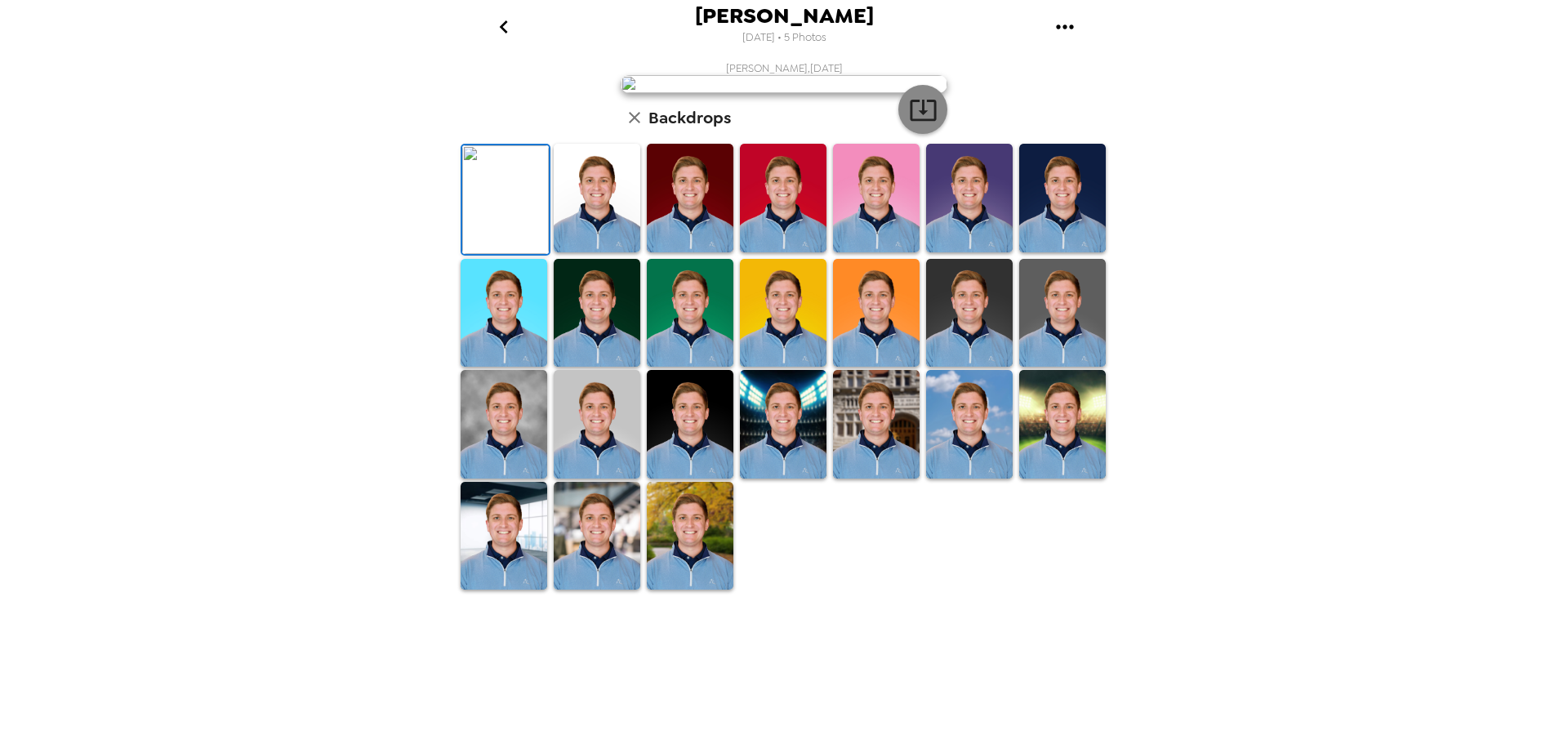
scroll to position [236, 0]
click at [909, 124] on icon "button" at bounding box center [923, 110] width 29 height 29
click at [689, 591] on img at bounding box center [689, 536] width 86 height 109
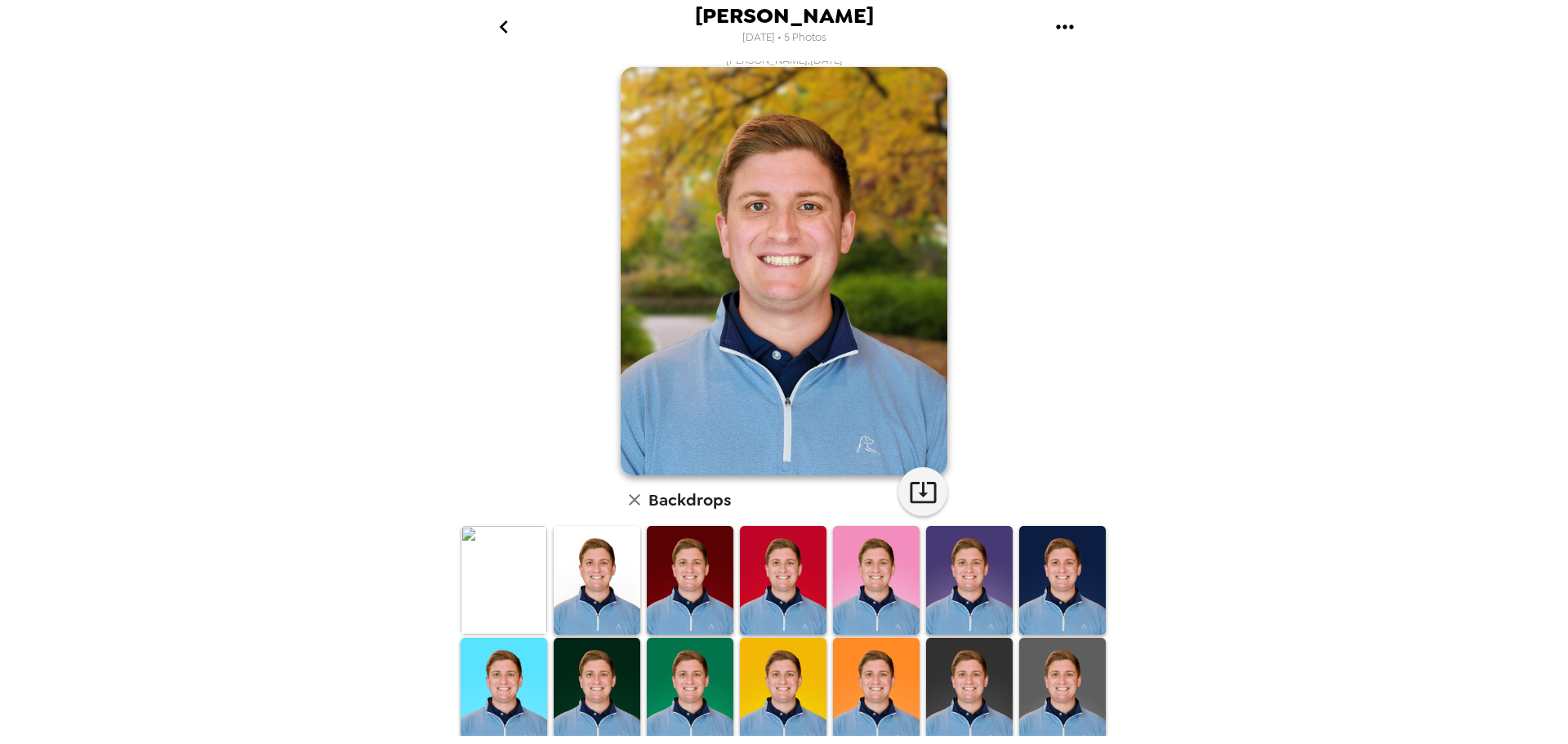
scroll to position [0, 0]
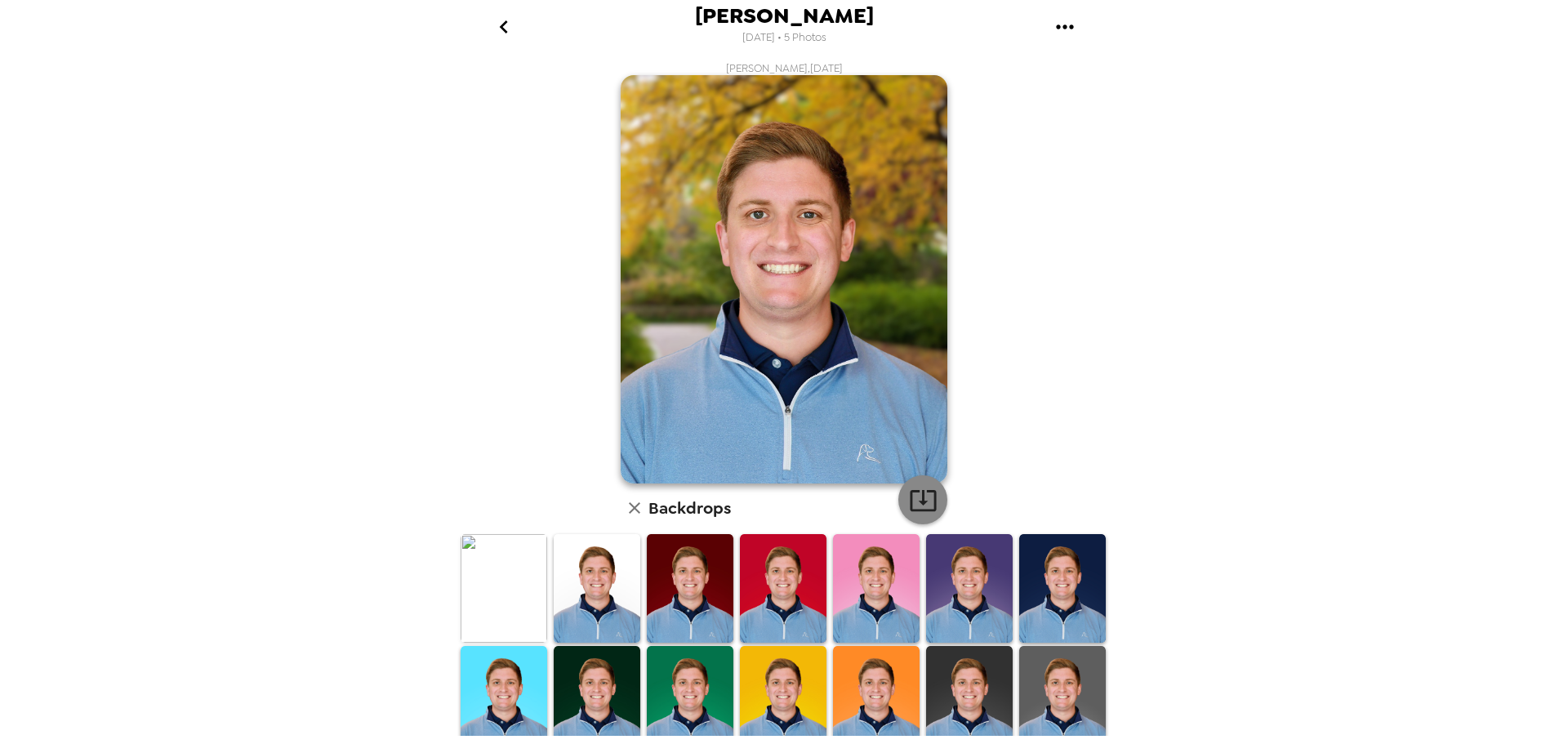
click at [927, 504] on icon "button" at bounding box center [923, 500] width 29 height 29
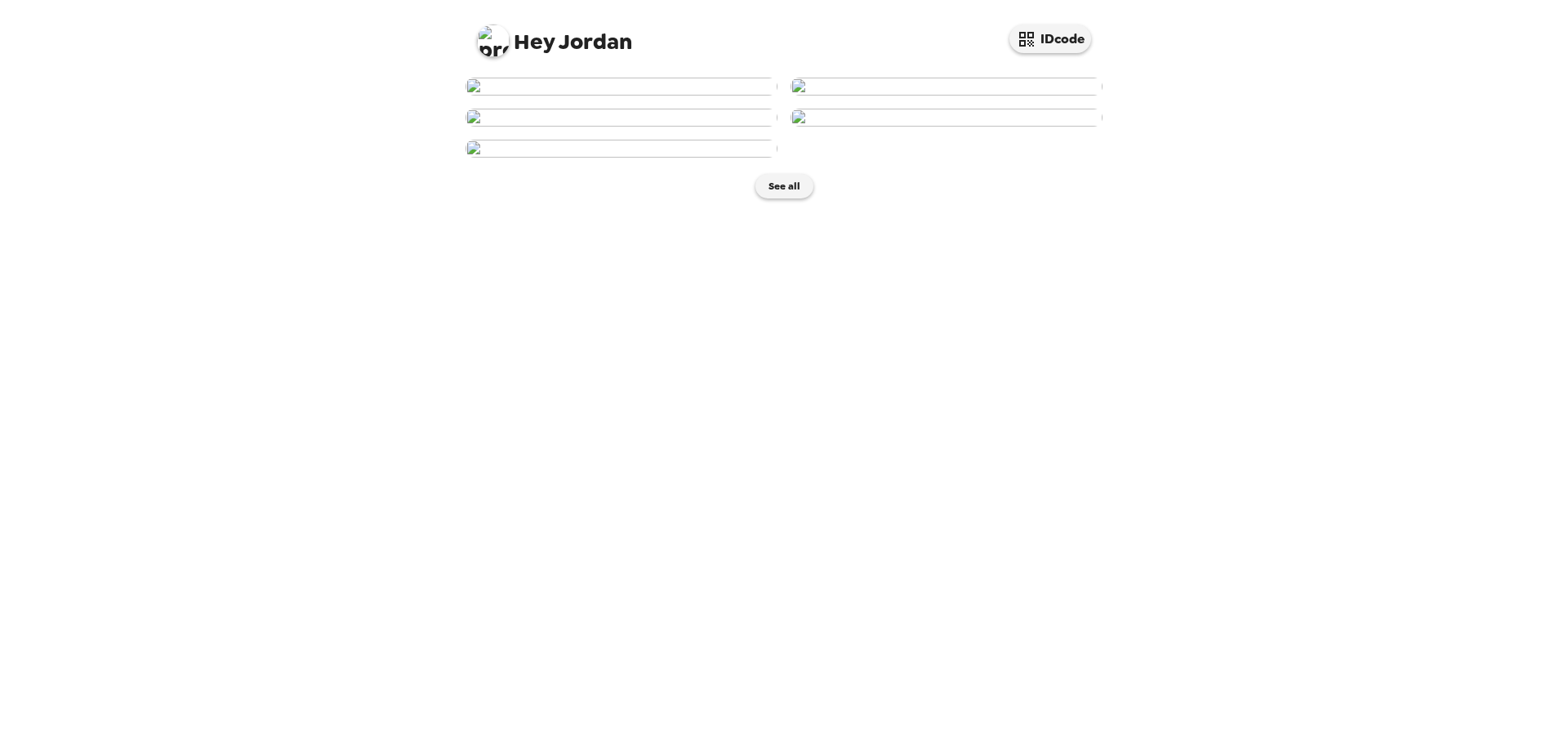
click at [665, 96] on img at bounding box center [621, 86] width 312 height 18
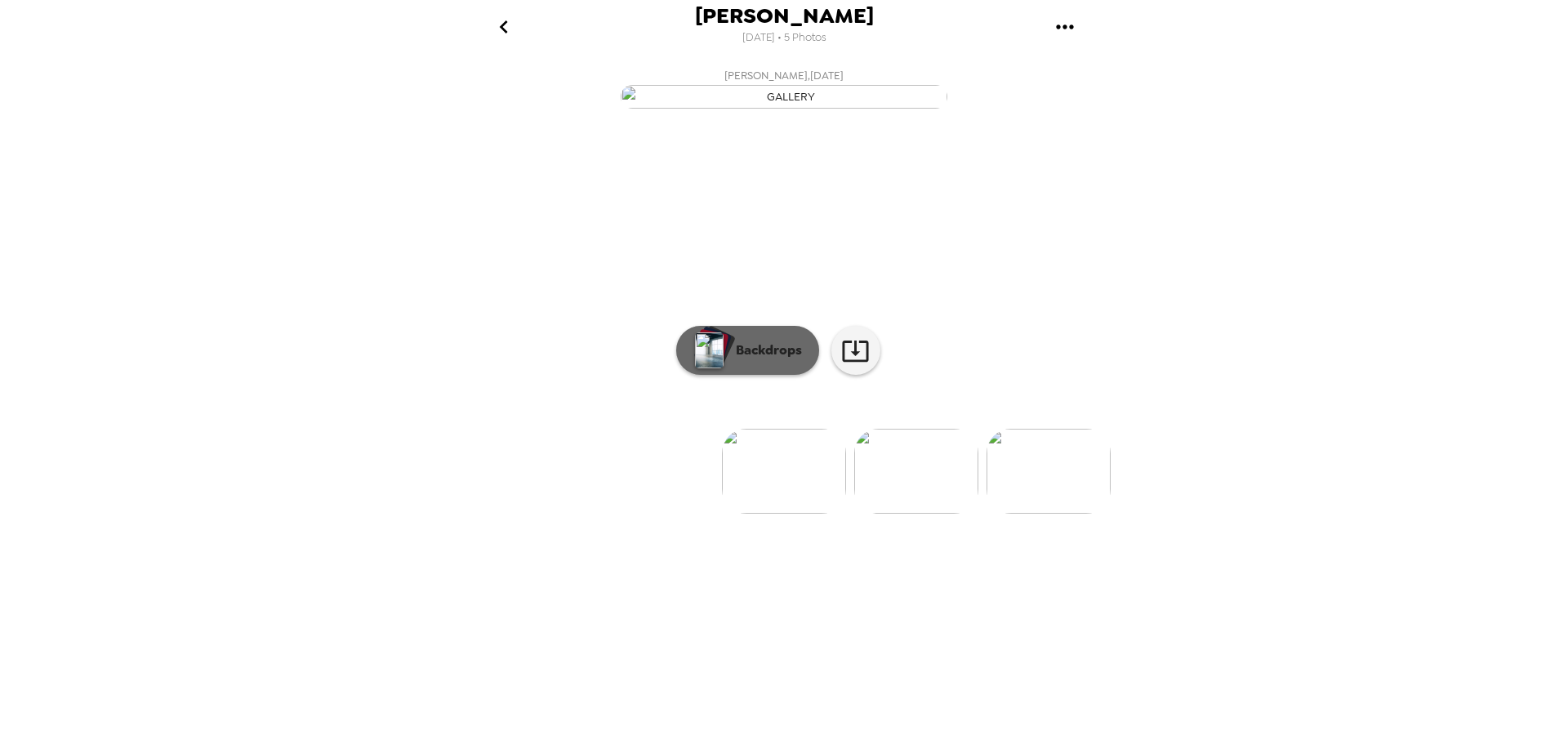
click at [775, 360] on p "Backdrops" at bounding box center [764, 350] width 74 height 20
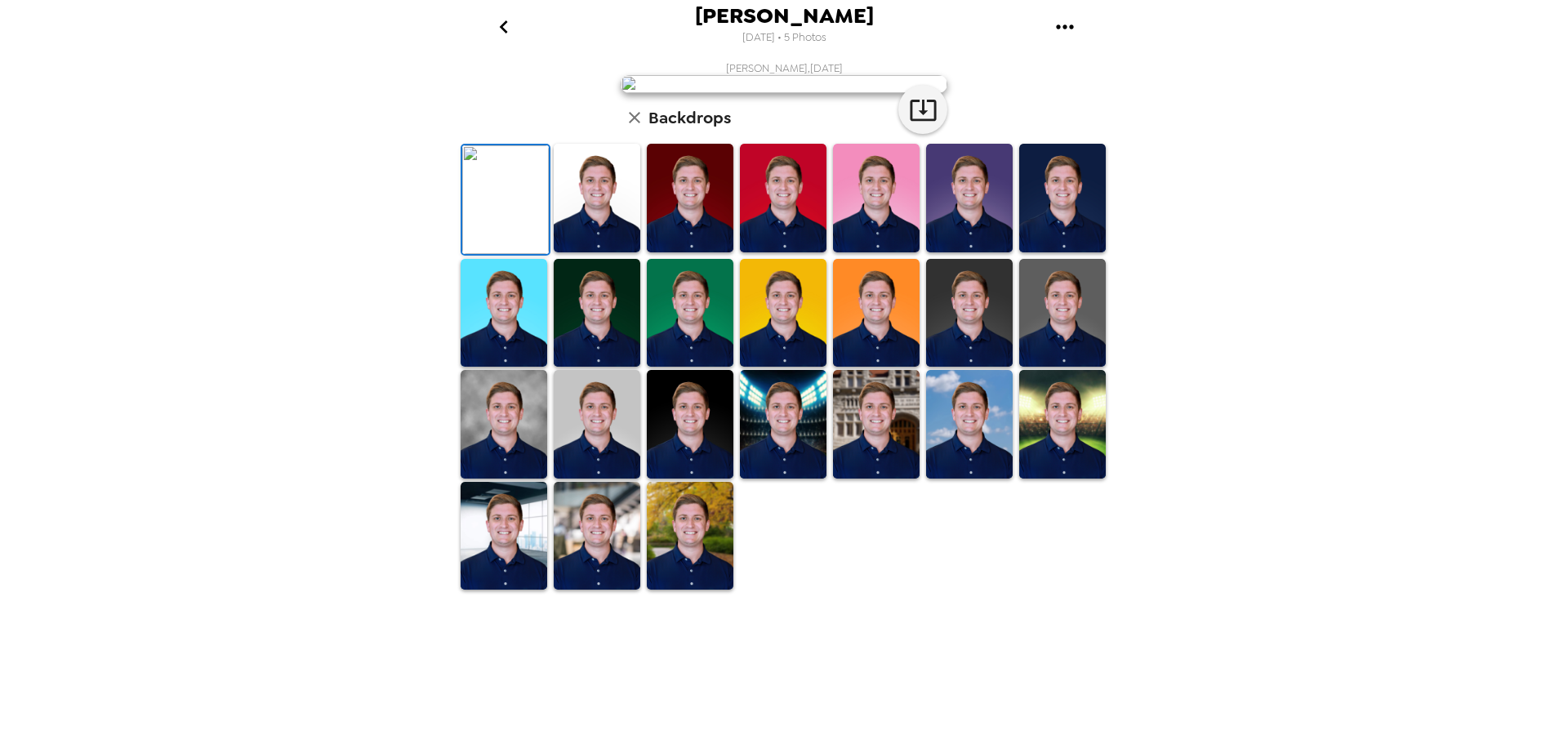
click at [608, 252] on img at bounding box center [596, 198] width 86 height 109
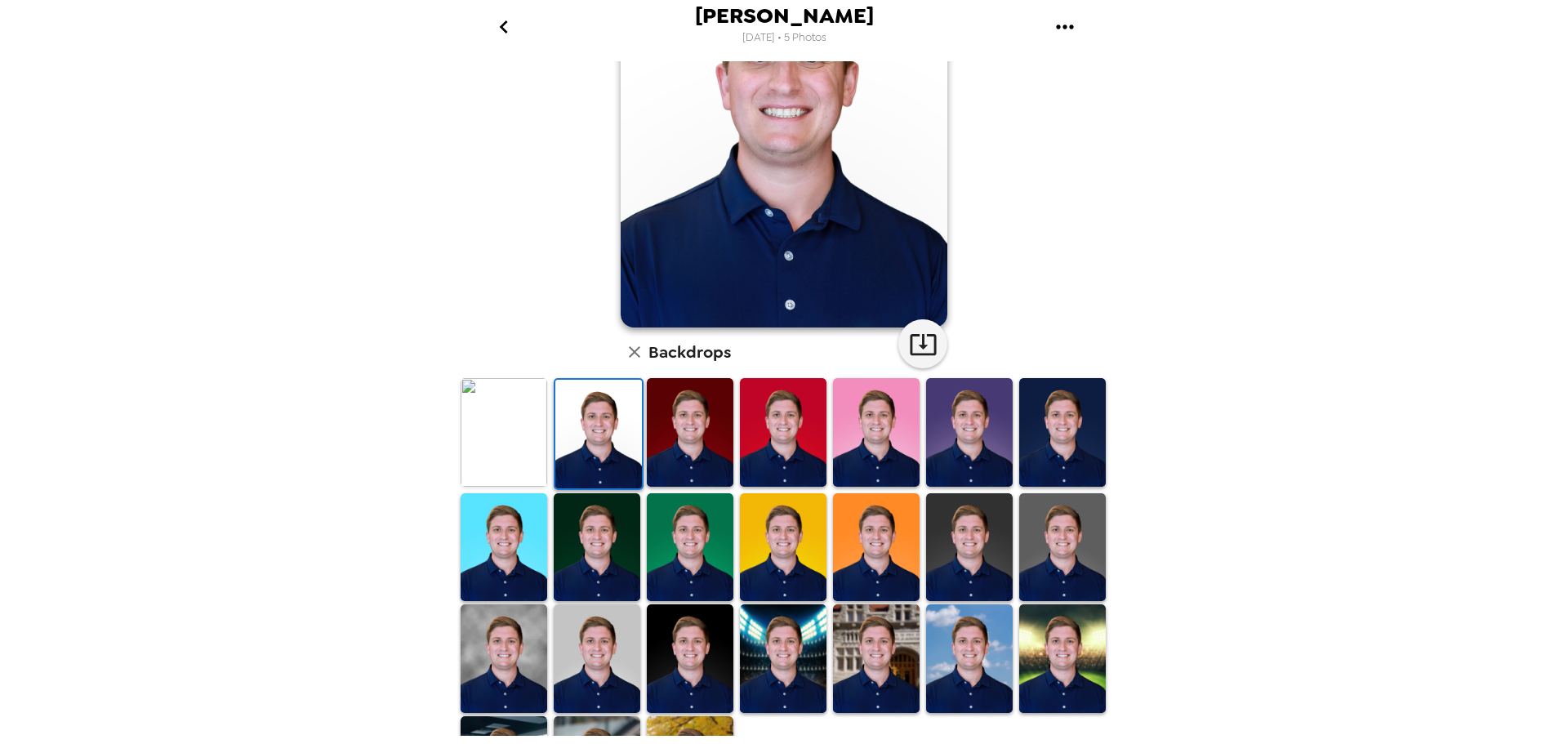
scroll to position [236, 0]
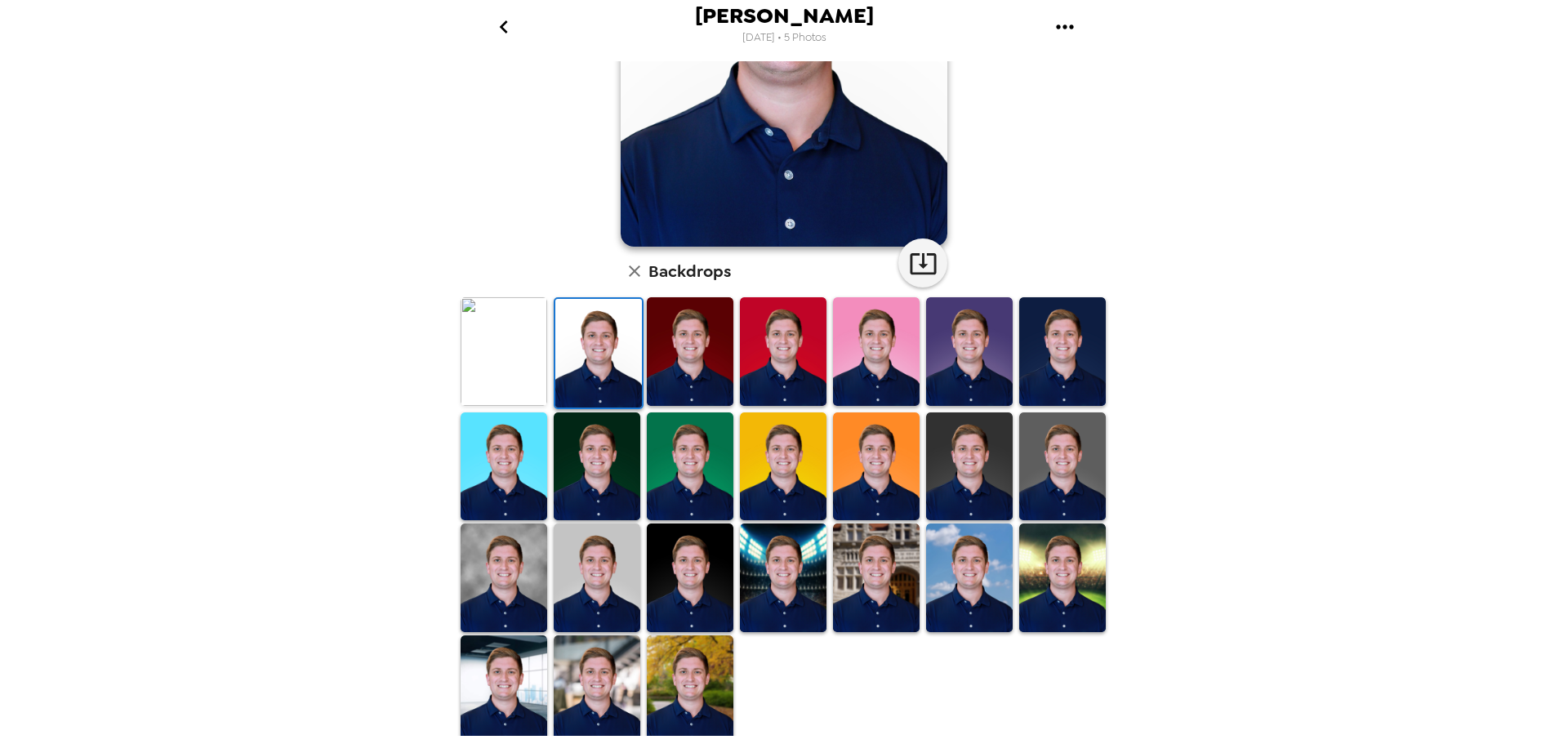
click at [512, 357] on img at bounding box center [503, 351] width 86 height 109
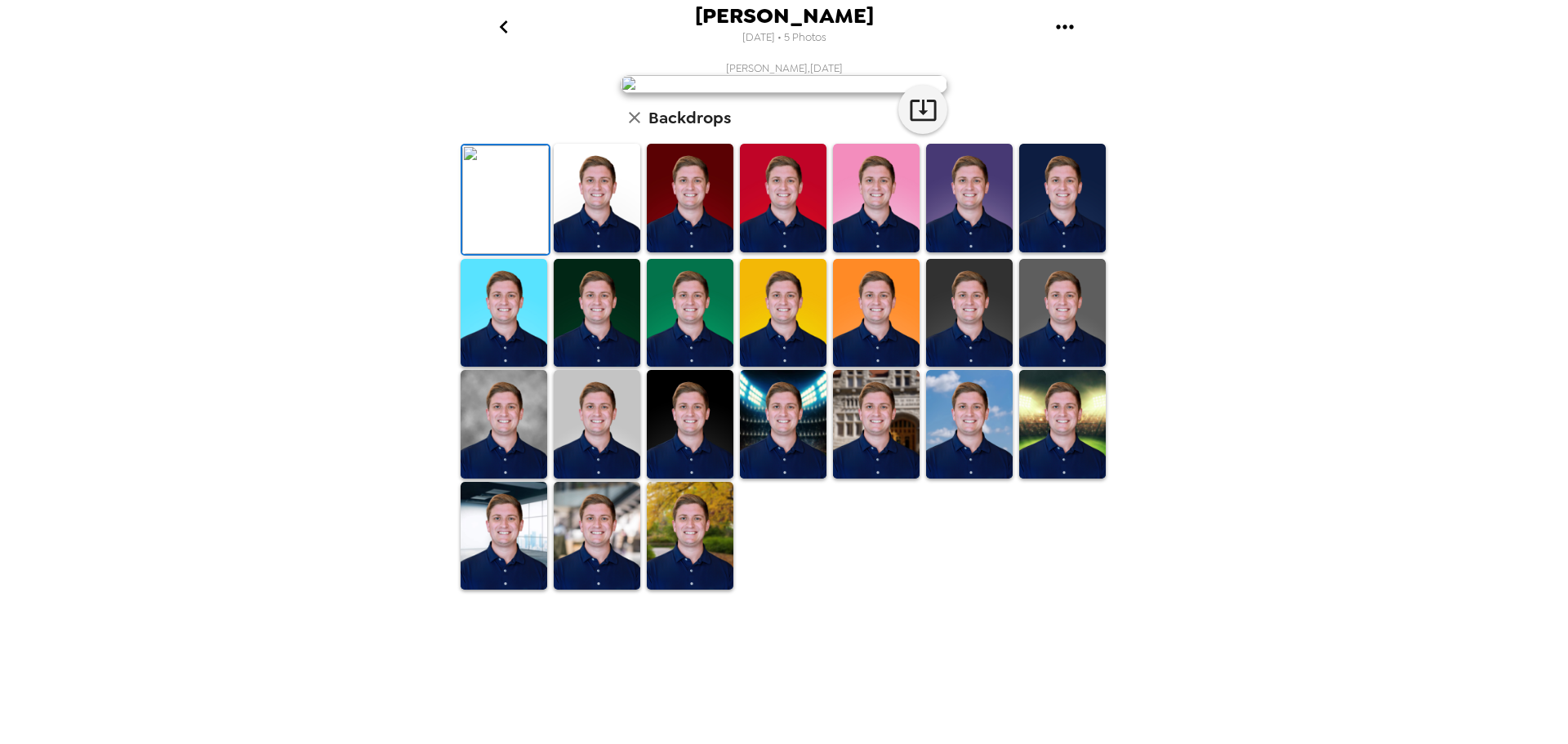
scroll to position [0, 0]
